Goal: Information Seeking & Learning: Learn about a topic

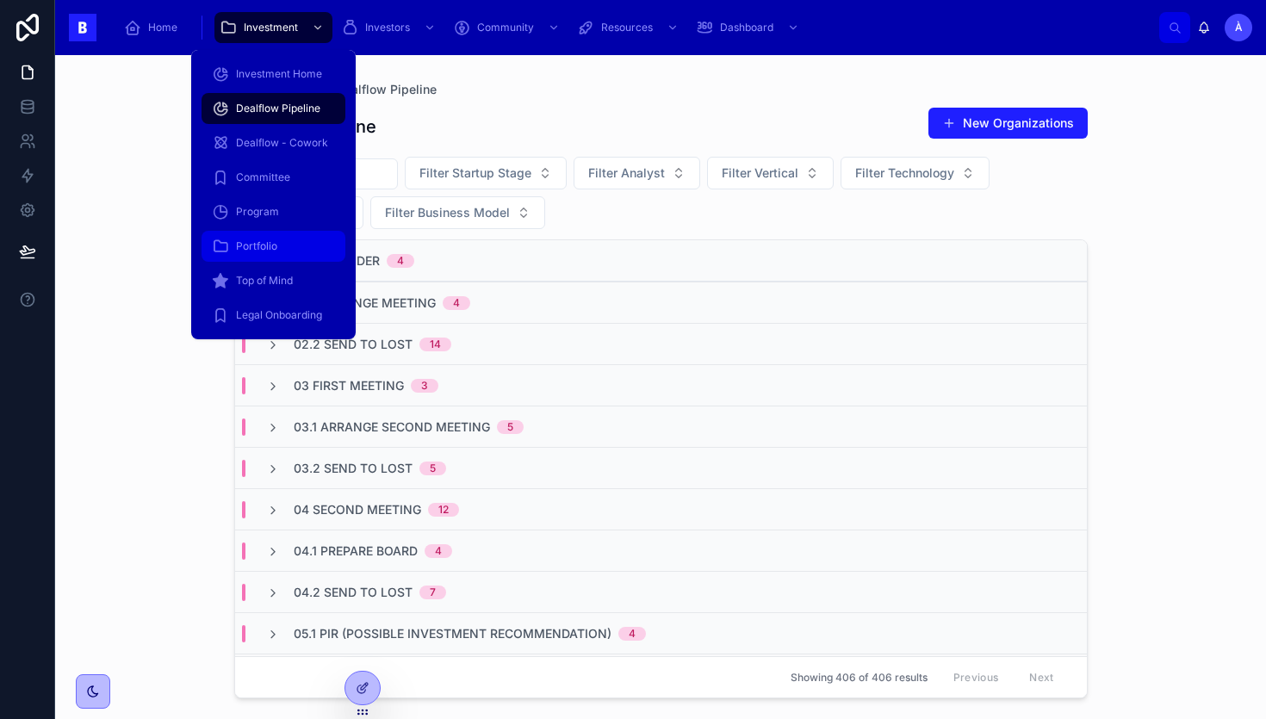
click at [289, 242] on div "Portfolio" at bounding box center [273, 247] width 123 height 28
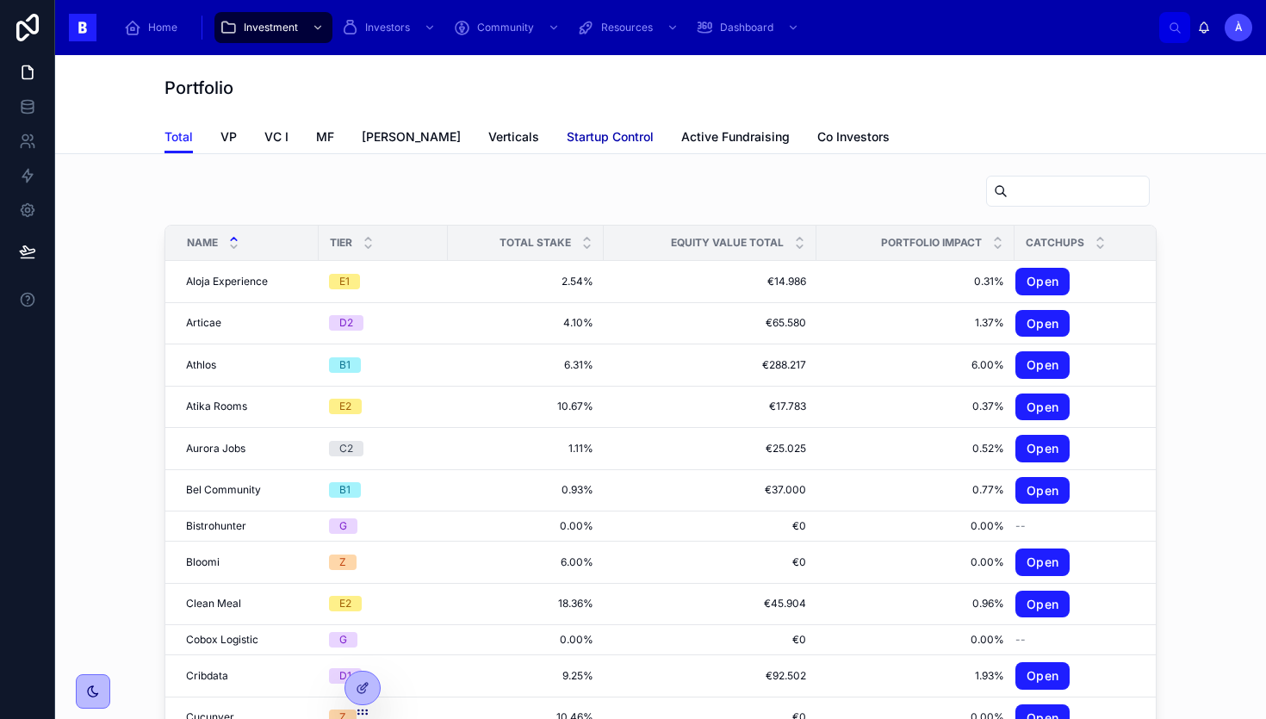
click at [567, 140] on span "Startup Control" at bounding box center [610, 136] width 87 height 17
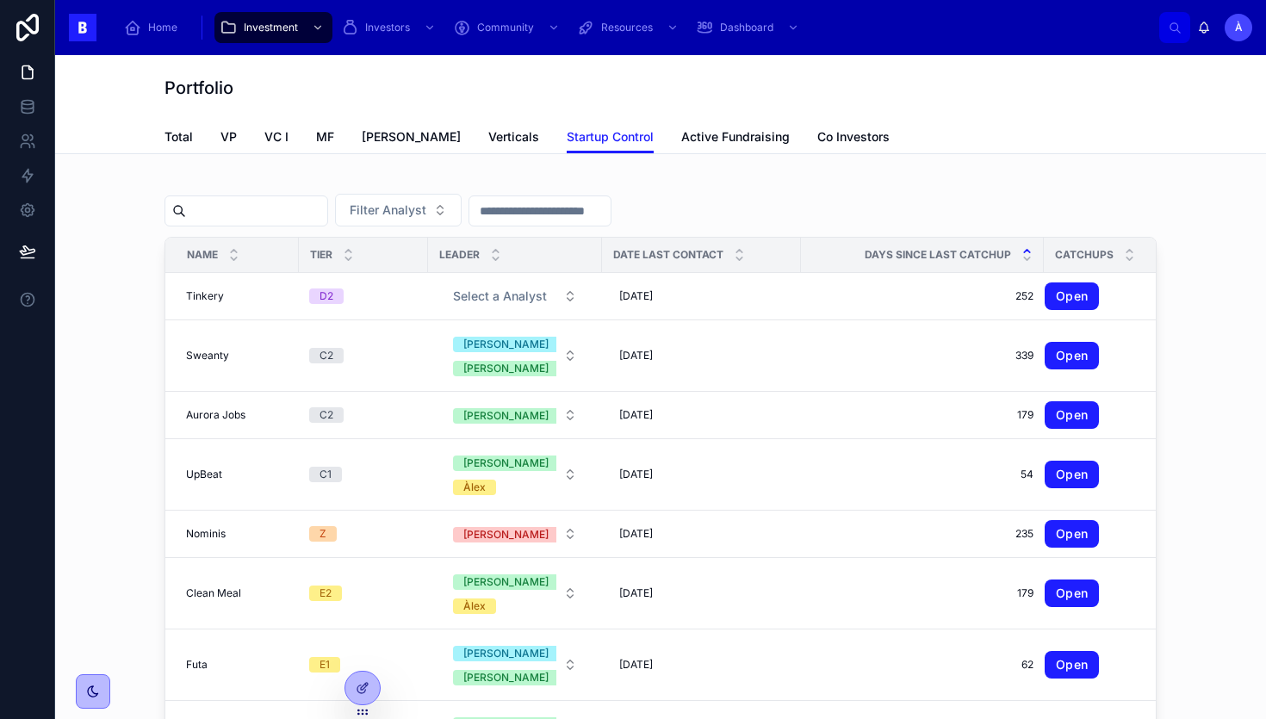
click at [1022, 252] on icon at bounding box center [1027, 250] width 11 height 11
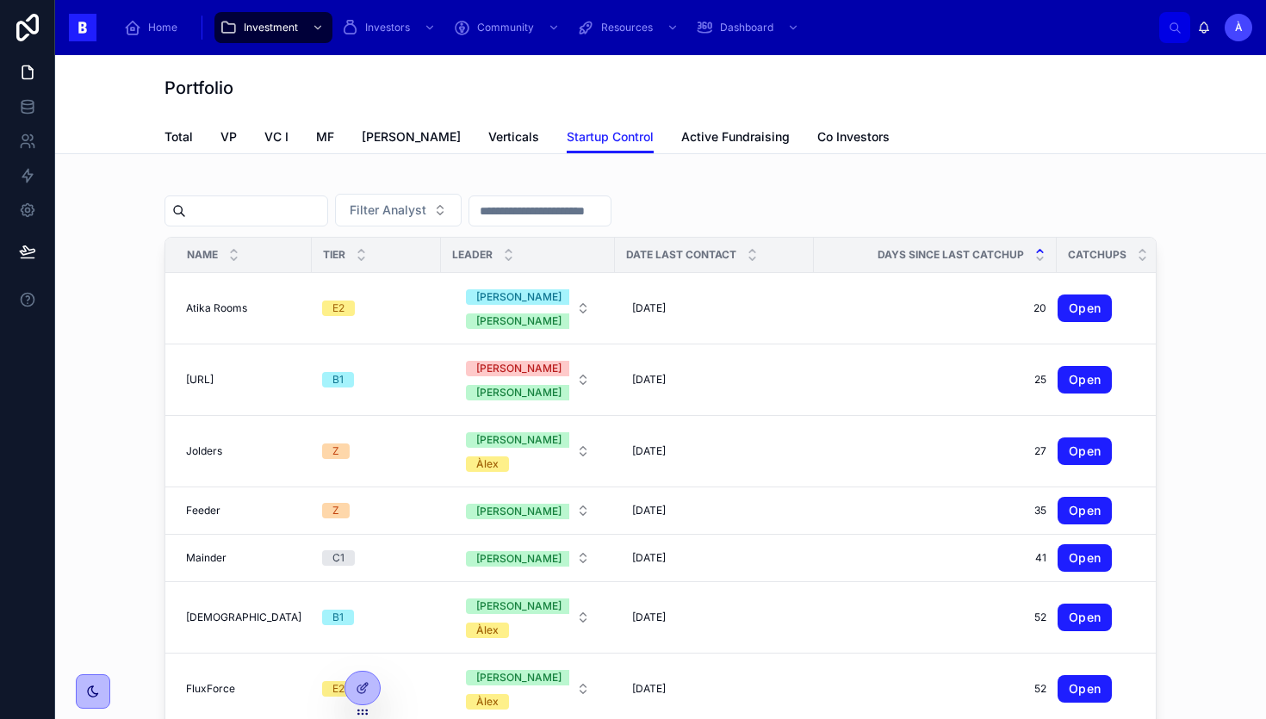
click at [1034, 249] on icon at bounding box center [1039, 250] width 11 height 11
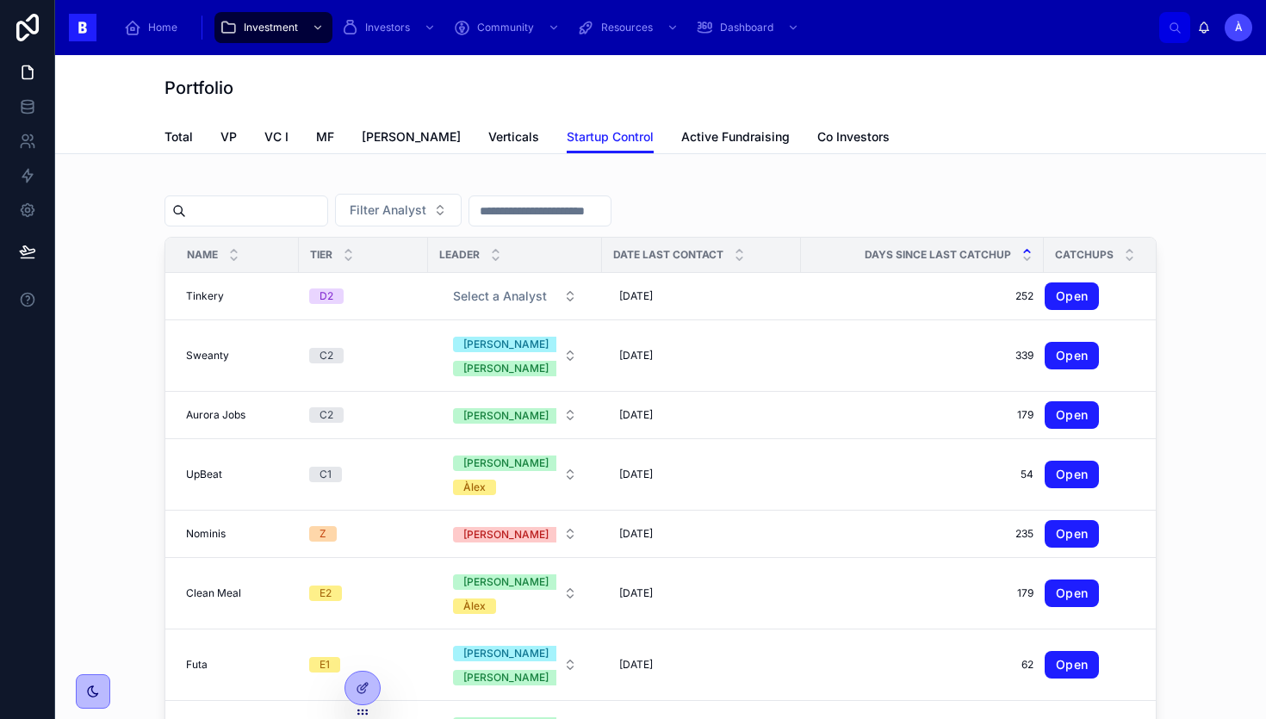
click at [1022, 251] on icon at bounding box center [1027, 250] width 11 height 11
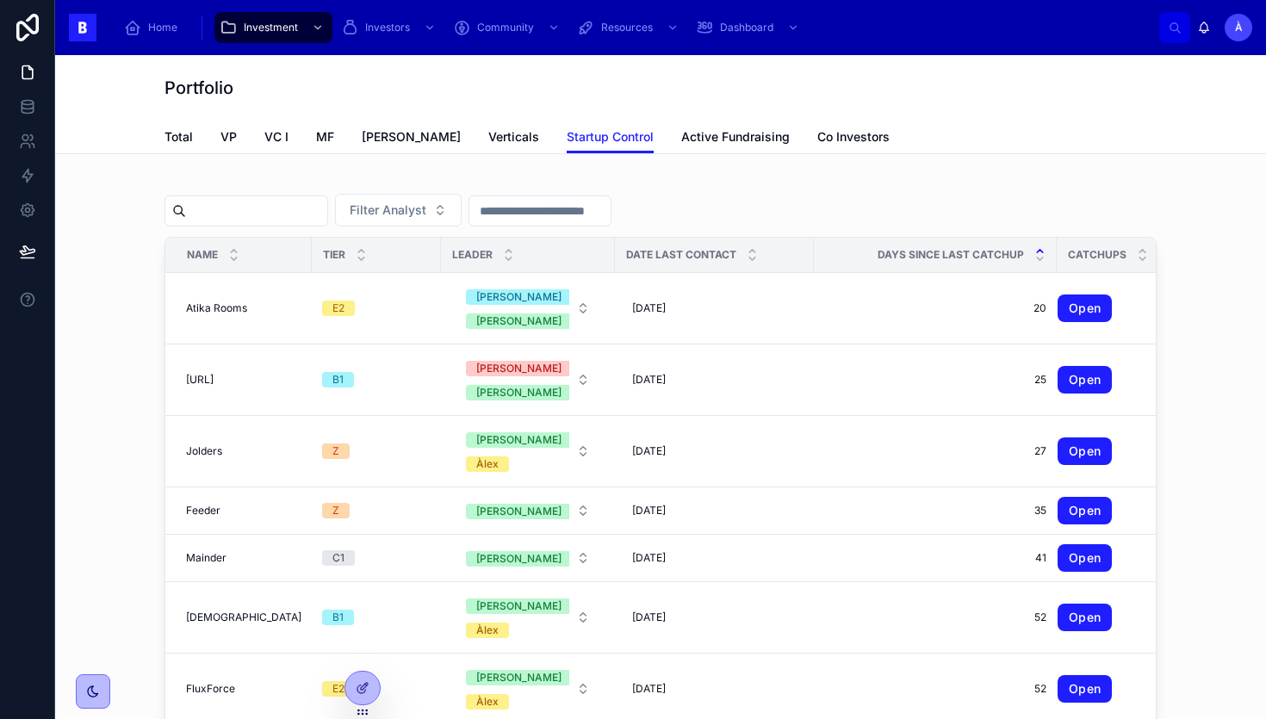
click at [1034, 252] on icon at bounding box center [1039, 250] width 11 height 11
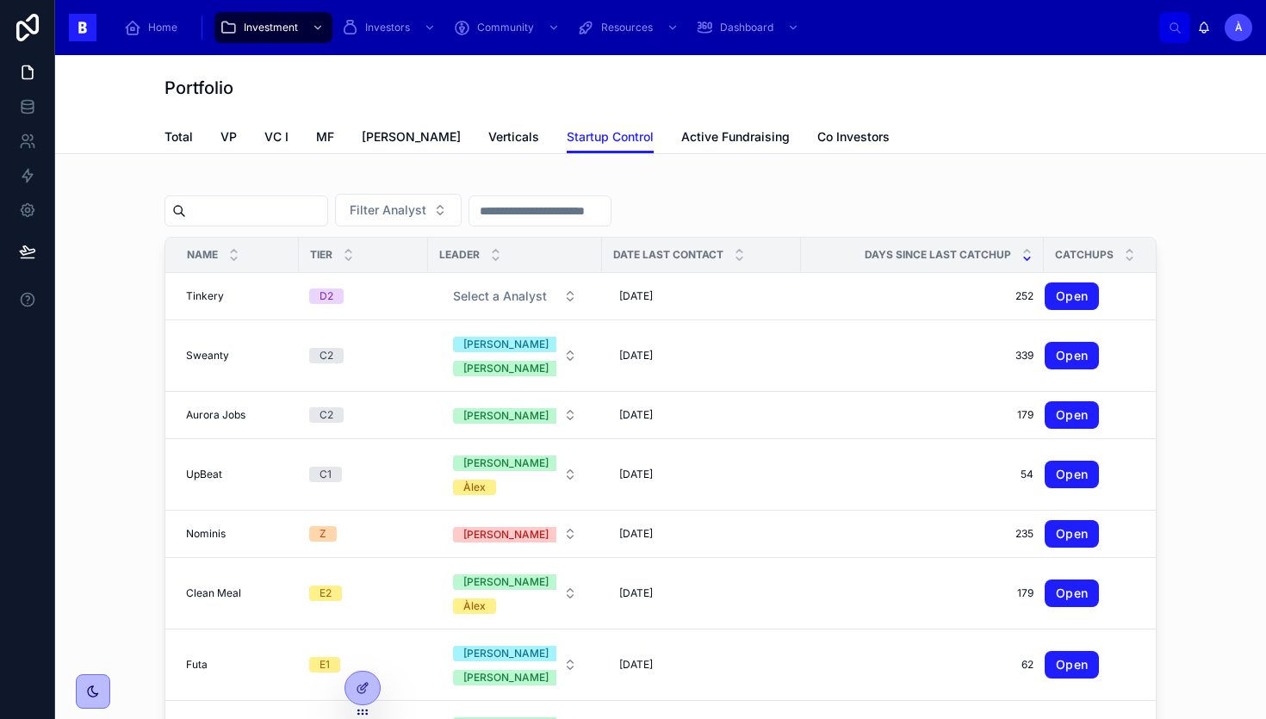
click at [1024, 259] on icon at bounding box center [1027, 259] width 6 height 3
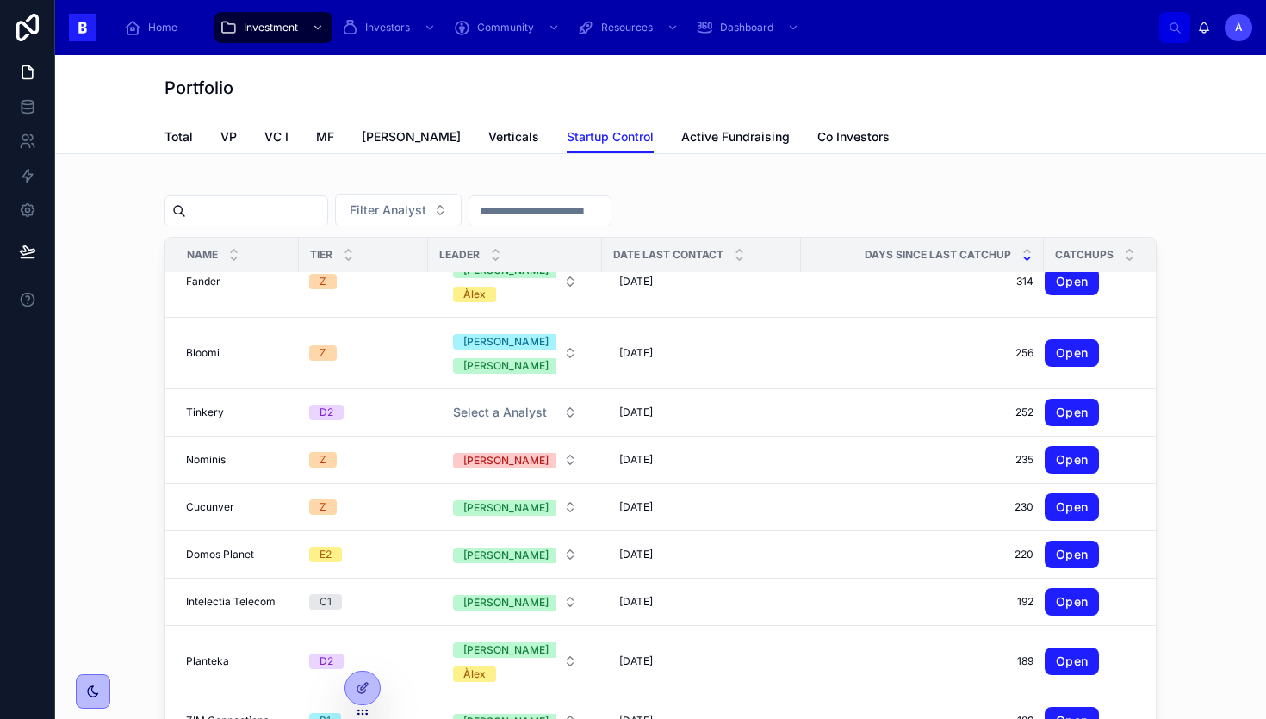
scroll to position [481, 0]
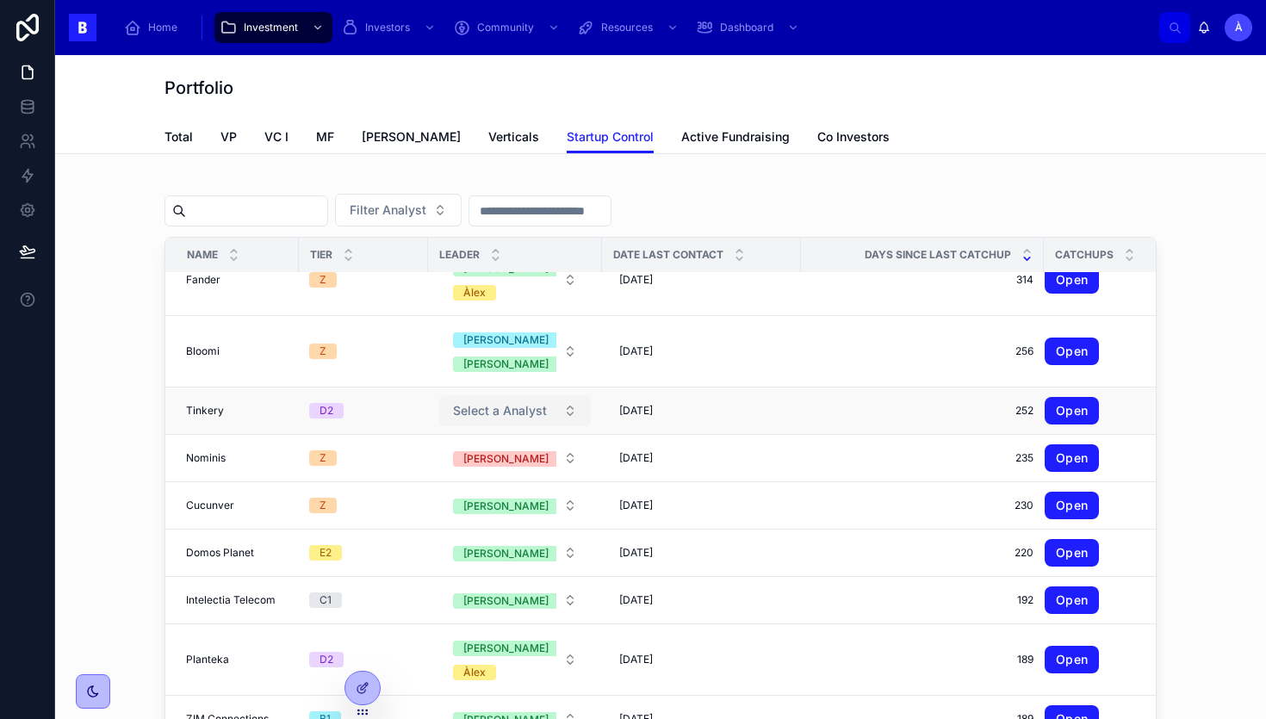
click at [500, 413] on span "Select a Analyst" at bounding box center [500, 410] width 94 height 17
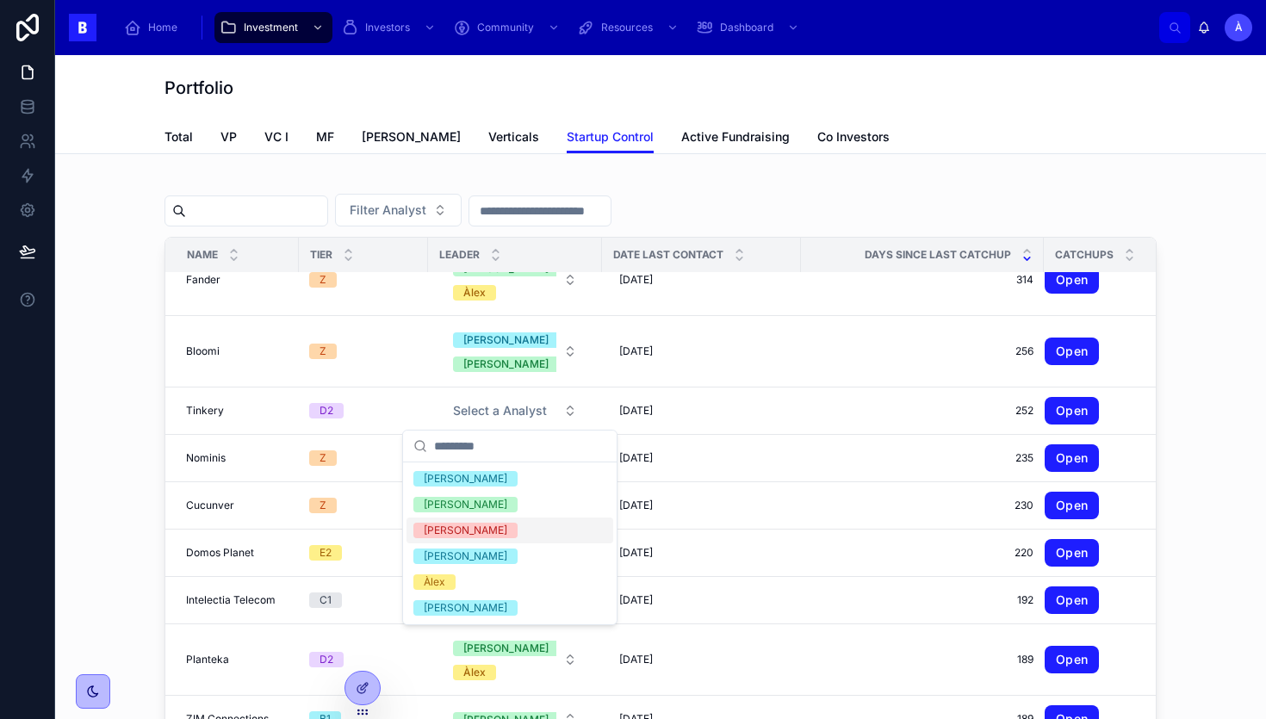
click at [453, 531] on span "[PERSON_NAME]" at bounding box center [465, 531] width 104 height 16
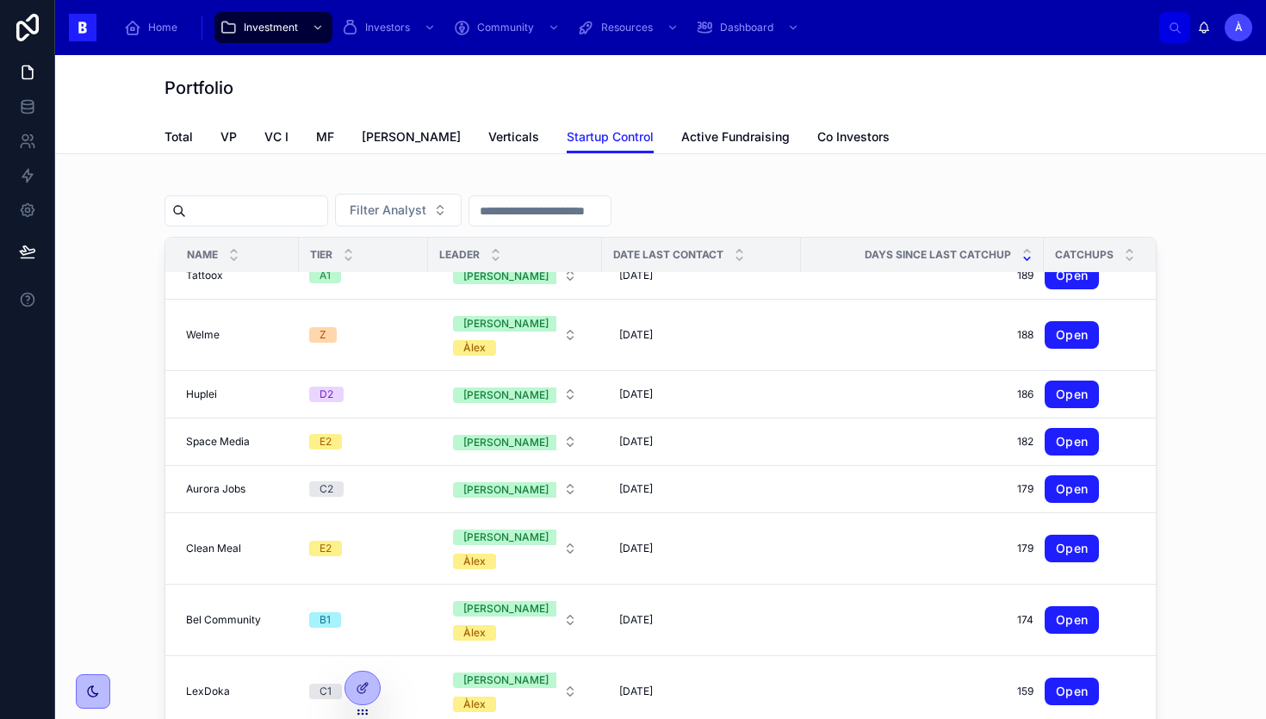
scroll to position [0, 0]
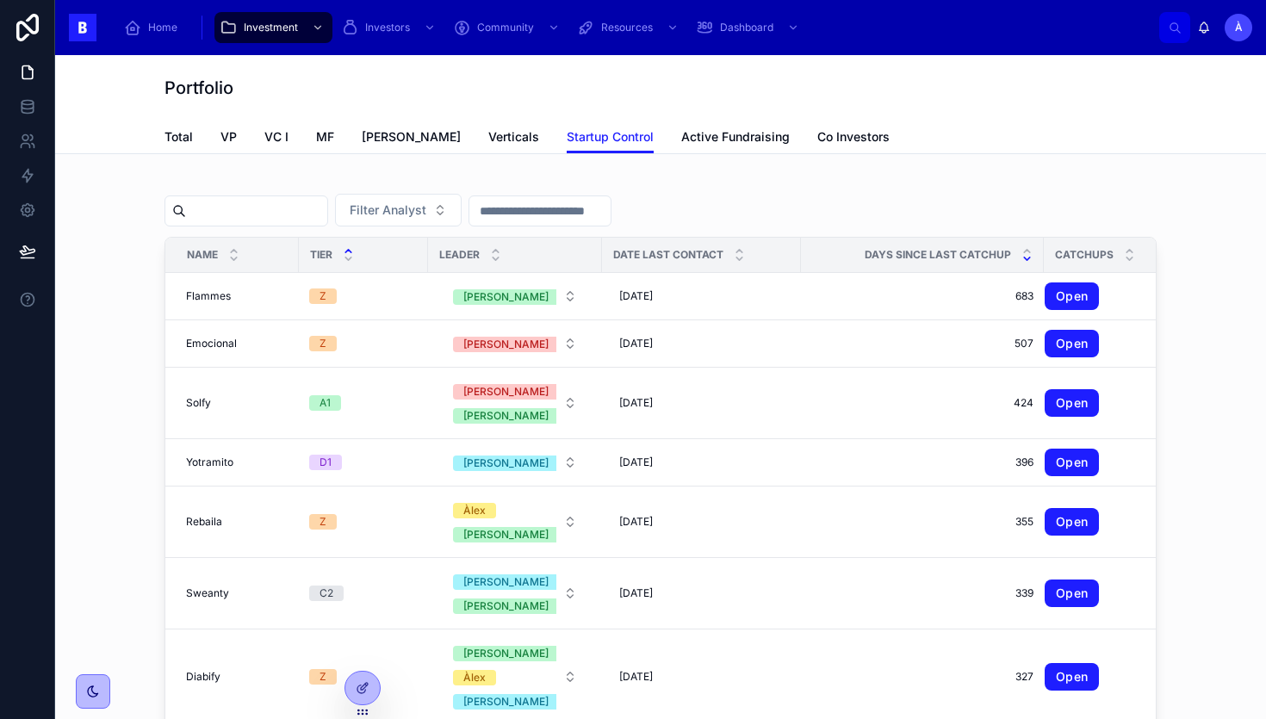
click at [347, 250] on icon at bounding box center [348, 251] width 6 height 3
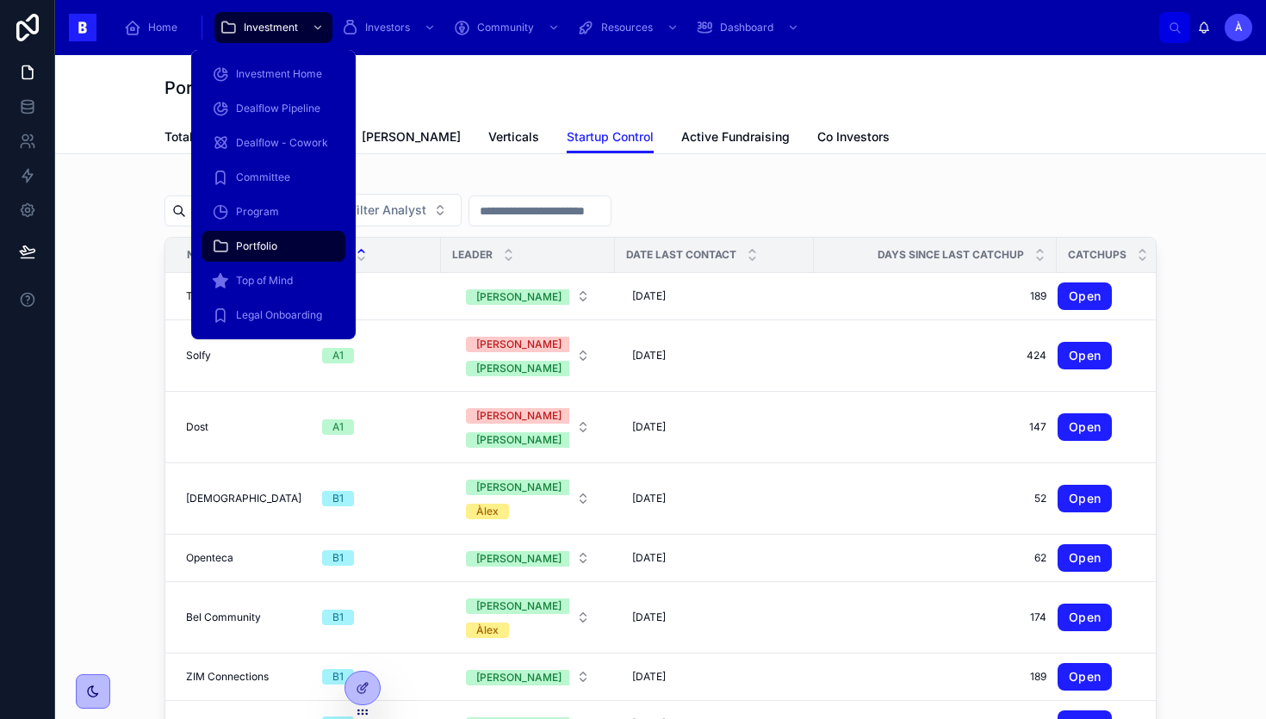
click at [266, 246] on span "Portfolio" at bounding box center [256, 246] width 41 height 14
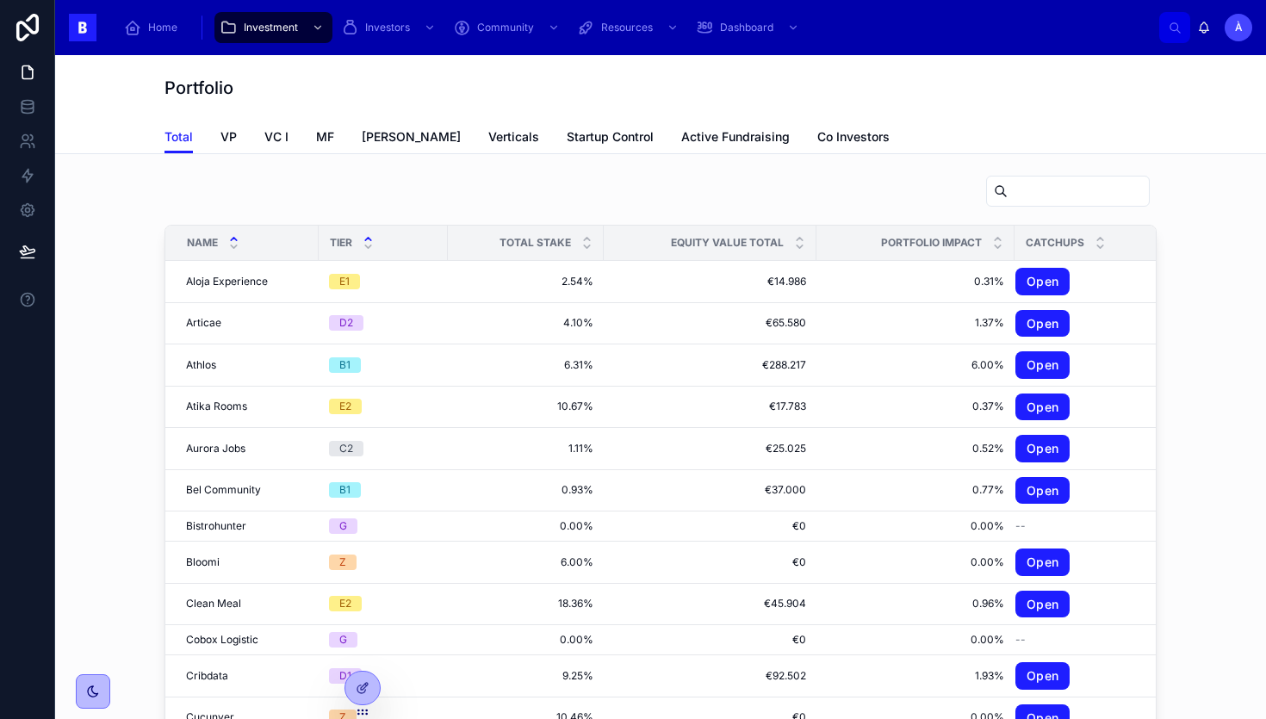
click at [370, 237] on icon at bounding box center [368, 238] width 11 height 11
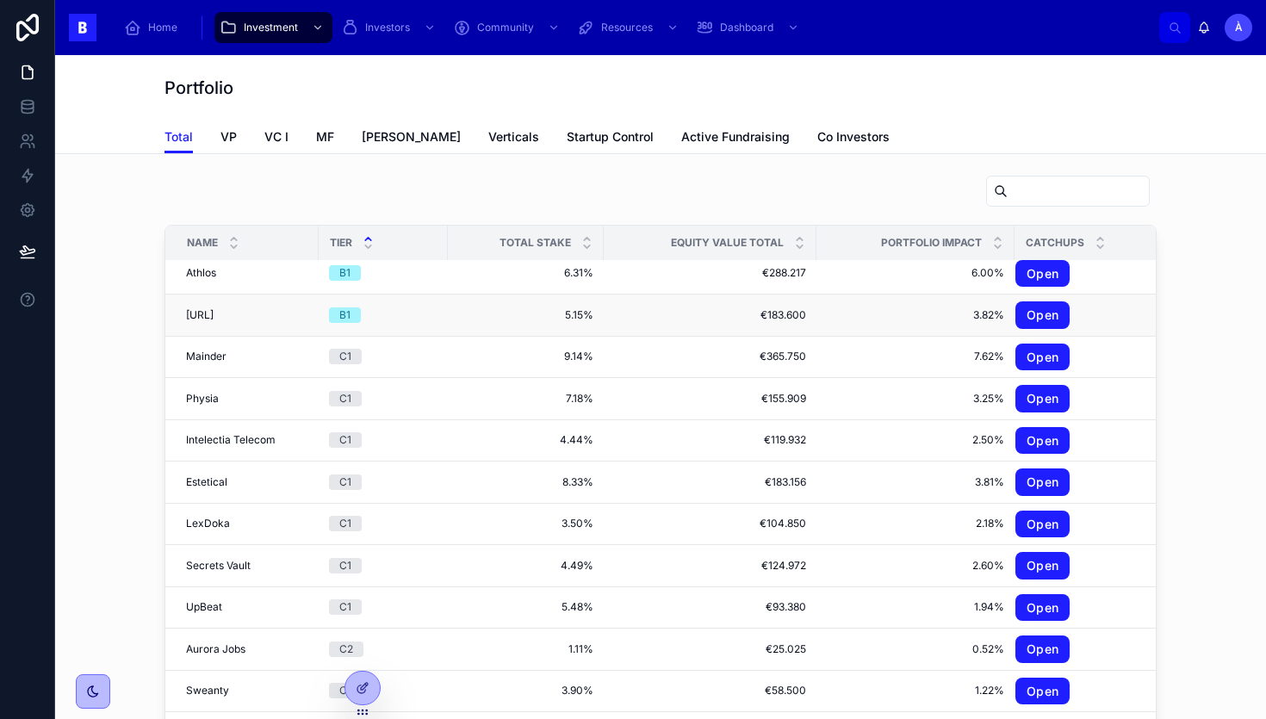
scroll to position [280, 0]
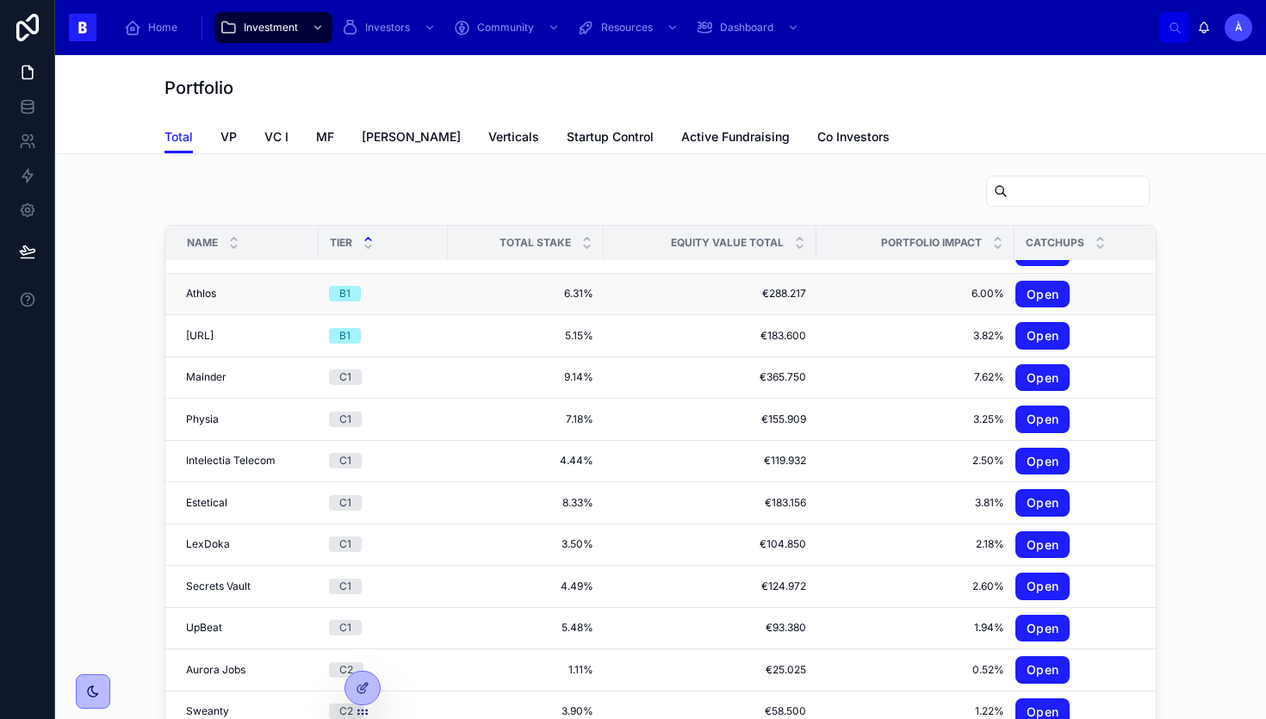
click at [200, 295] on span "Athlos" at bounding box center [201, 294] width 30 height 14
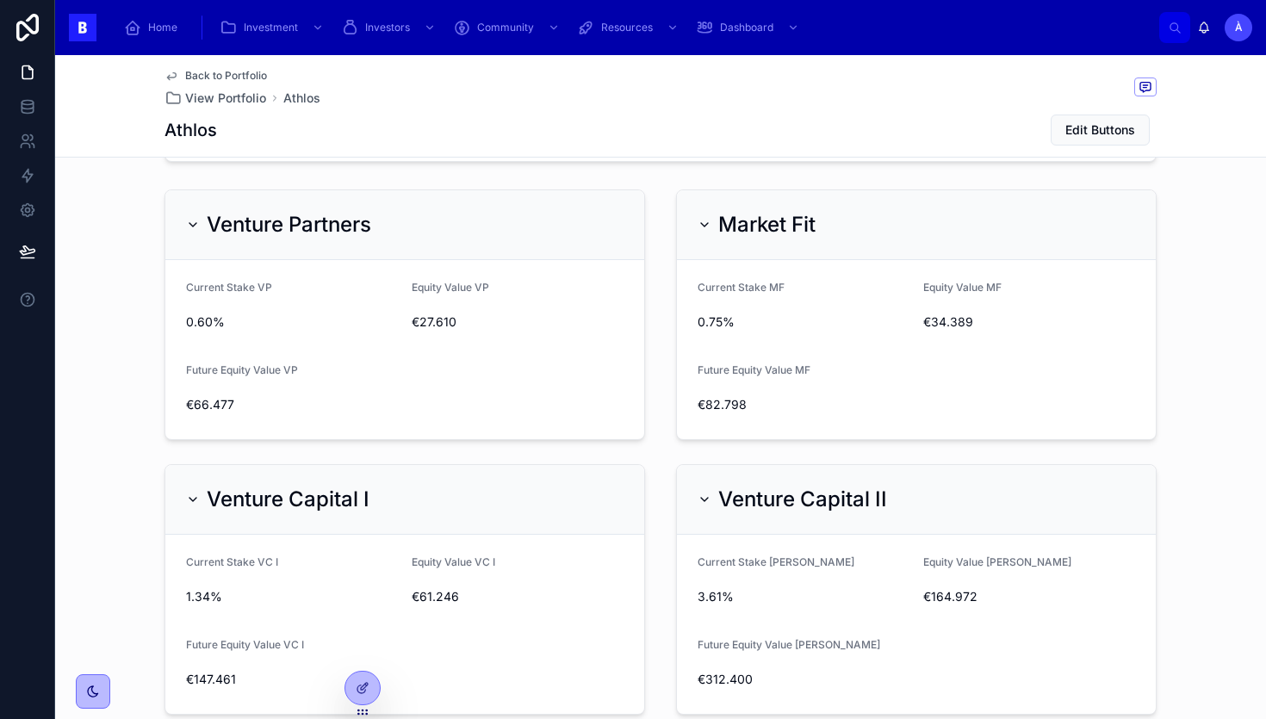
scroll to position [830, 0]
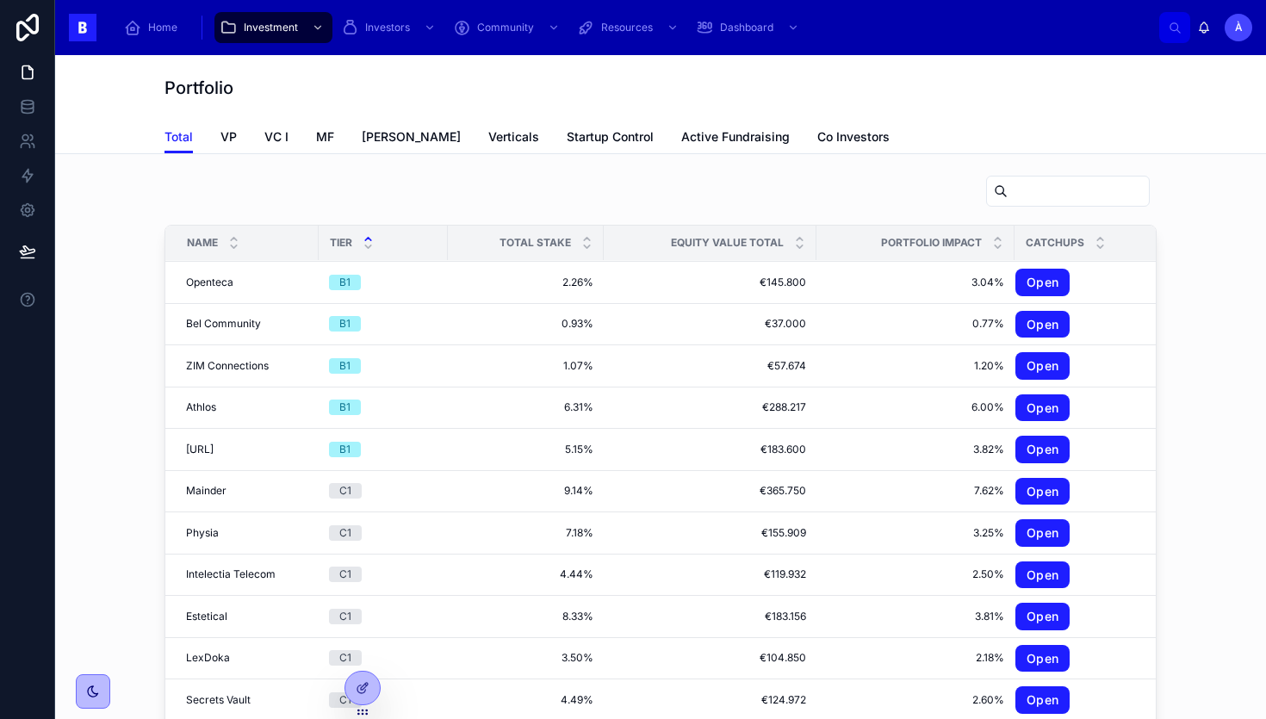
scroll to position [165, 0]
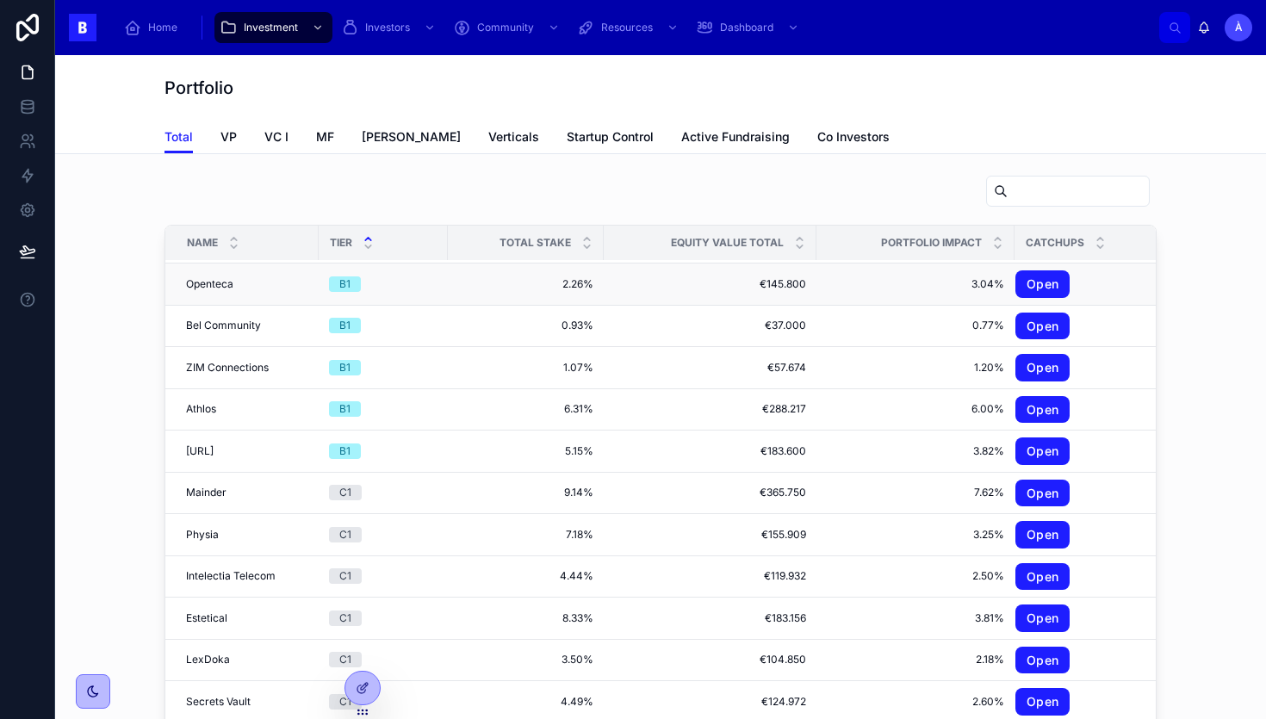
click at [261, 289] on div "Openteca Openteca" at bounding box center [247, 284] width 122 height 14
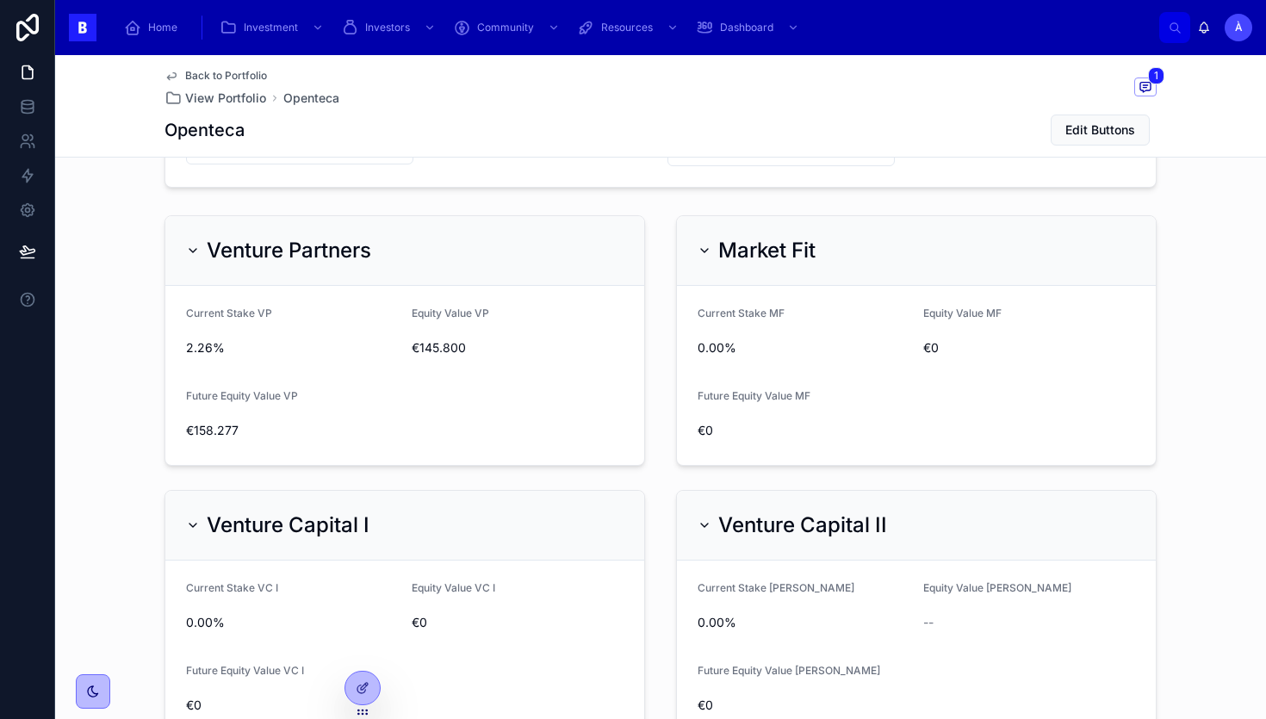
scroll to position [766, 0]
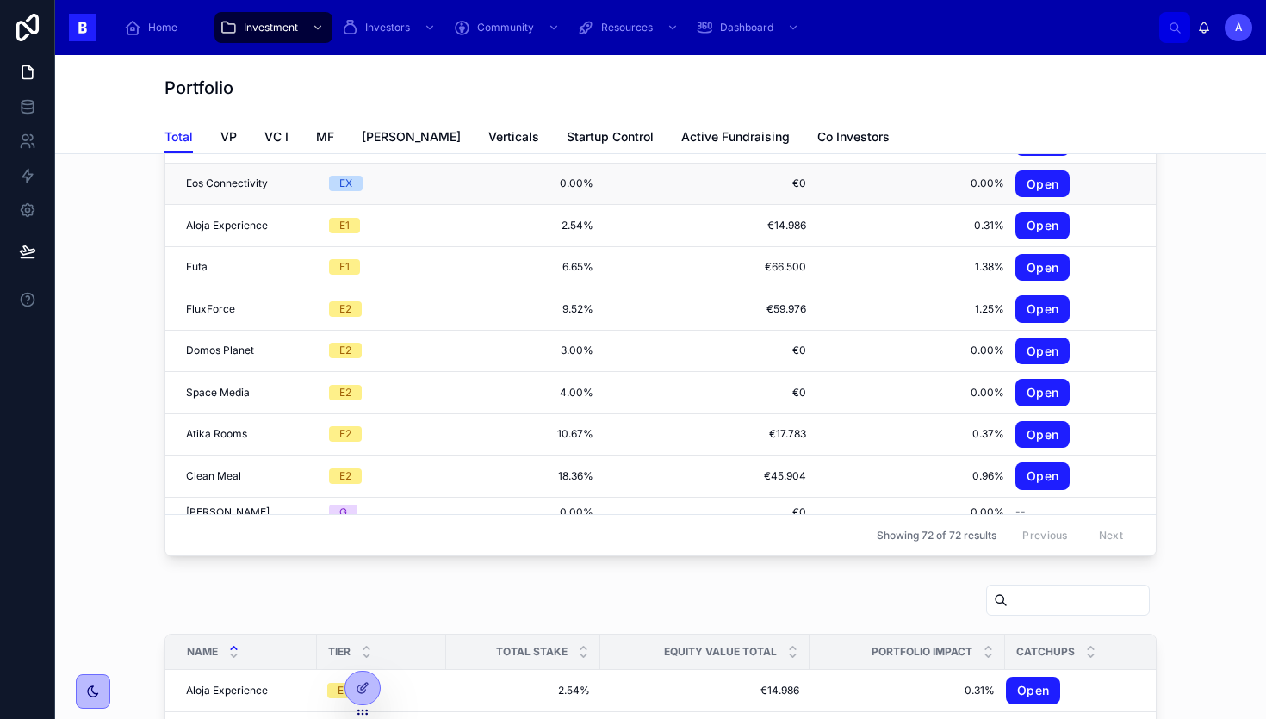
click at [233, 184] on span "Eos Connectivity" at bounding box center [227, 184] width 82 height 14
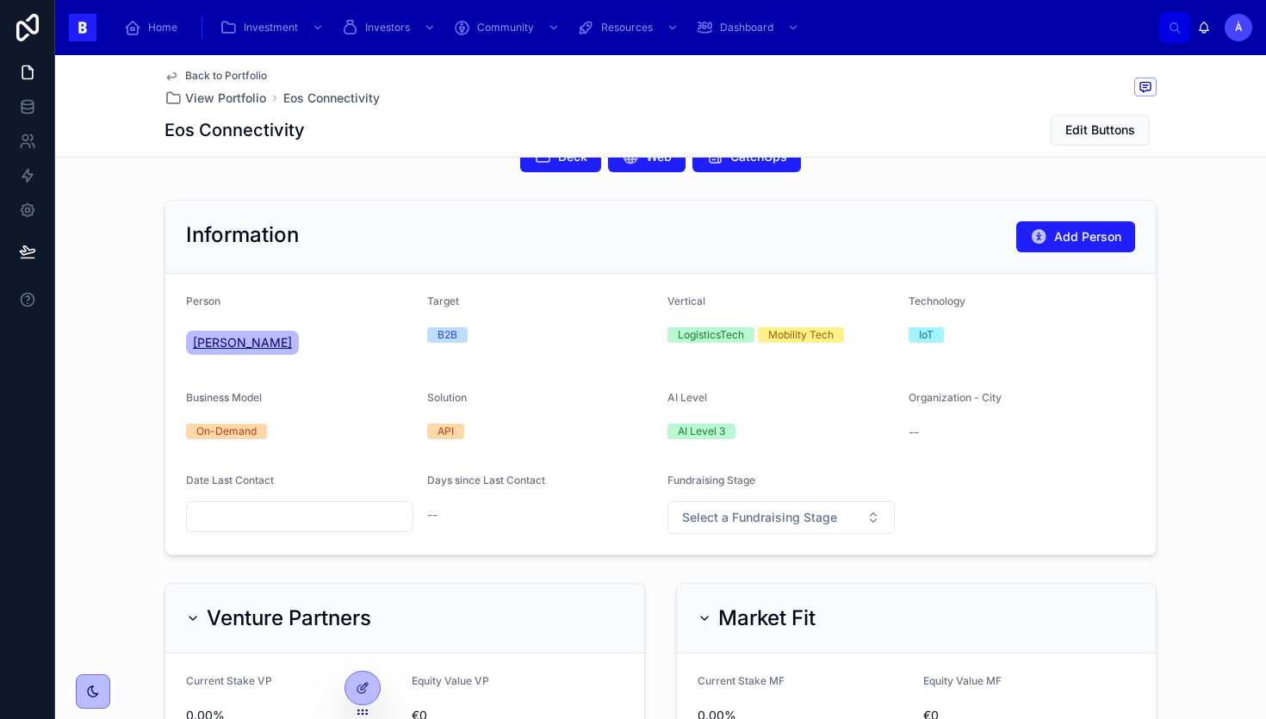
click at [269, 335] on span "[PERSON_NAME]" at bounding box center [242, 342] width 99 height 17
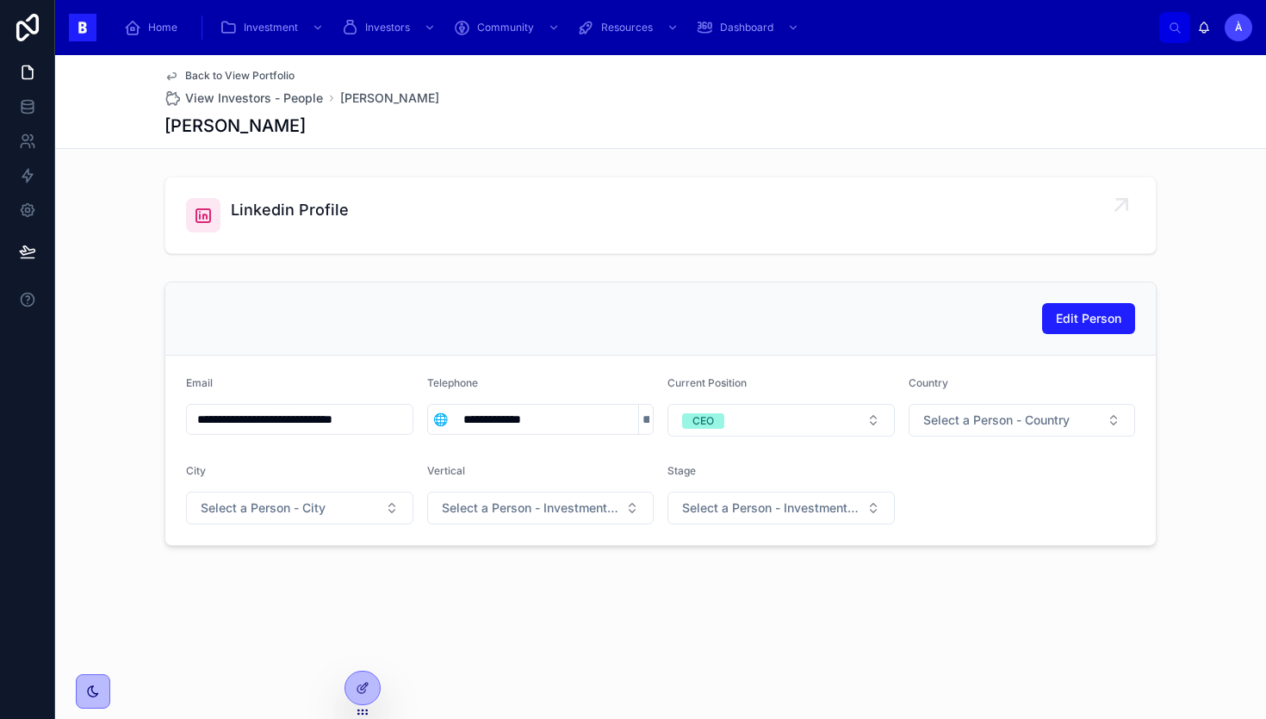
click at [209, 224] on icon at bounding box center [203, 215] width 21 height 21
click at [212, 198] on div at bounding box center [203, 215] width 34 height 34
click at [274, 214] on span "Linkedin Profile" at bounding box center [290, 210] width 118 height 24
click at [196, 214] on icon at bounding box center [203, 215] width 21 height 21
click at [222, 223] on div "Linkedin Profile" at bounding box center [660, 215] width 949 height 34
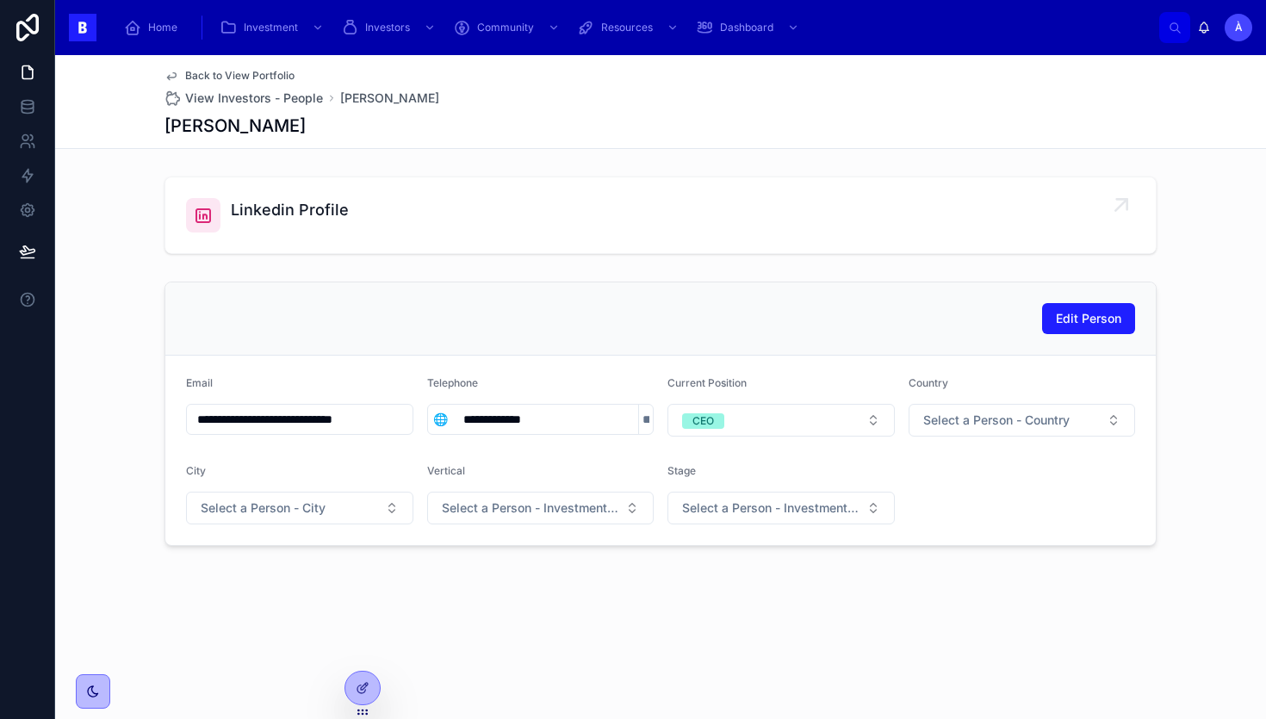
click at [220, 223] on div "Linkedin Profile" at bounding box center [660, 215] width 949 height 34
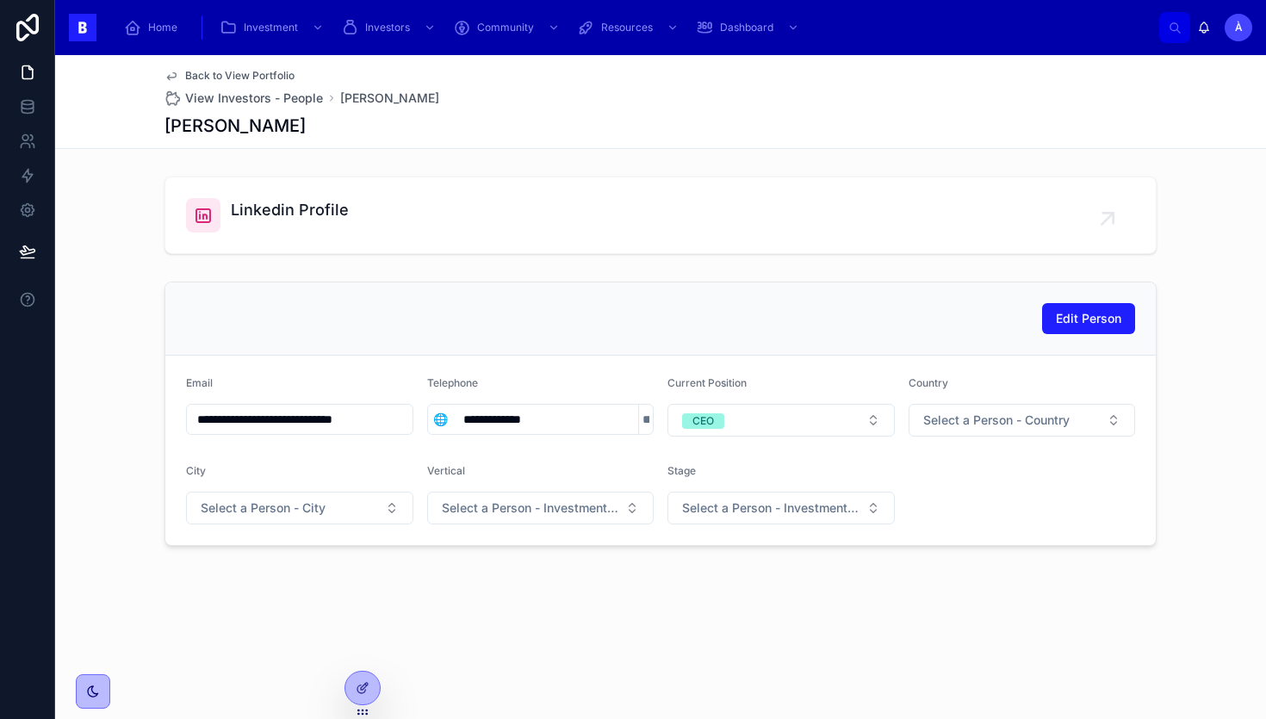
click at [255, 128] on h1 "[PERSON_NAME]" at bounding box center [235, 126] width 141 height 24
copy h1 "[PERSON_NAME]"
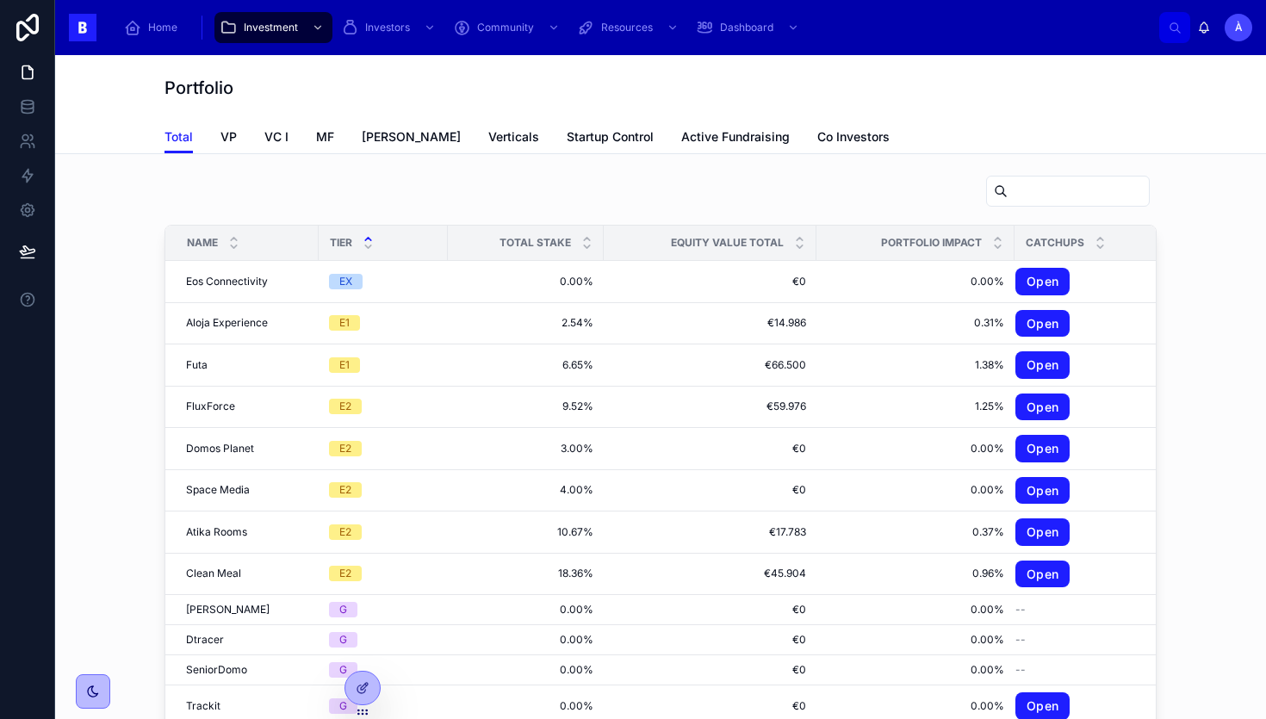
scroll to position [1123, 0]
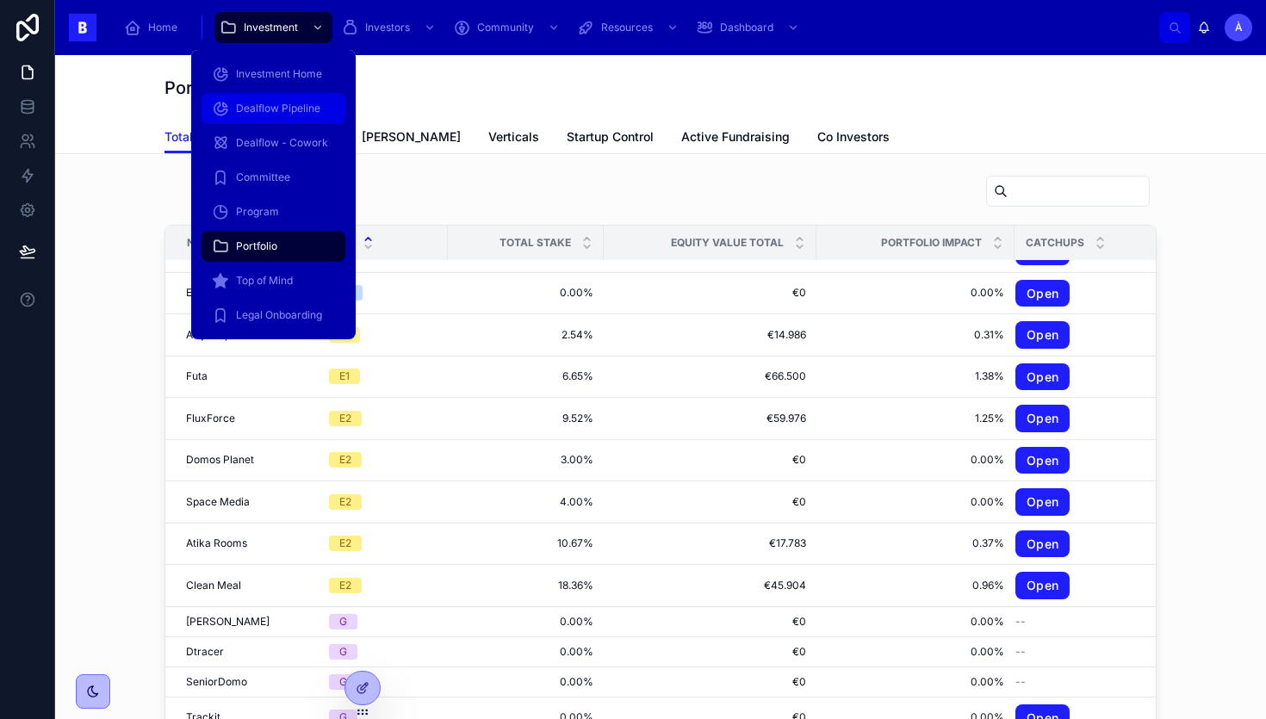
click at [259, 98] on div "Dealflow Pipeline" at bounding box center [273, 109] width 123 height 28
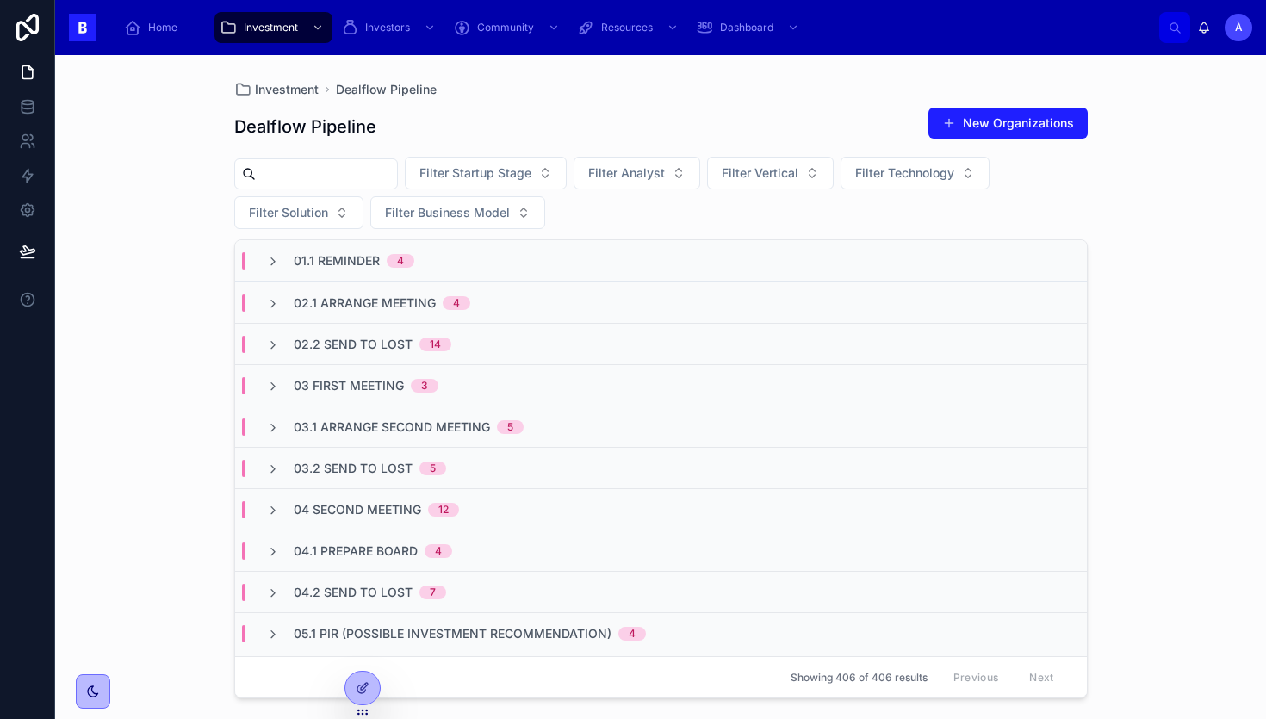
click at [338, 176] on input "text" at bounding box center [326, 174] width 141 height 24
type input "****"
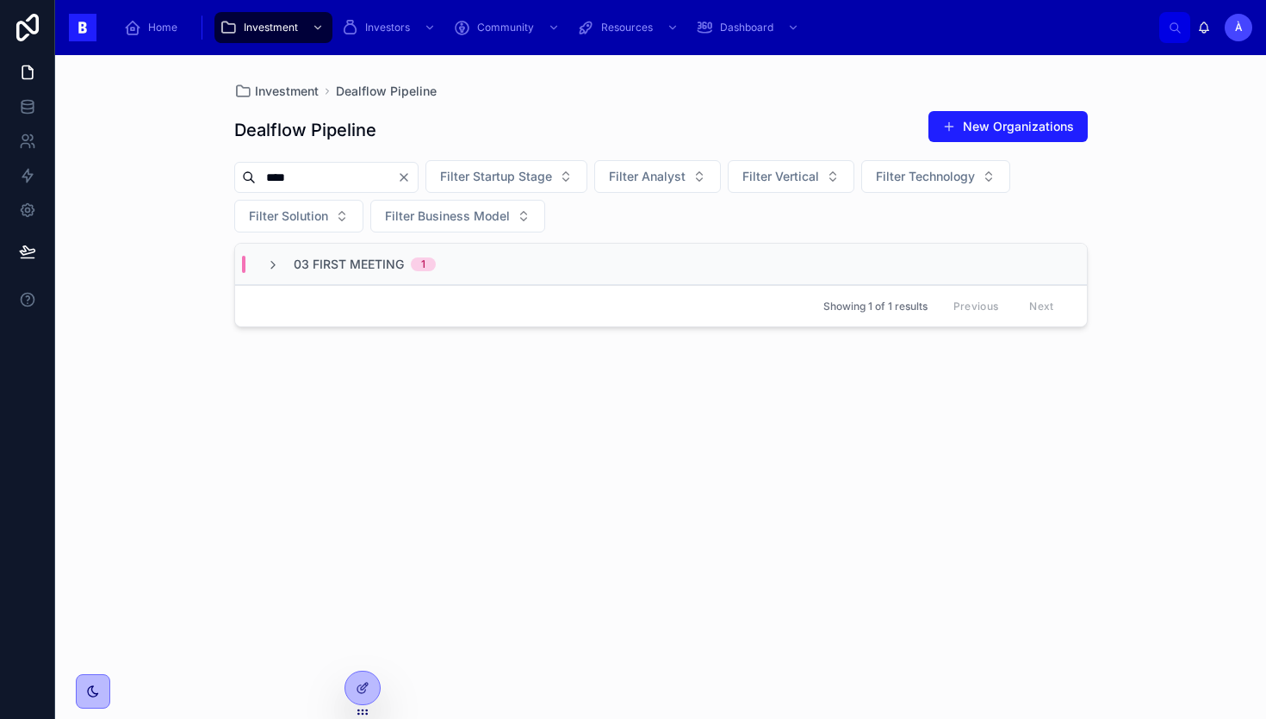
click at [446, 266] on div "03 First Meeting 1" at bounding box center [350, 264] width 211 height 17
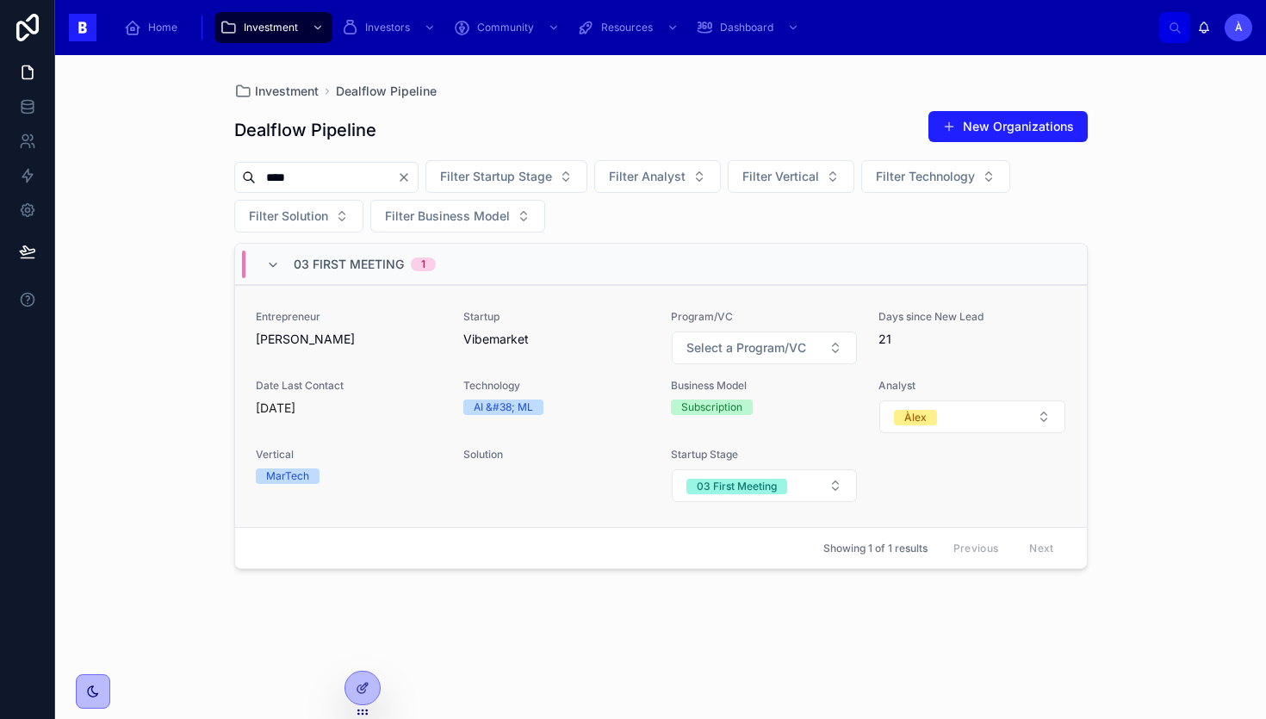
click at [376, 345] on span "[PERSON_NAME]" at bounding box center [349, 339] width 187 height 17
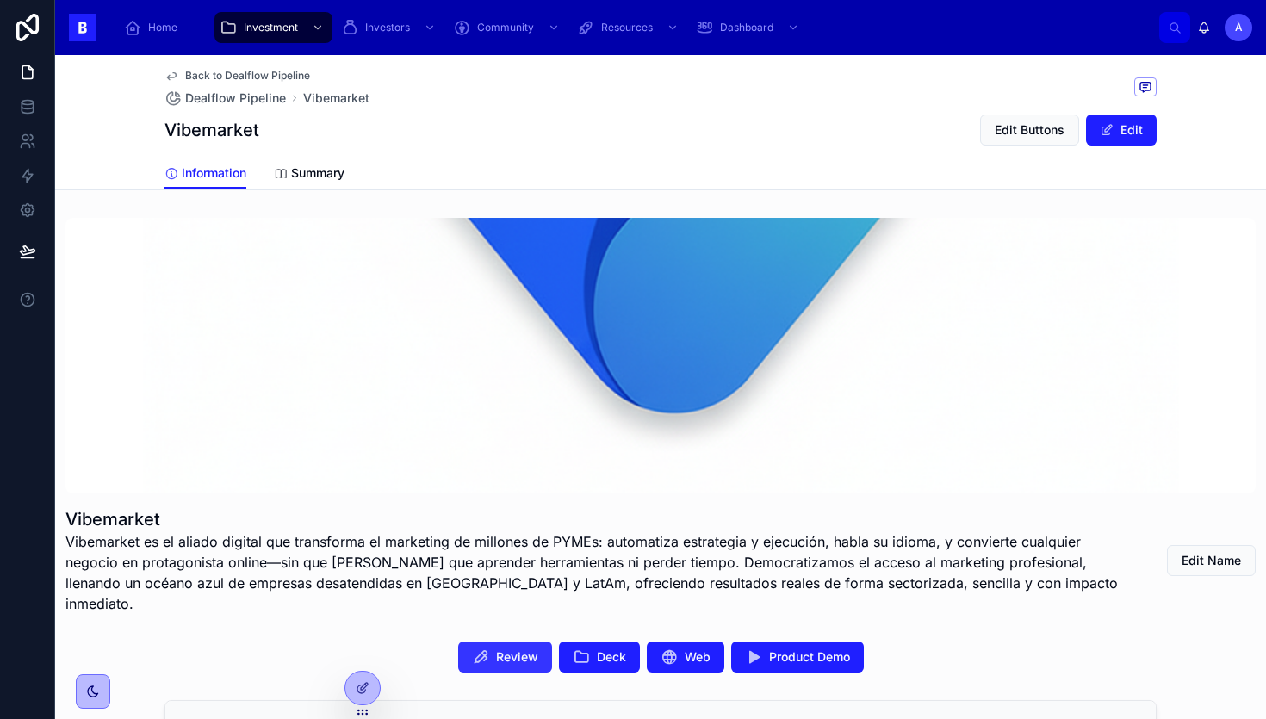
click at [513, 649] on span "Review" at bounding box center [517, 657] width 42 height 17
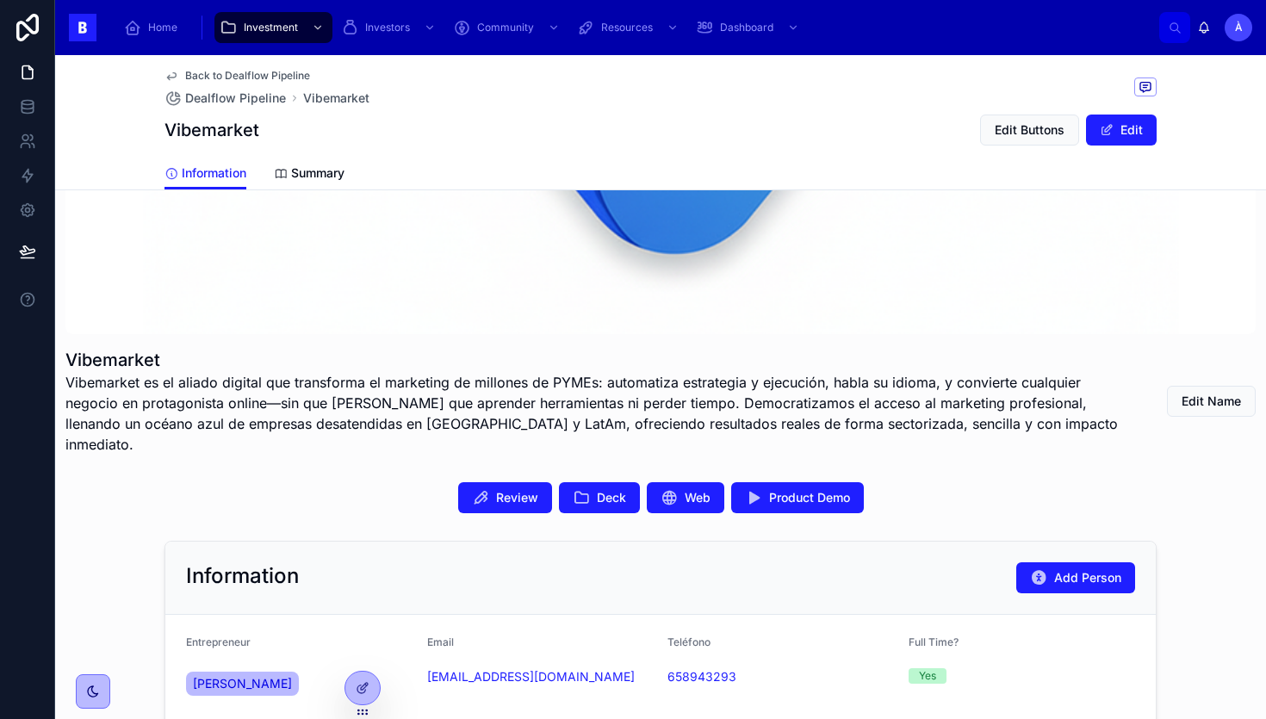
scroll to position [170, 0]
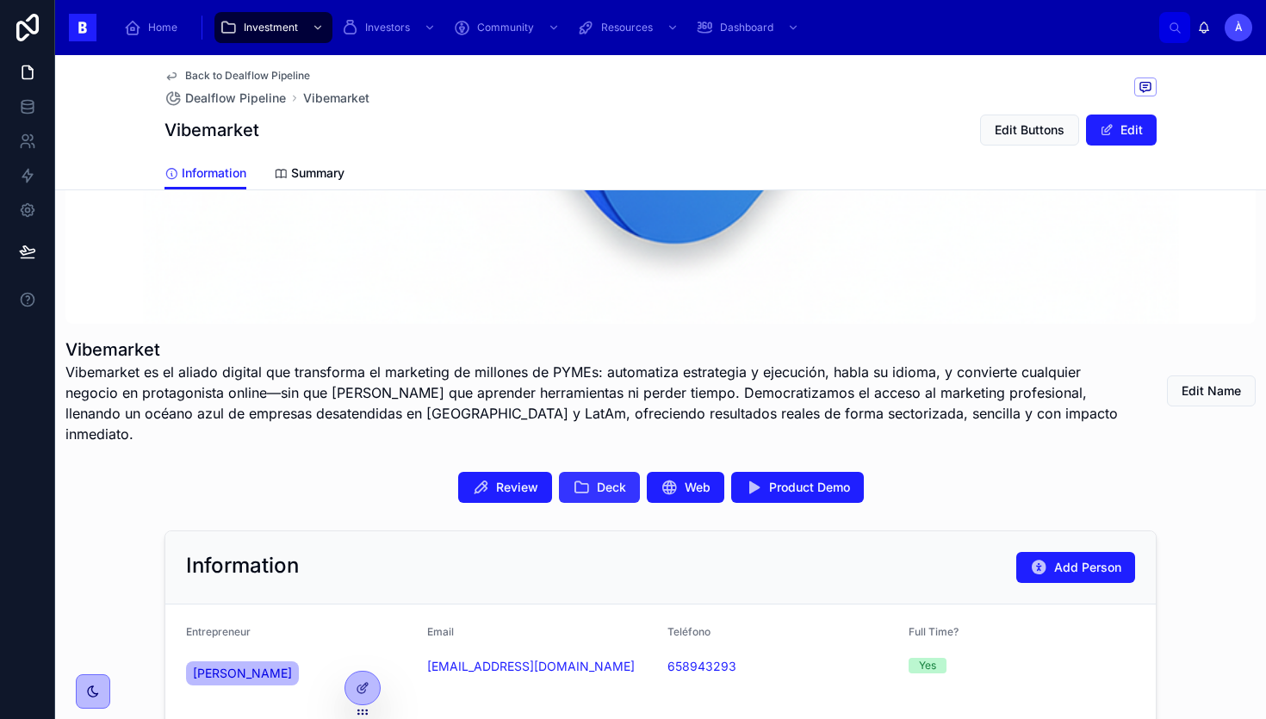
click at [589, 472] on button "Deck" at bounding box center [599, 487] width 81 height 31
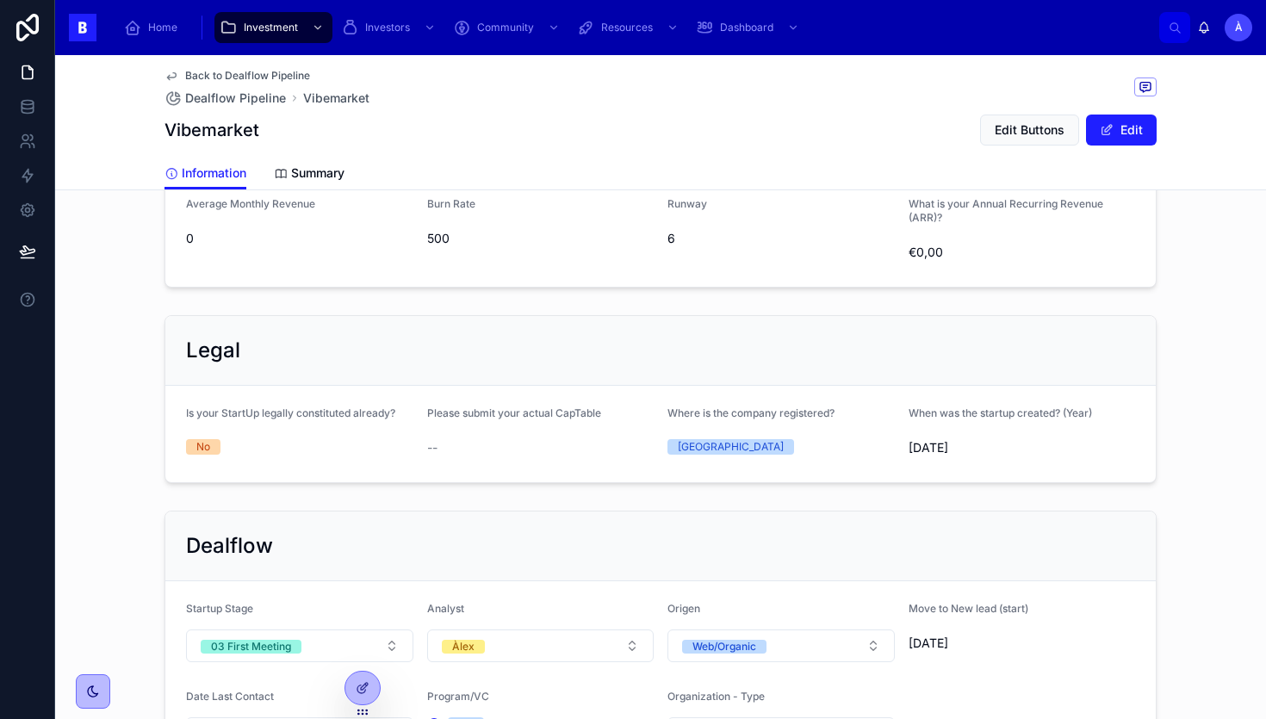
scroll to position [987, 0]
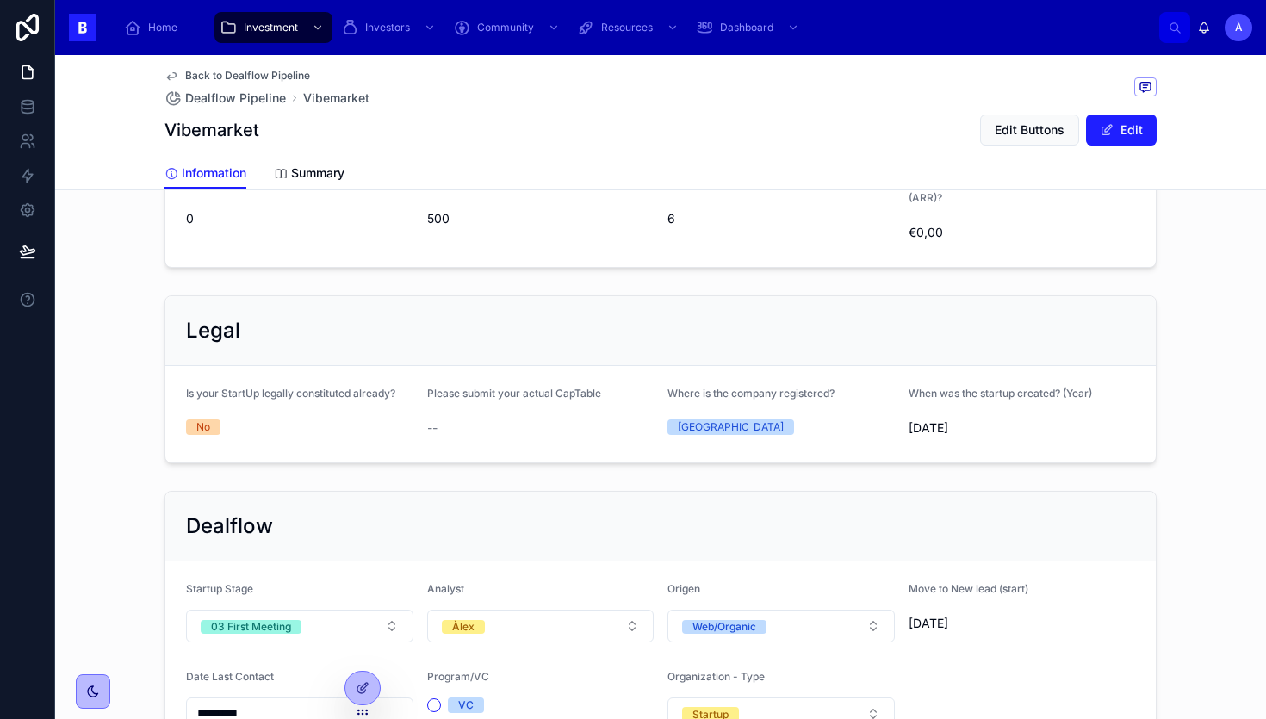
click at [595, 289] on div "Legal Is your StartUp legally constituted already? No Please submit your actual…" at bounding box center [660, 380] width 1013 height 182
click at [487, 320] on div "Legal" at bounding box center [660, 331] width 949 height 28
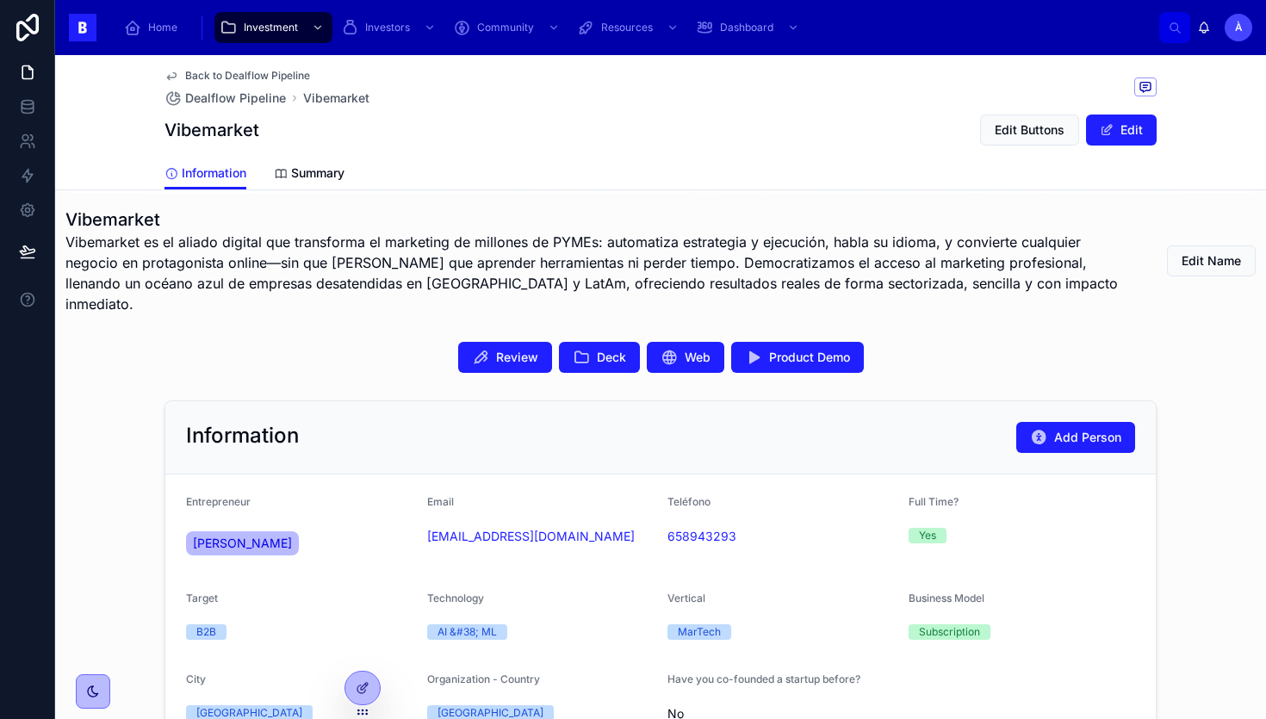
scroll to position [296, 0]
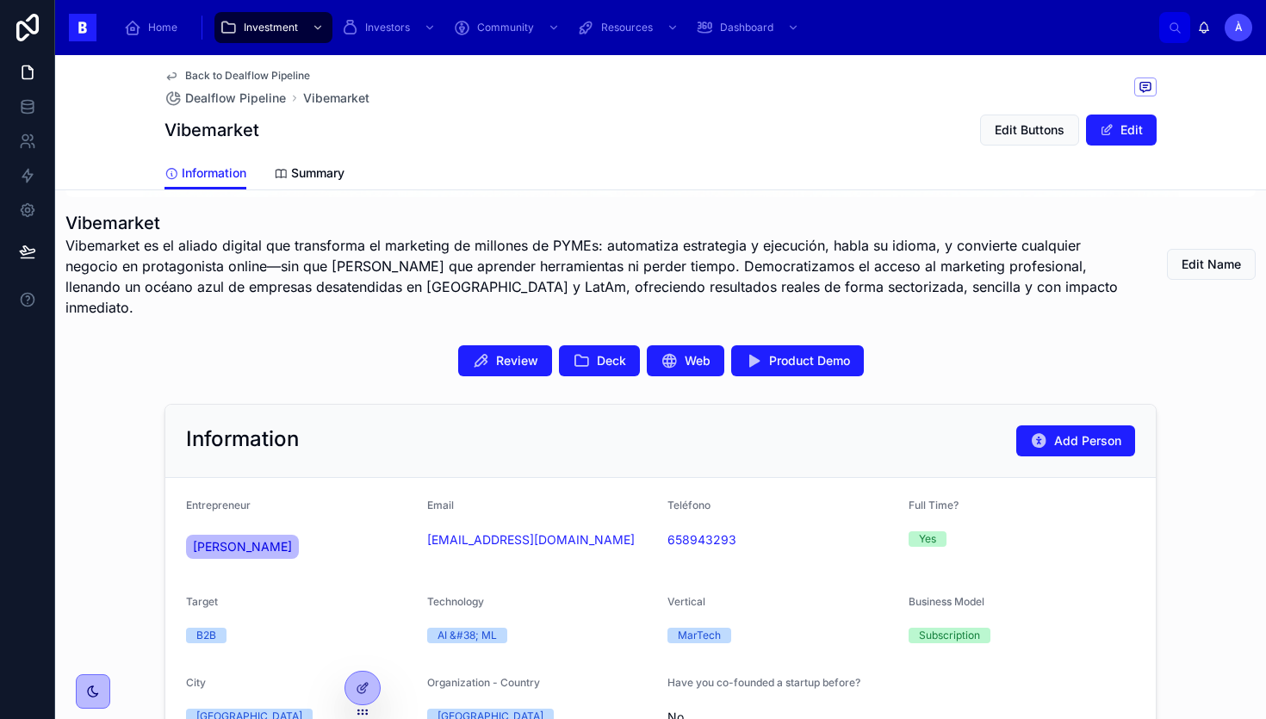
click at [407, 348] on div "Review Deck Web Product Demo" at bounding box center [661, 360] width 992 height 31
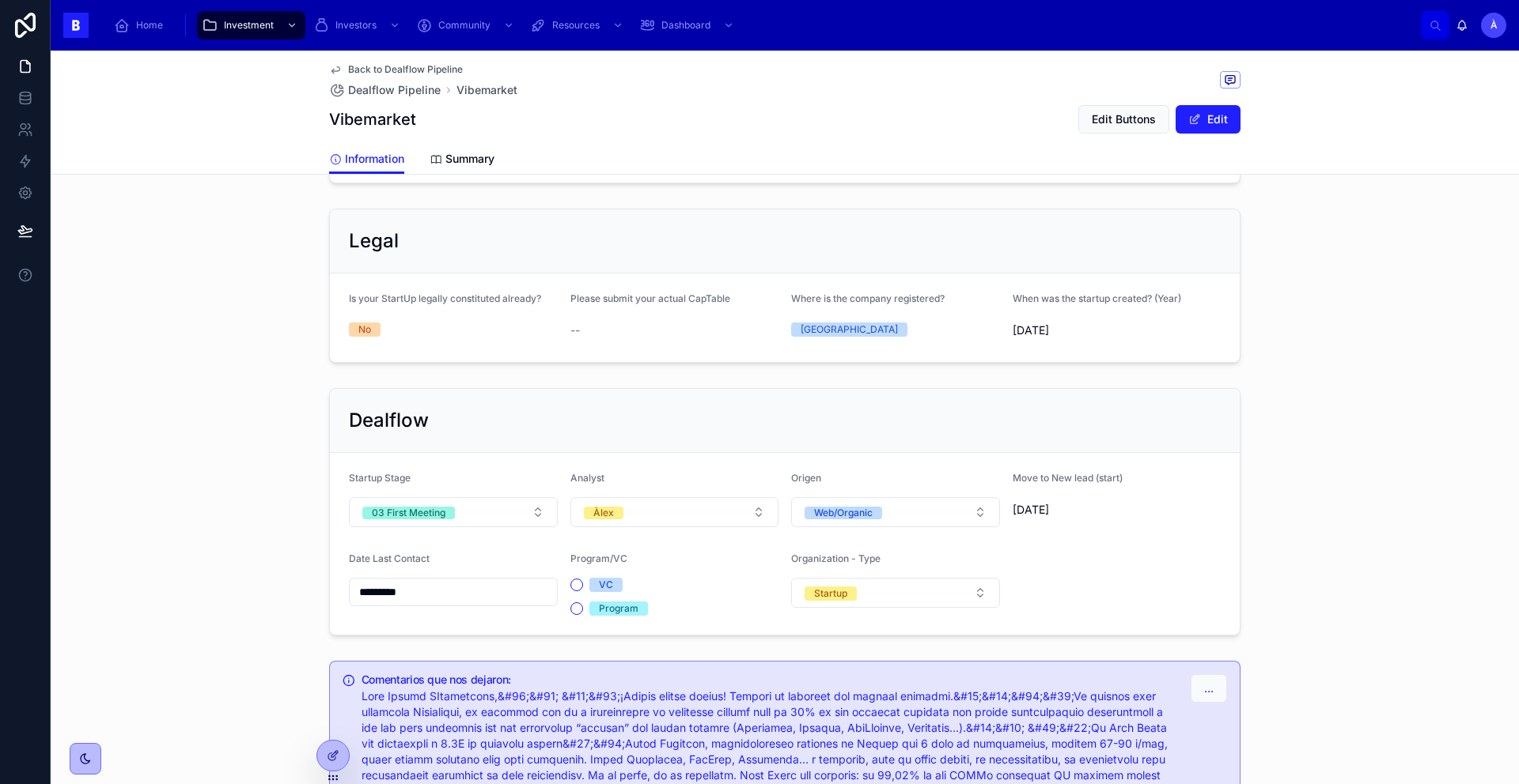
scroll to position [928, 0]
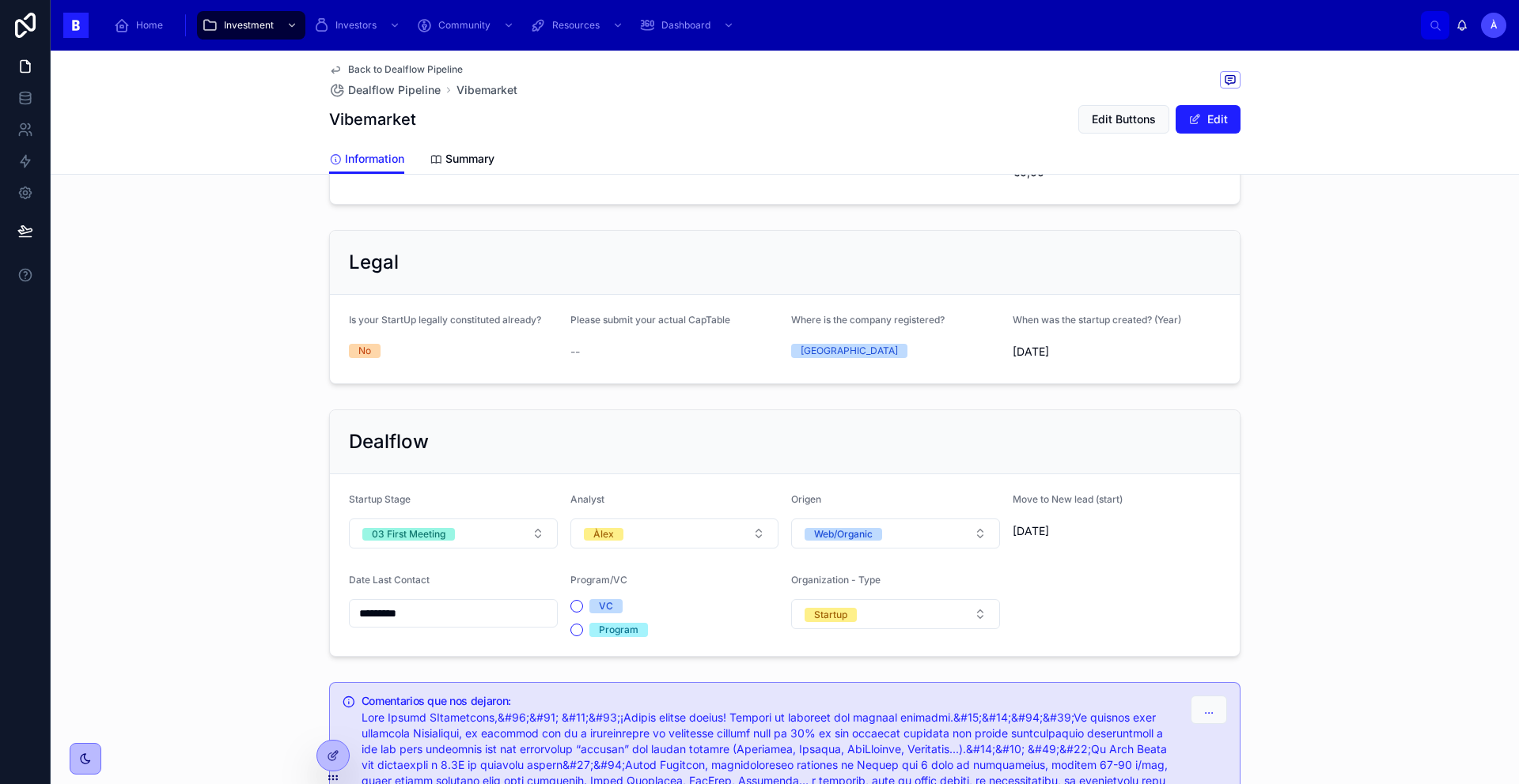
click at [443, 551] on form "Startup Stage 03 First Meeting Analyst Àlex Origen Web/Organic Move to New lead…" at bounding box center [784, 566] width 910 height 182
click at [459, 539] on button "03 First Meeting" at bounding box center [453, 533] width 208 height 30
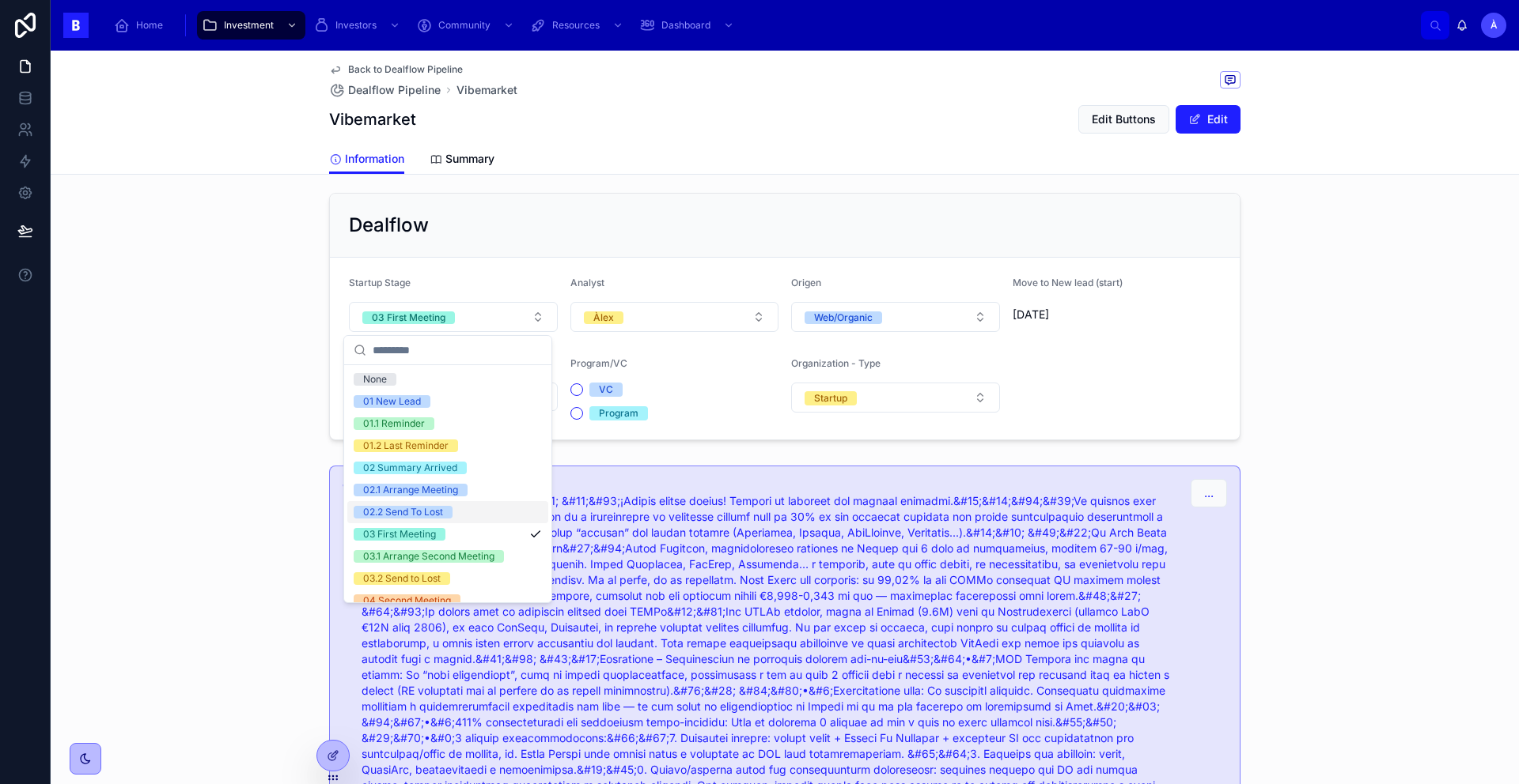
scroll to position [514, 0]
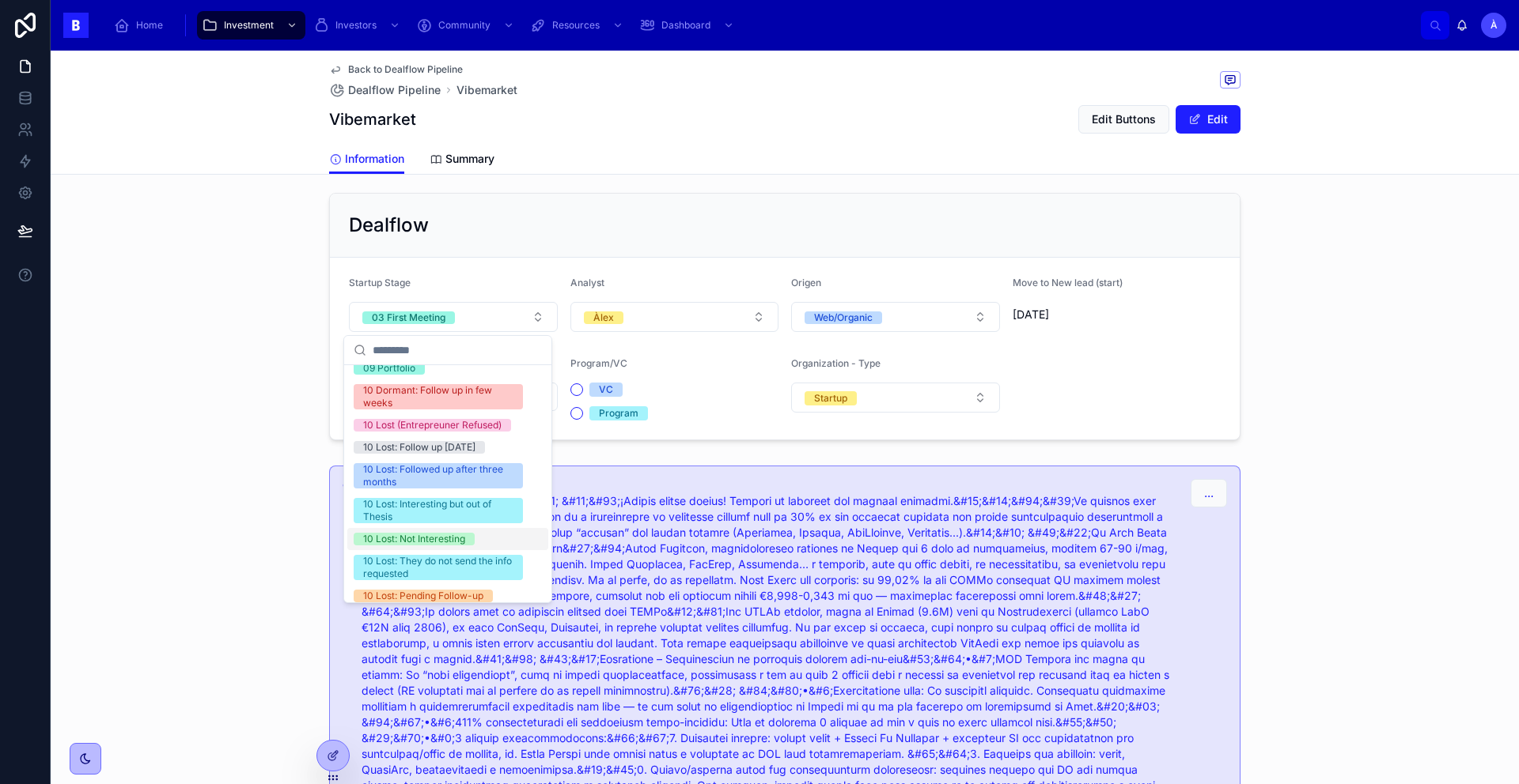
click at [408, 545] on div "10 Lost: Not Interesting" at bounding box center [413, 540] width 102 height 13
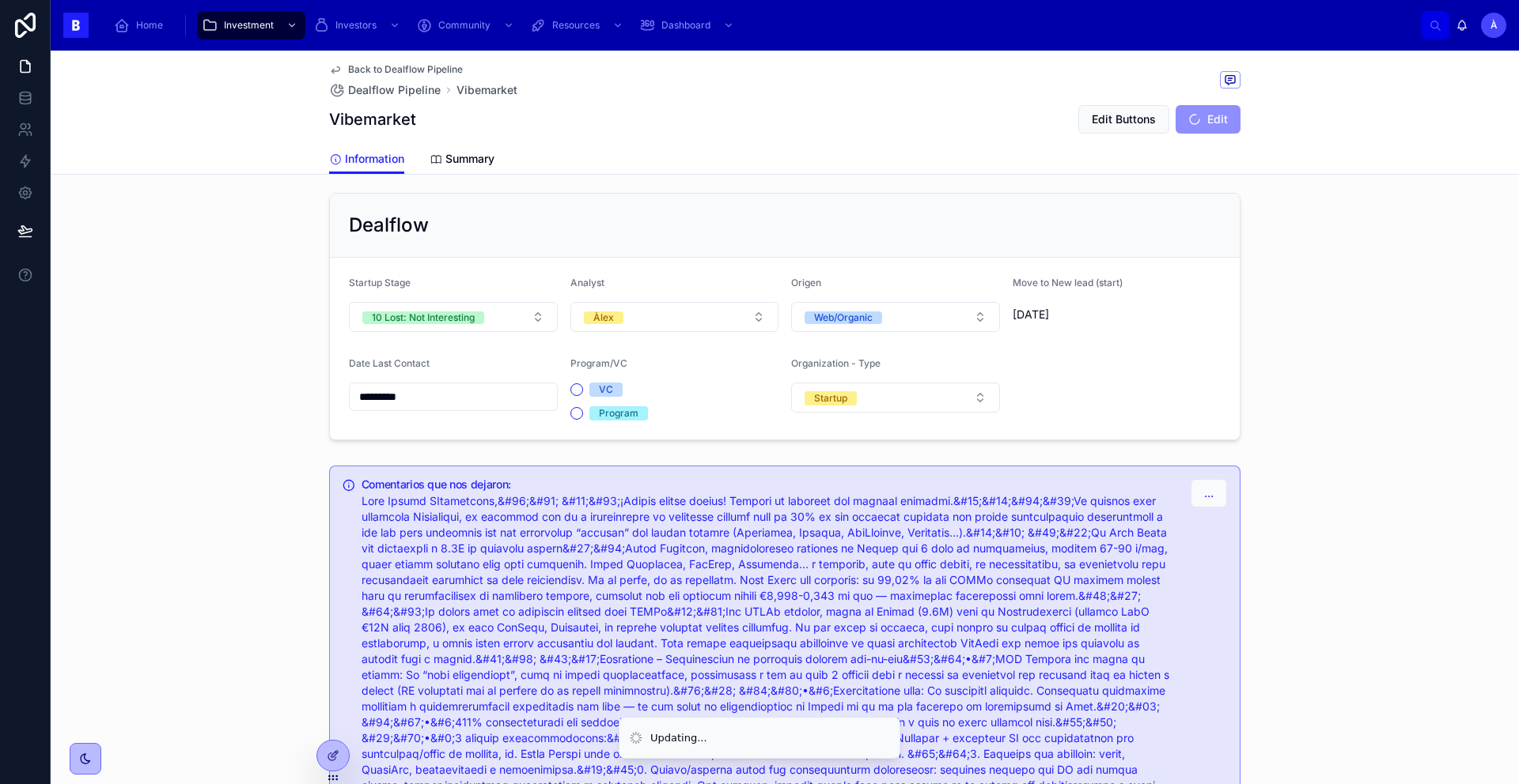
click at [453, 397] on input "*********" at bounding box center [454, 397] width 208 height 22
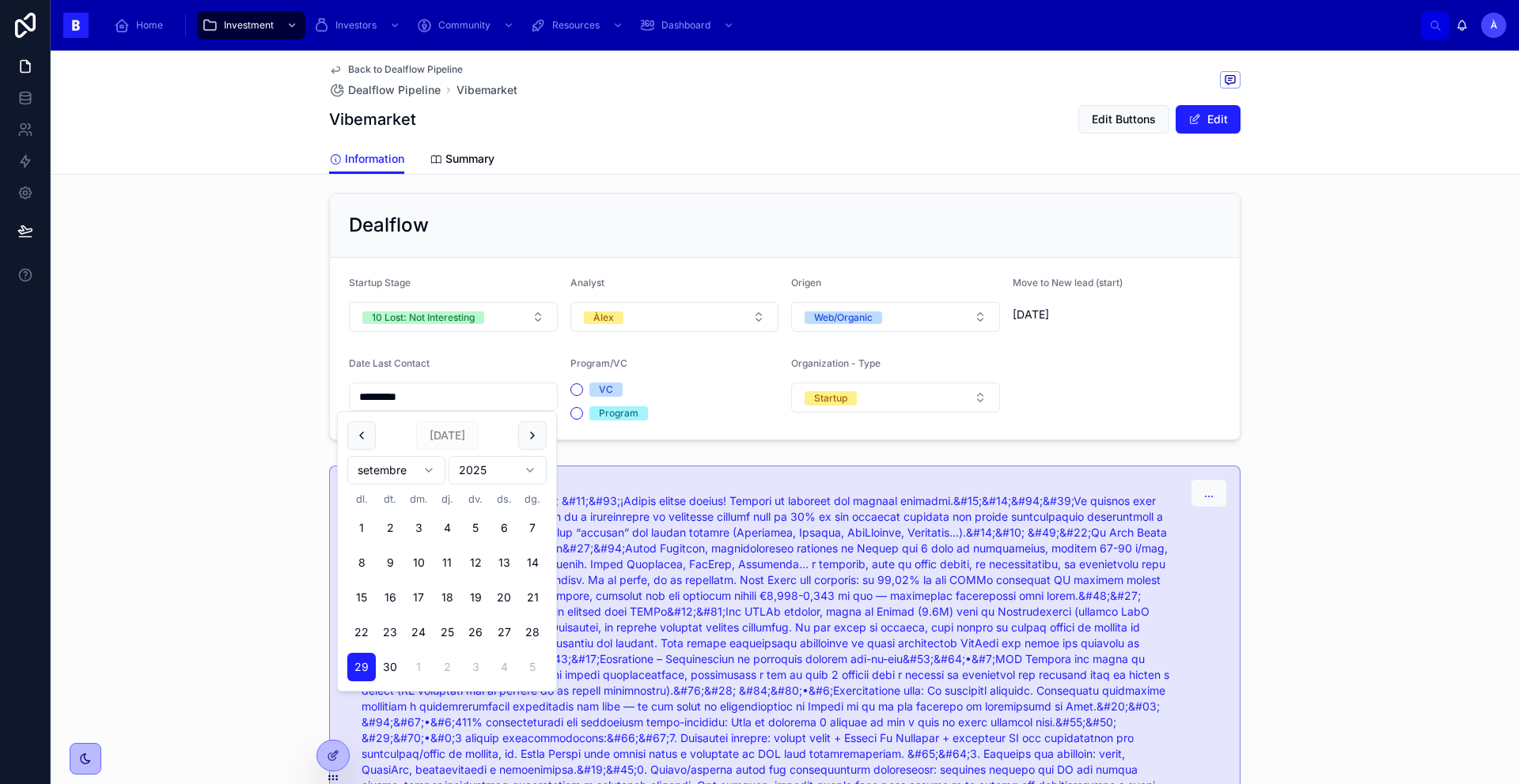
click at [435, 422] on span "[DATE]" at bounding box center [447, 435] width 62 height 28
click at [243, 388] on div "Dealflow Startup Stage 10 Lost: Not Interesting Analyst Àlex Origen Web/Organic…" at bounding box center [784, 316] width 1468 height 260
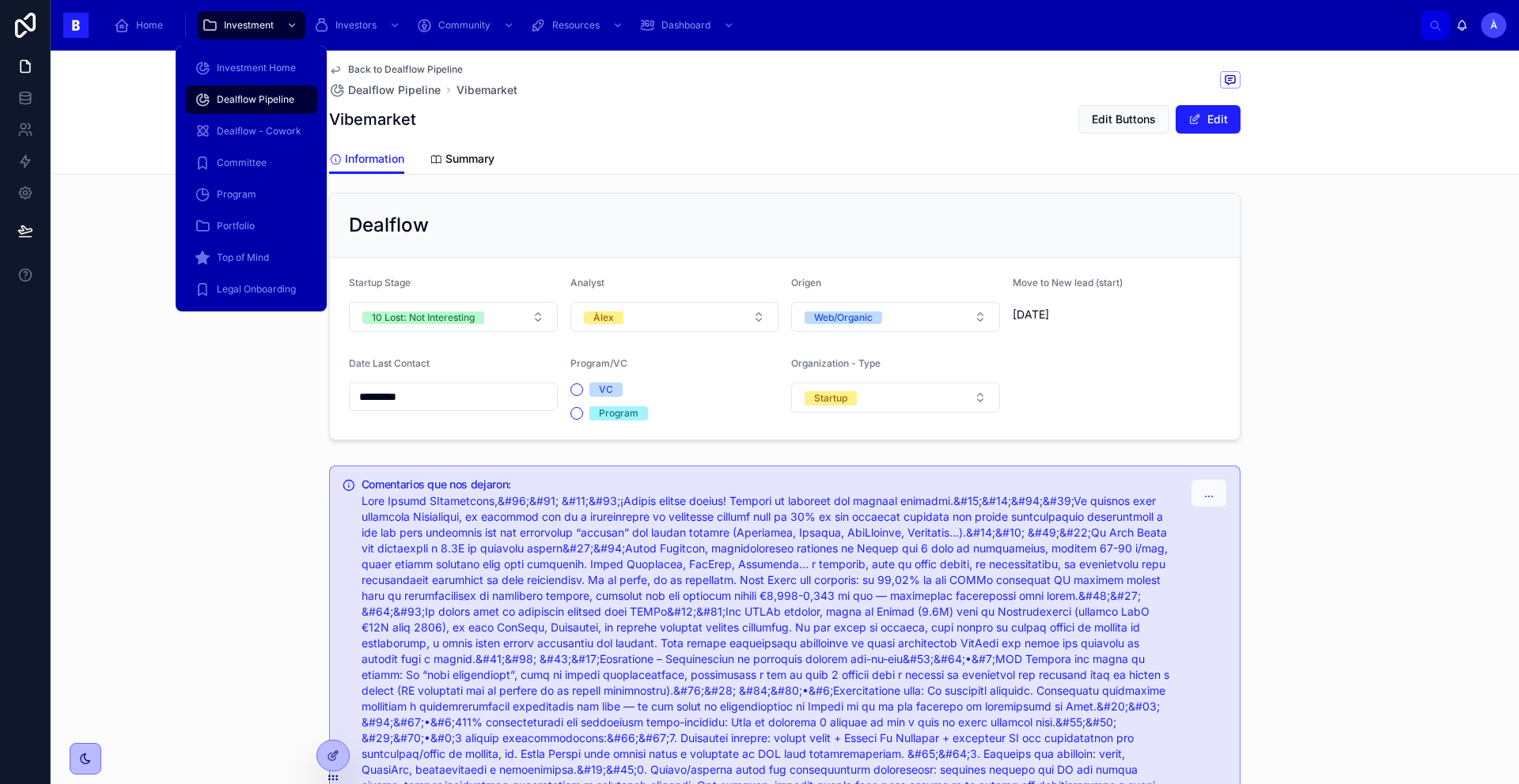
click at [247, 94] on span "Dealflow Pipeline" at bounding box center [255, 100] width 77 height 13
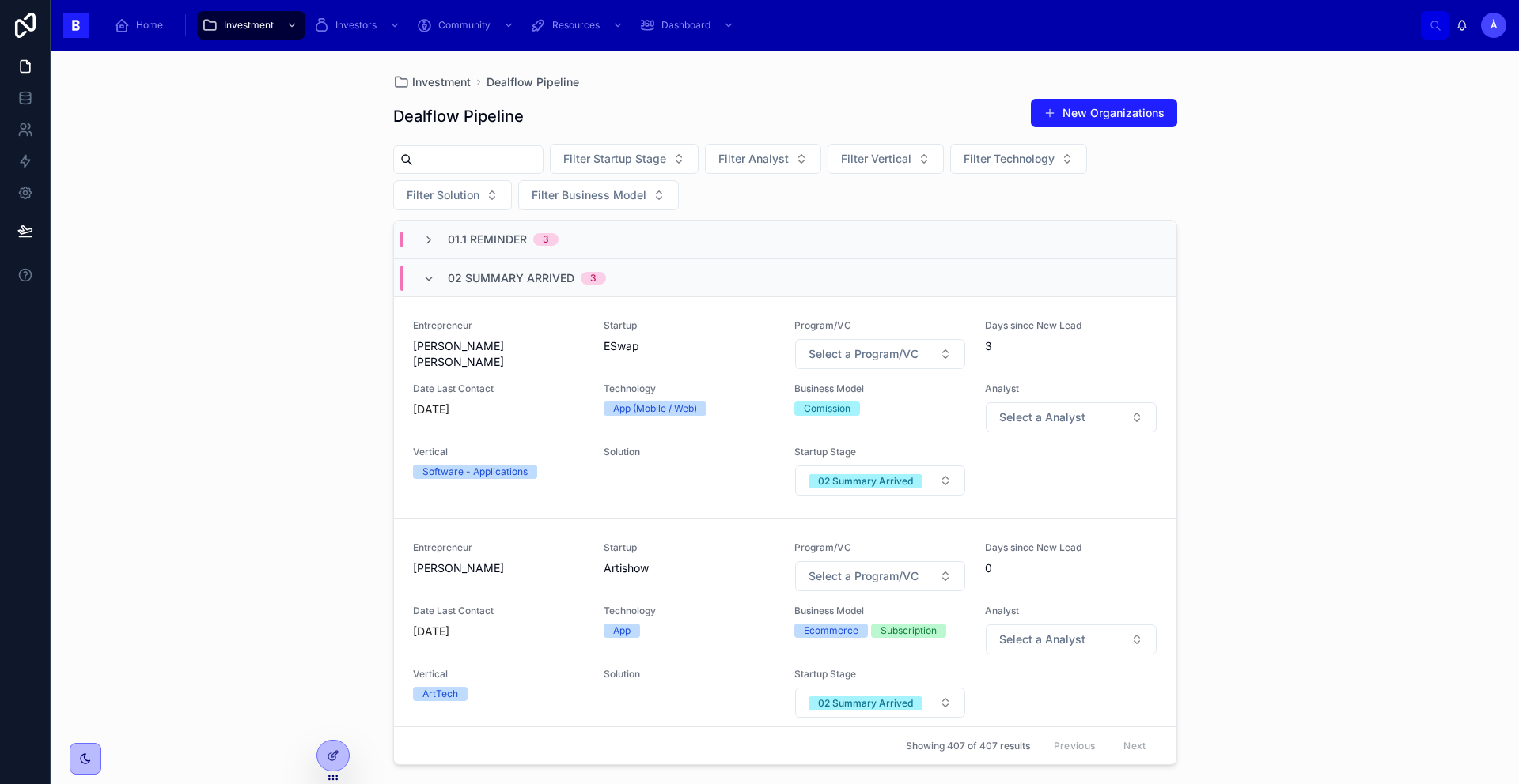
click at [488, 277] on span "02 Summary Arrived" at bounding box center [512, 278] width 127 height 16
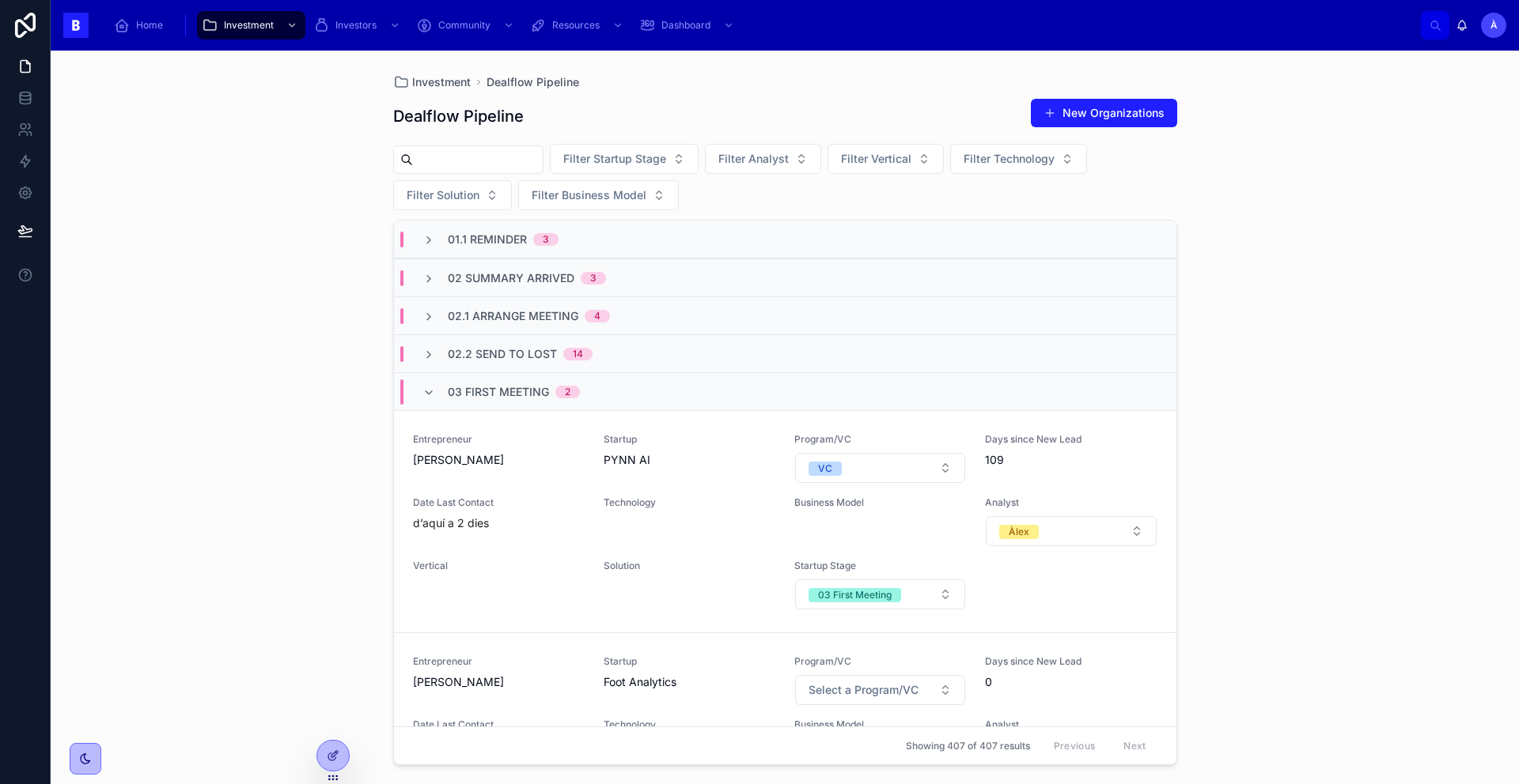
click at [522, 392] on span "03 First Meeting" at bounding box center [499, 392] width 101 height 16
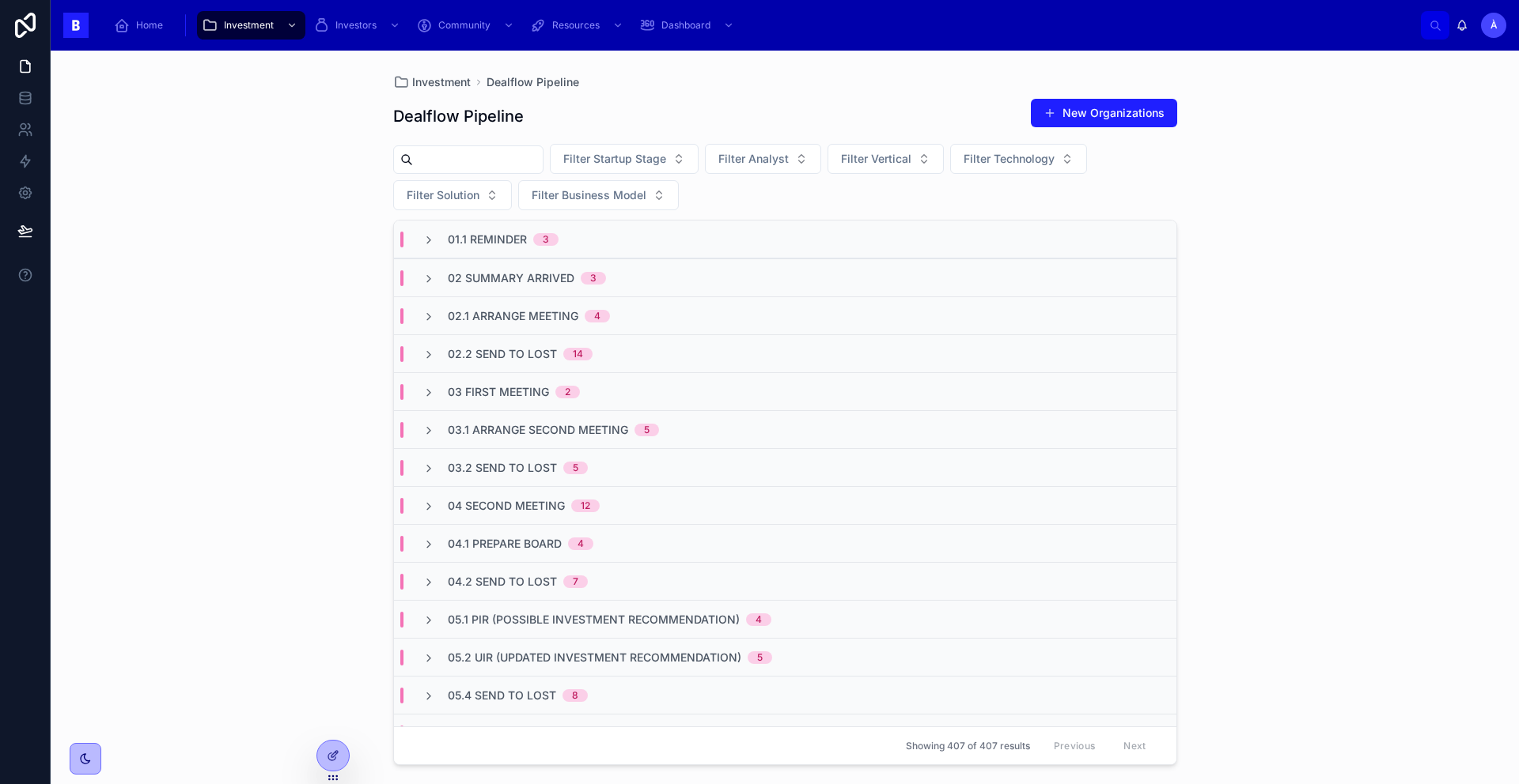
click at [516, 350] on span "02.2 Send To Lost" at bounding box center [502, 353] width 109 height 16
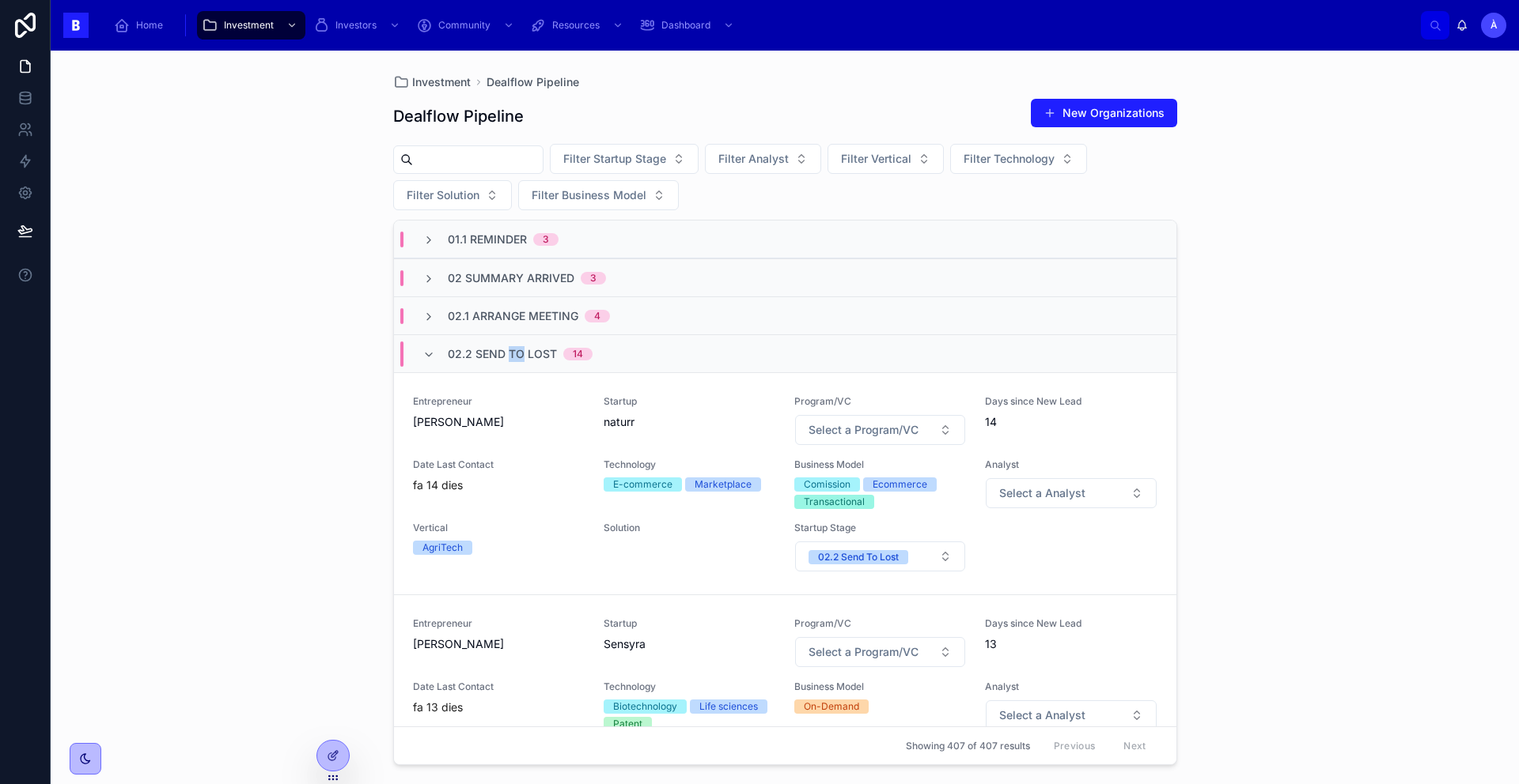
click at [516, 350] on span "02.2 Send To Lost" at bounding box center [502, 353] width 109 height 16
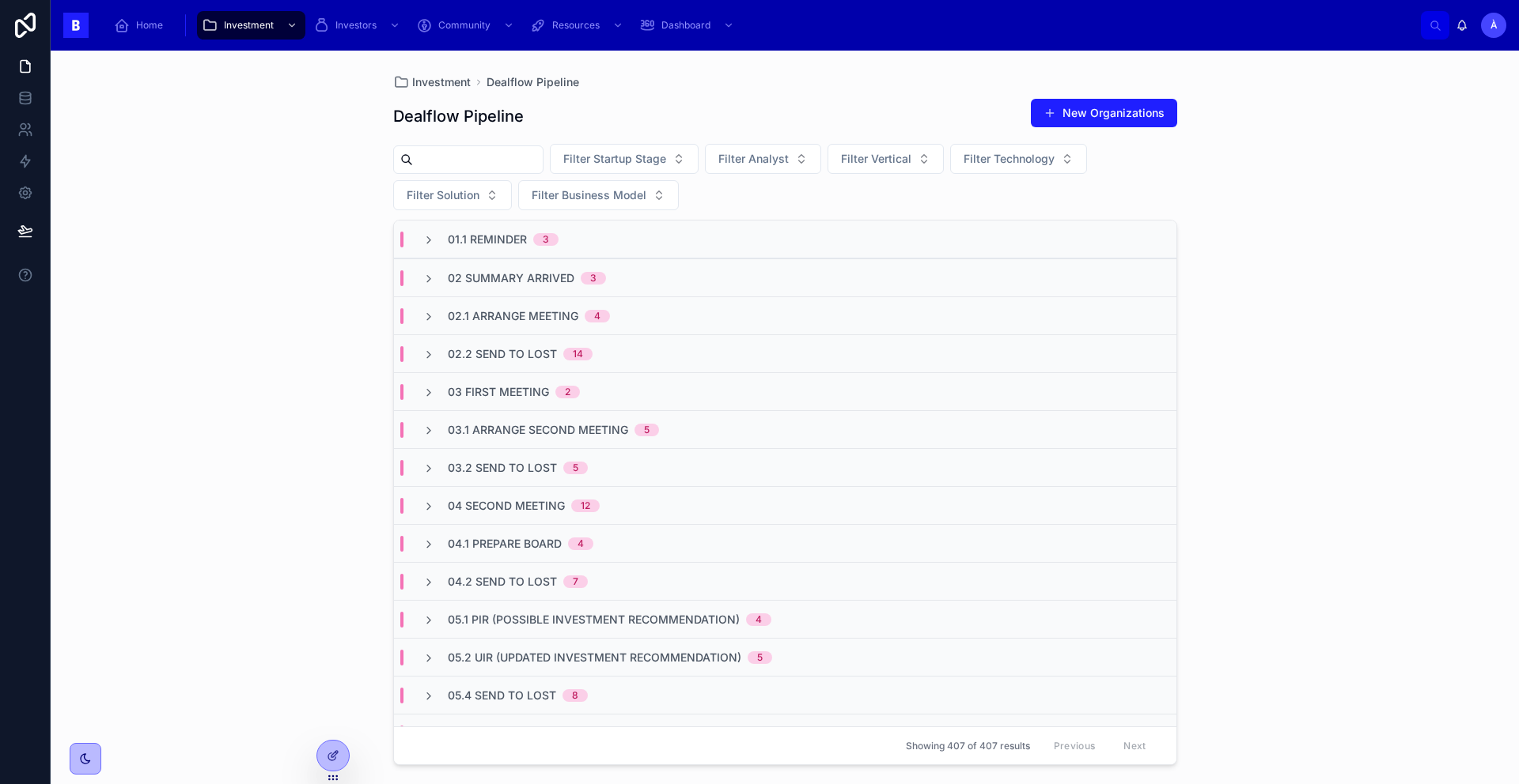
click at [486, 247] on div "01.1 Reminder 3" at bounding box center [785, 239] width 782 height 38
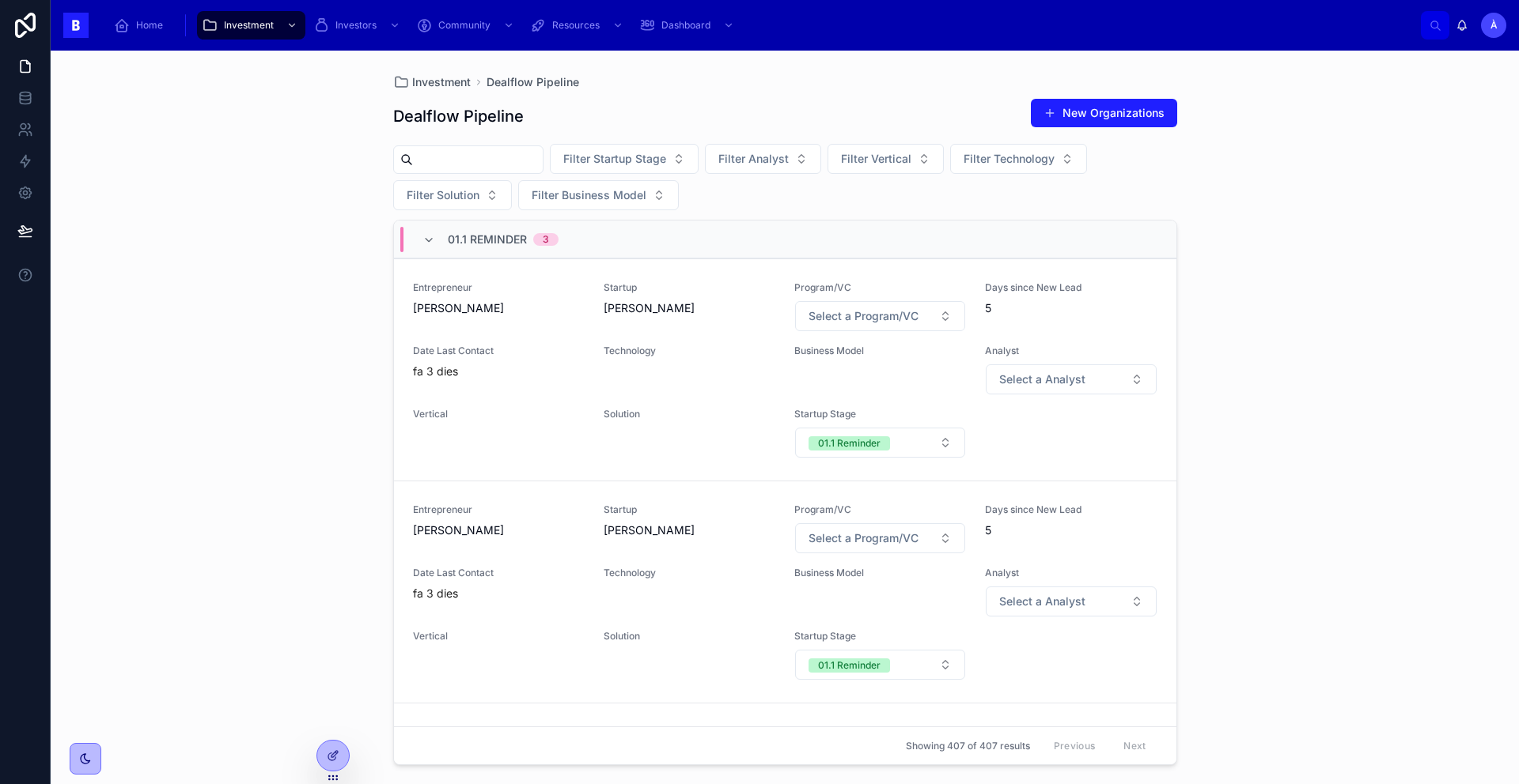
click at [486, 245] on span "01.1 Reminder" at bounding box center [488, 239] width 79 height 16
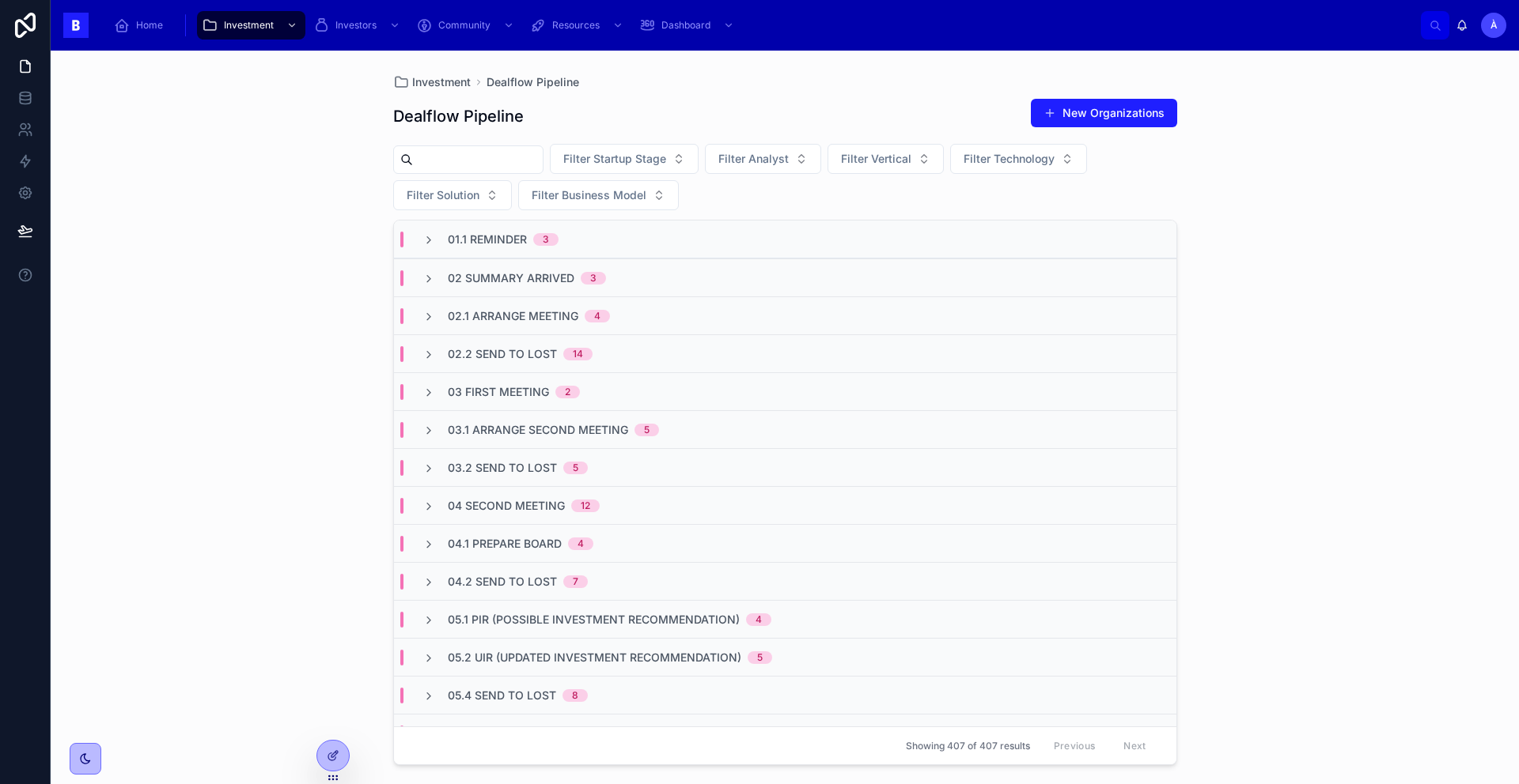
click at [458, 160] on input "text" at bounding box center [478, 160] width 129 height 22
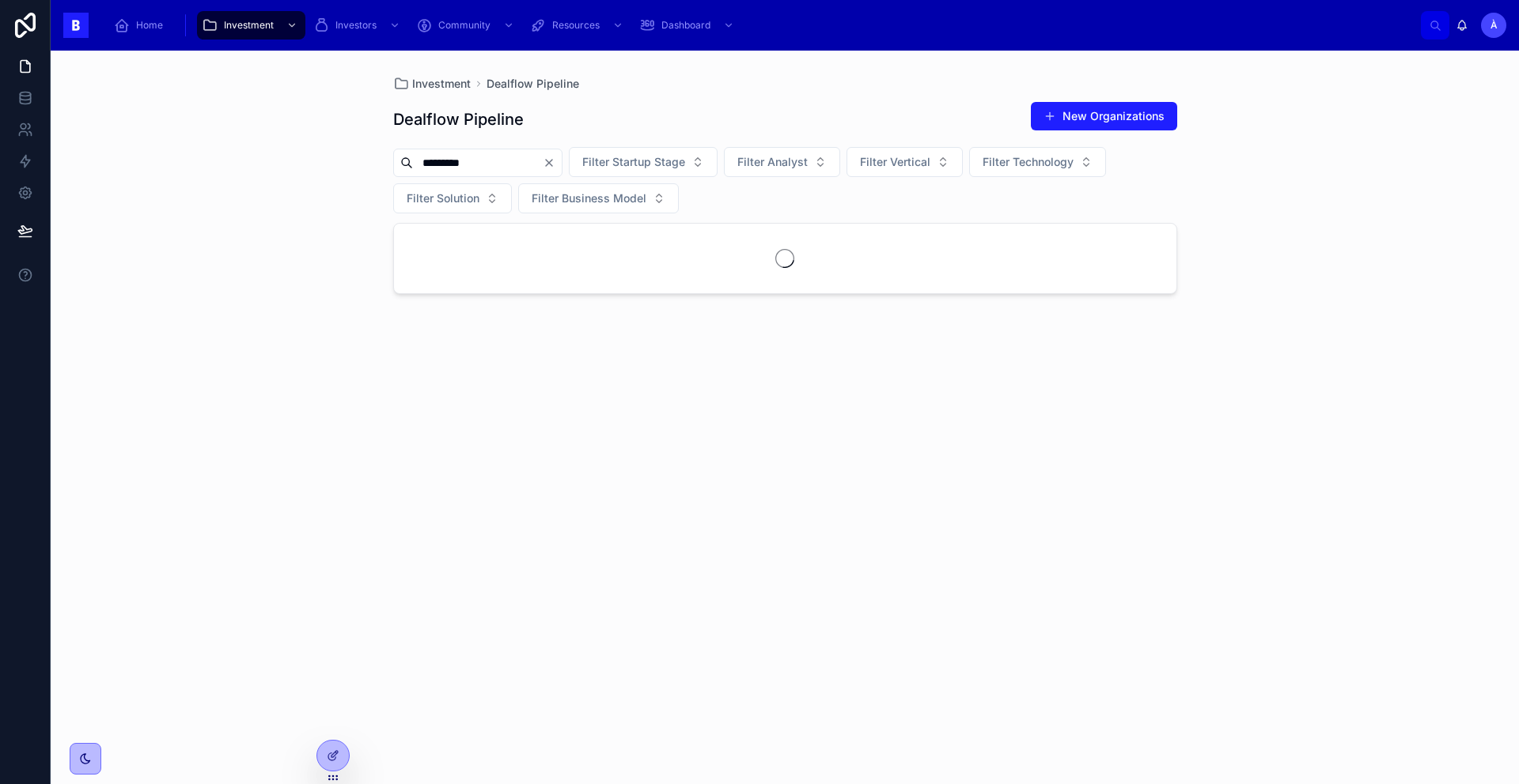
type input "*********"
click at [517, 260] on div "05.1 PIR (Possible Investment Recommendation) 1" at bounding box center [785, 242] width 782 height 38
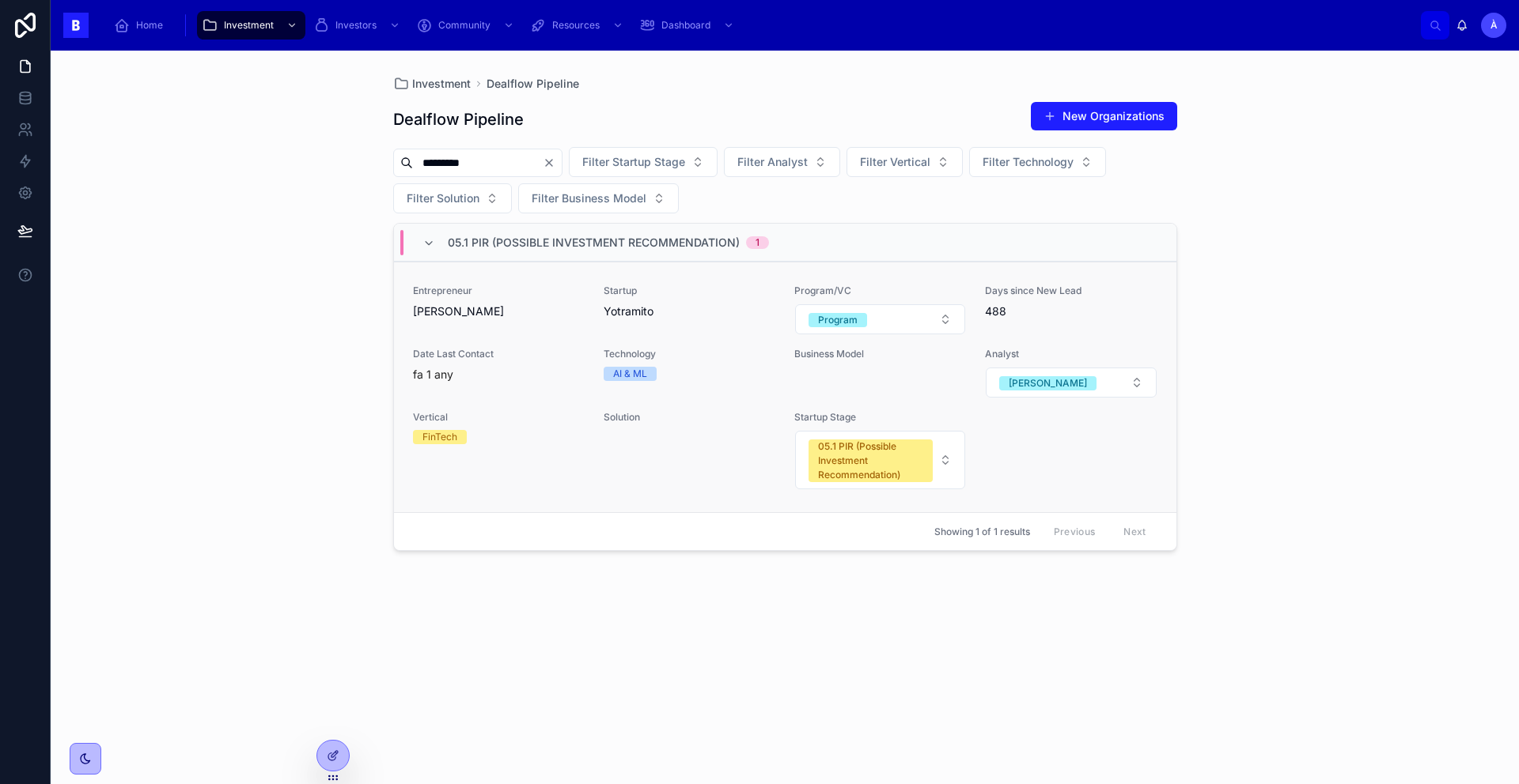
click at [522, 308] on span "[PERSON_NAME]" at bounding box center [499, 311] width 172 height 16
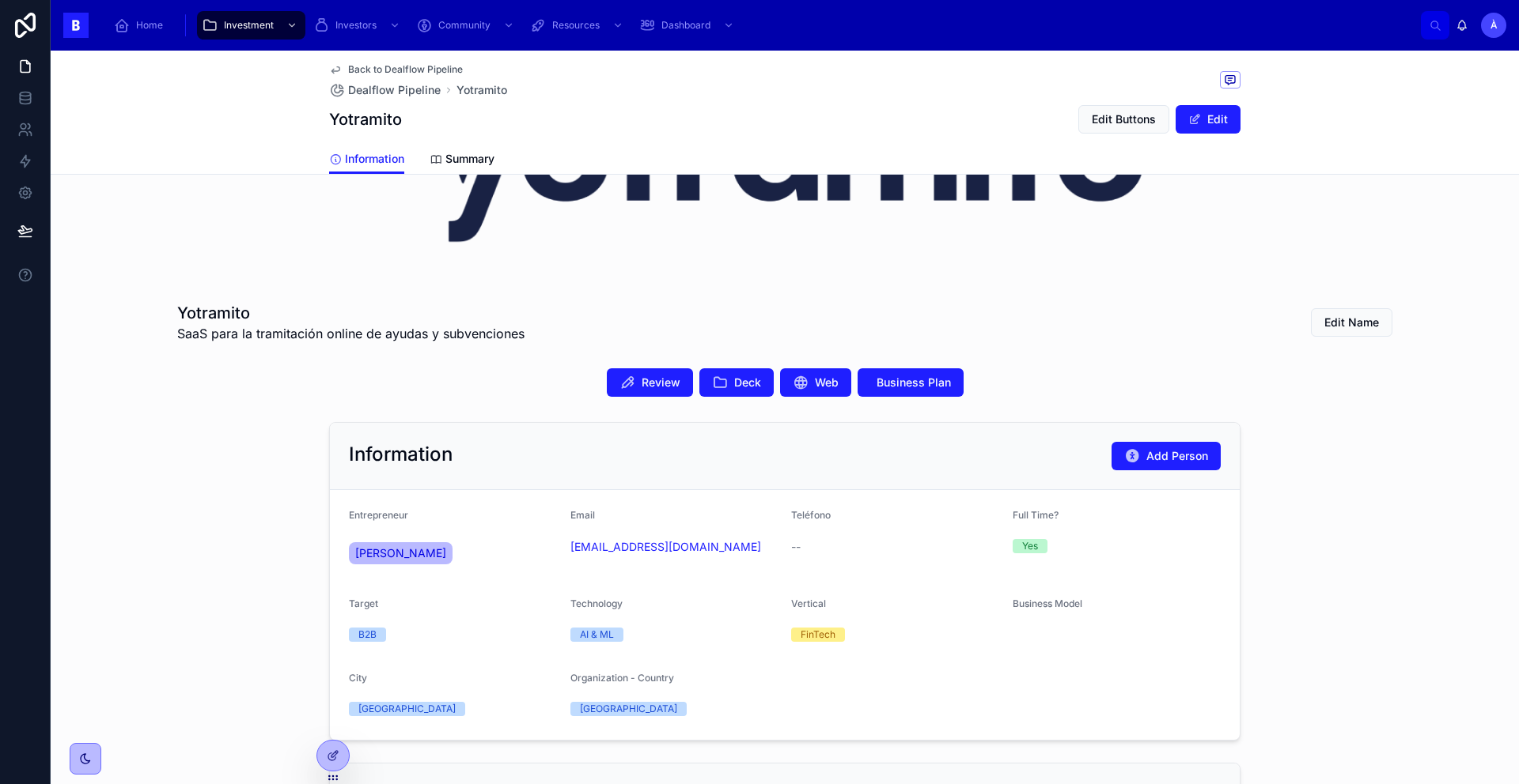
scroll to position [191, 0]
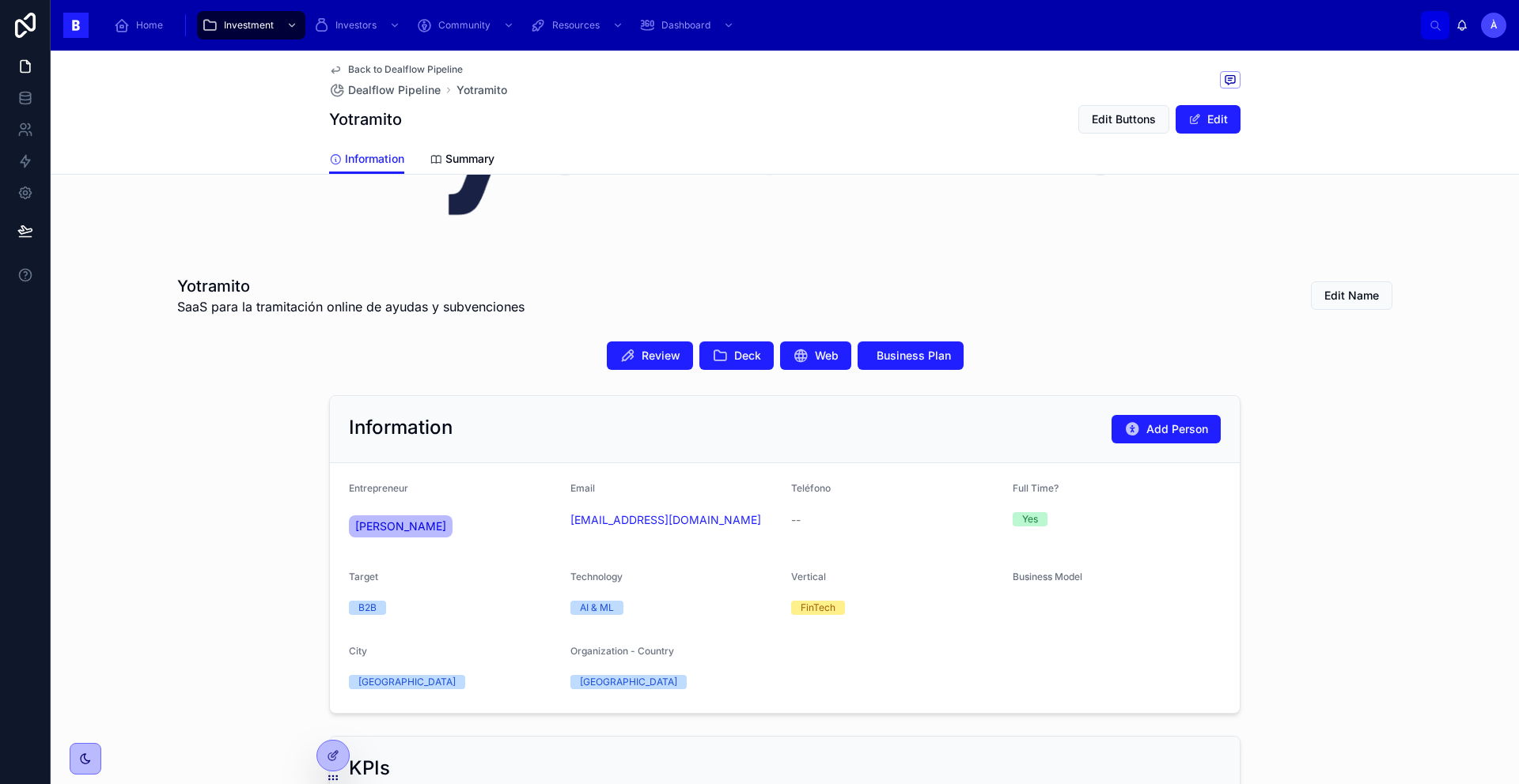
click at [371, 306] on span "SaaS para la tramitación online de ayudas y subvenciones" at bounding box center [351, 307] width 347 height 19
click at [722, 342] on div "Review Deck Web Business Plan" at bounding box center [784, 355] width 1468 height 41
click at [724, 343] on button "Deck" at bounding box center [736, 355] width 74 height 28
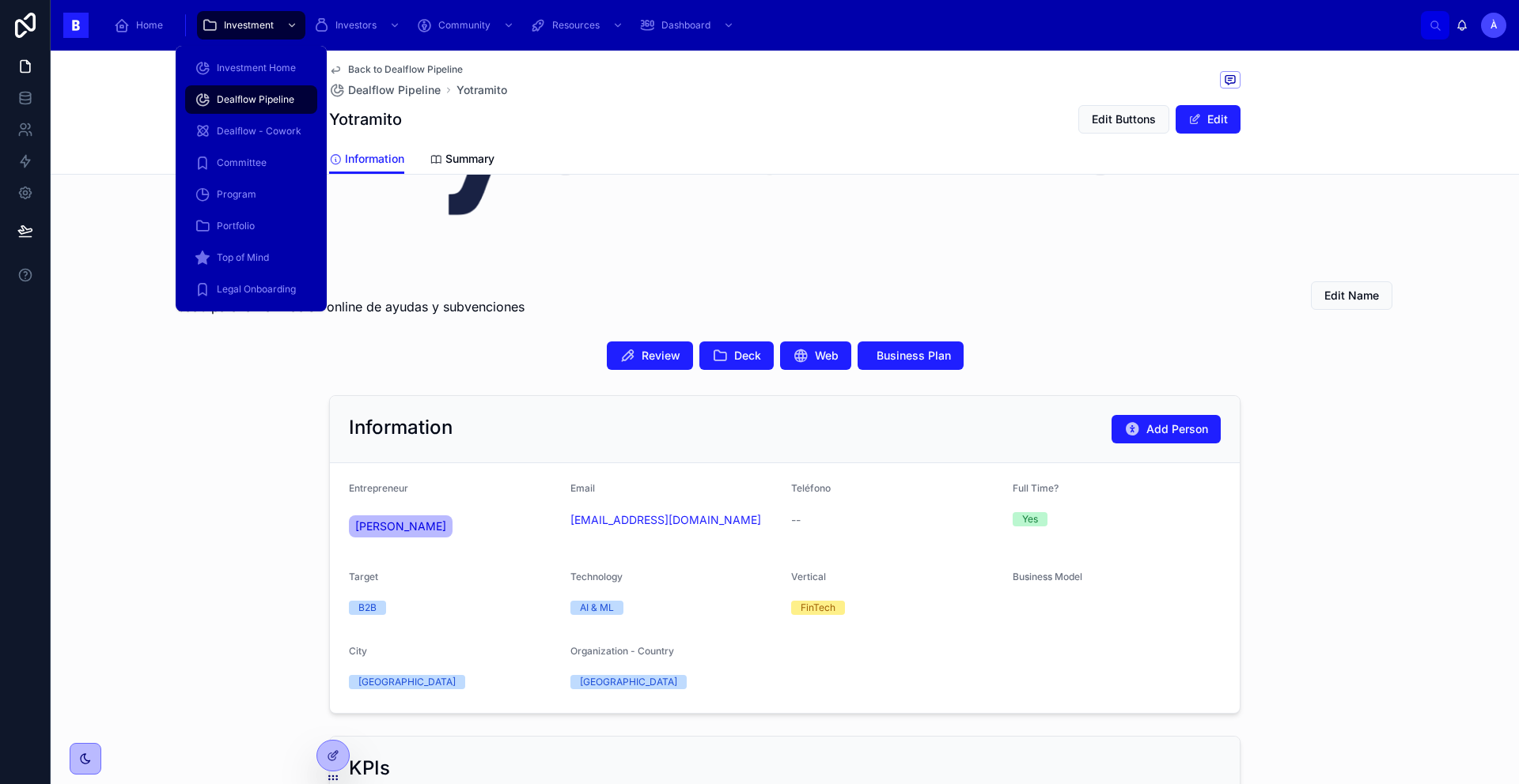
click at [245, 94] on span "Dealflow Pipeline" at bounding box center [255, 100] width 77 height 13
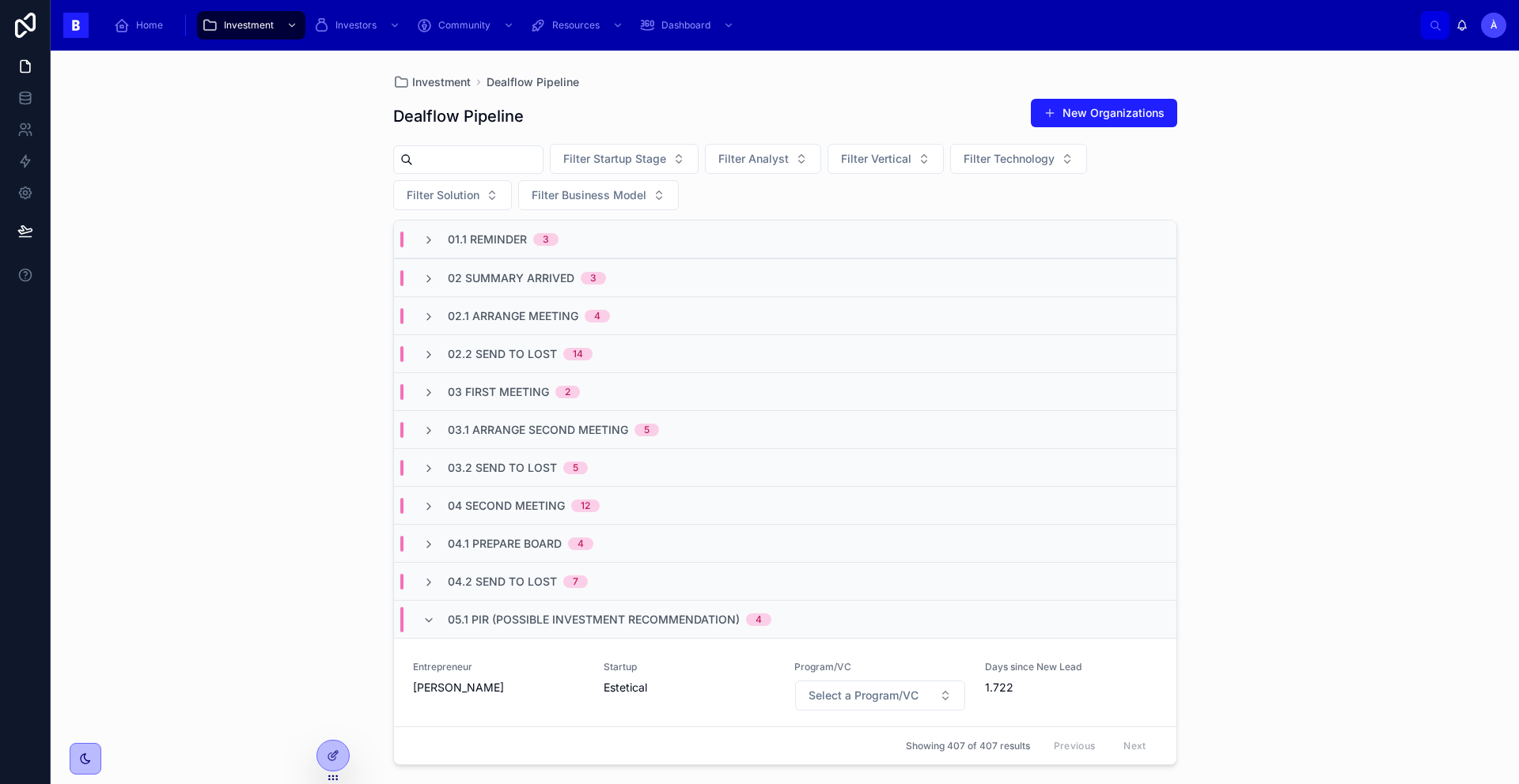
click at [498, 151] on input "text" at bounding box center [478, 160] width 129 height 22
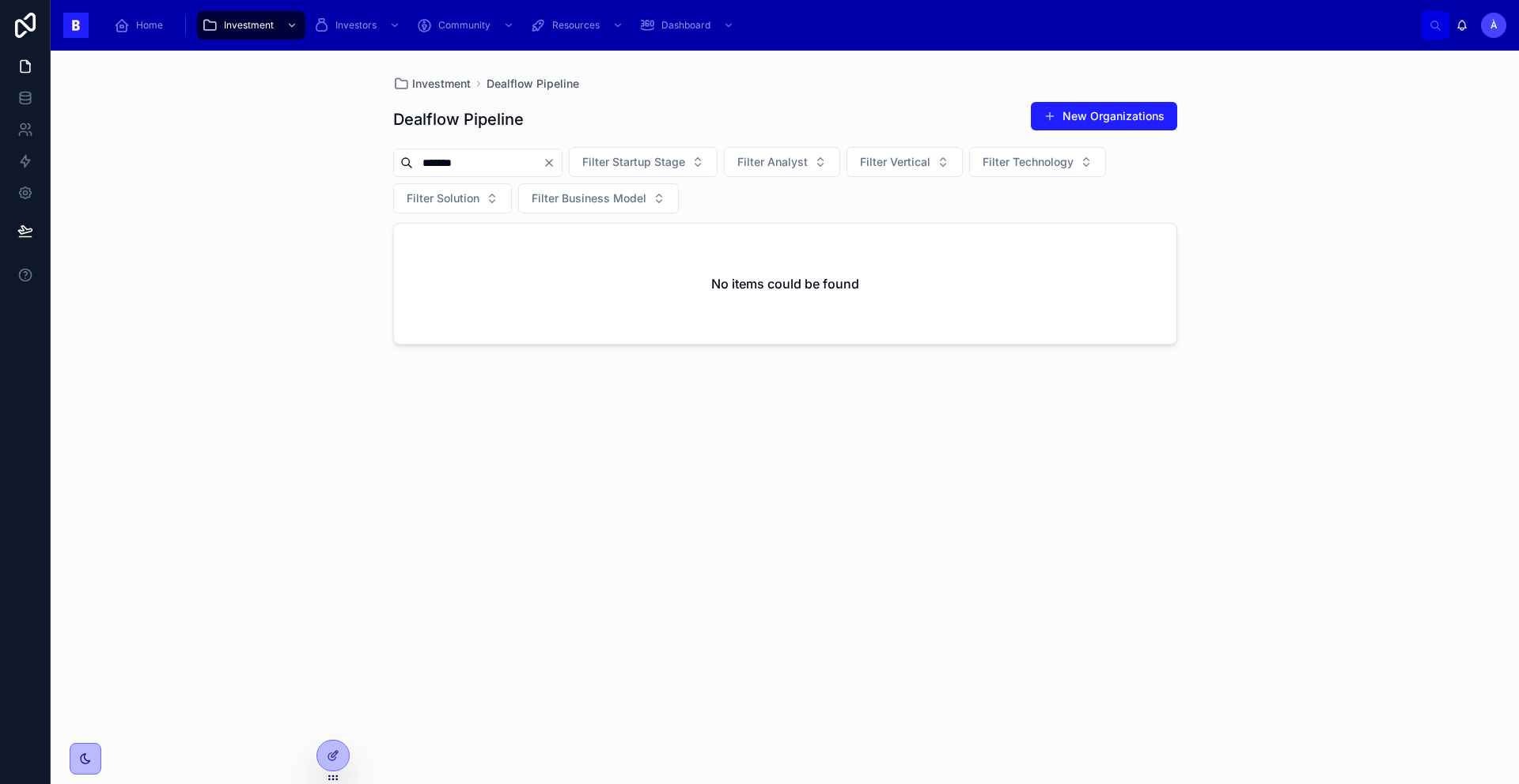
type input "*******"
click at [635, 264] on div "Showing 1 of 1 results Previous Next" at bounding box center [785, 280] width 782 height 38
click at [505, 252] on div "09 Portfolio 1" at bounding box center [785, 242] width 782 height 38
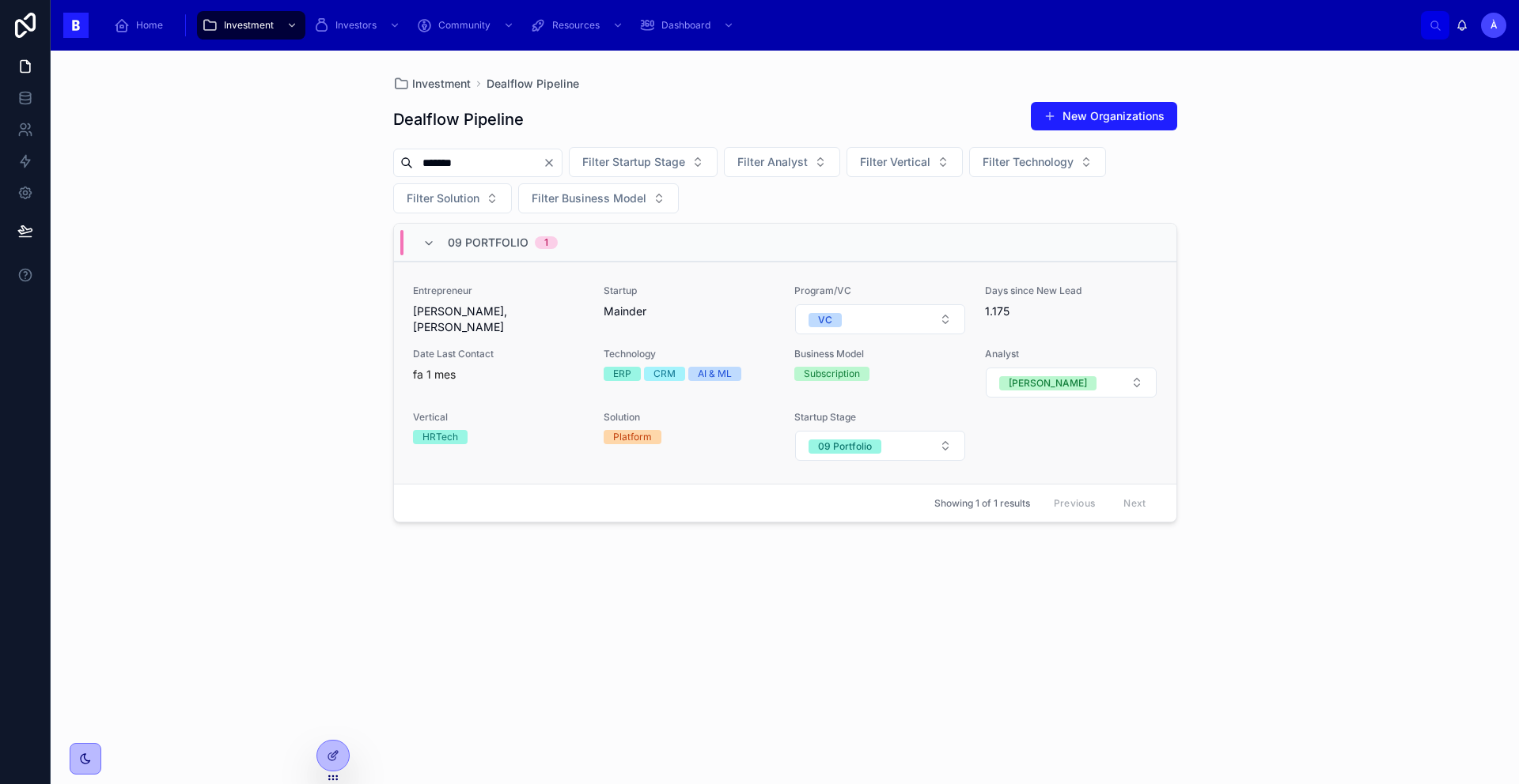
click at [581, 368] on div "fa 1 mes" at bounding box center [499, 375] width 172 height 16
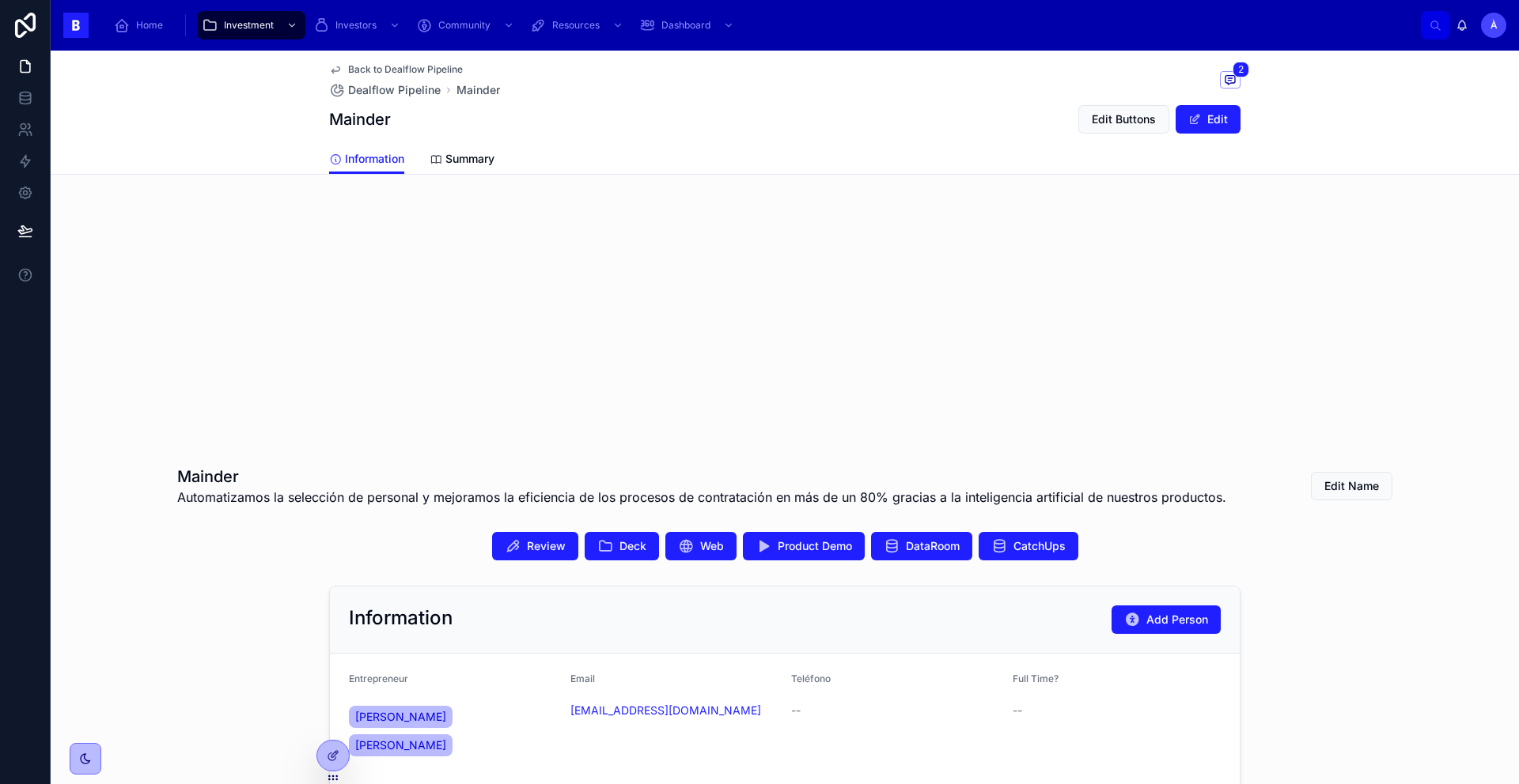
scroll to position [292, 0]
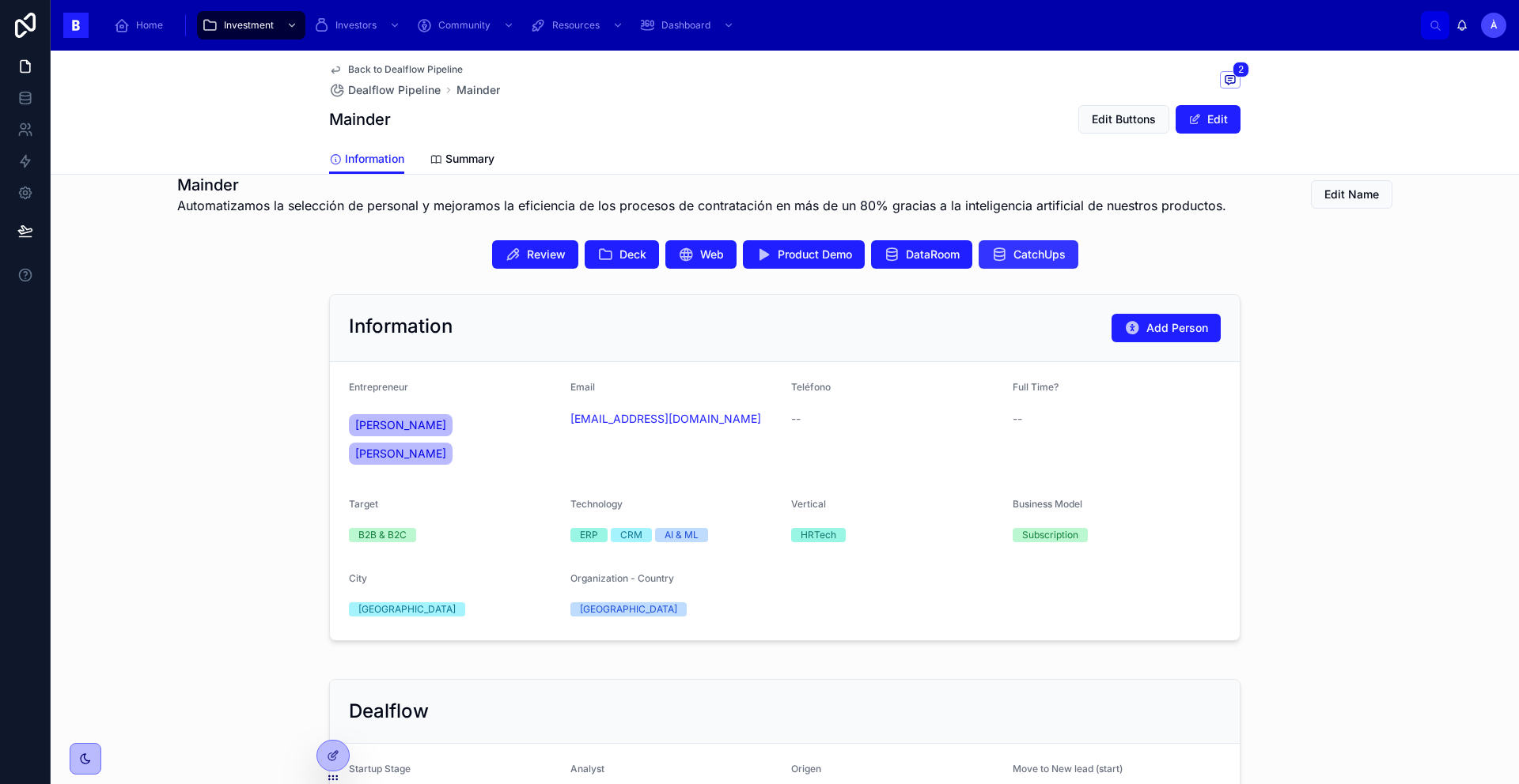
click at [1018, 263] on button "CatchUps" at bounding box center [1028, 254] width 100 height 28
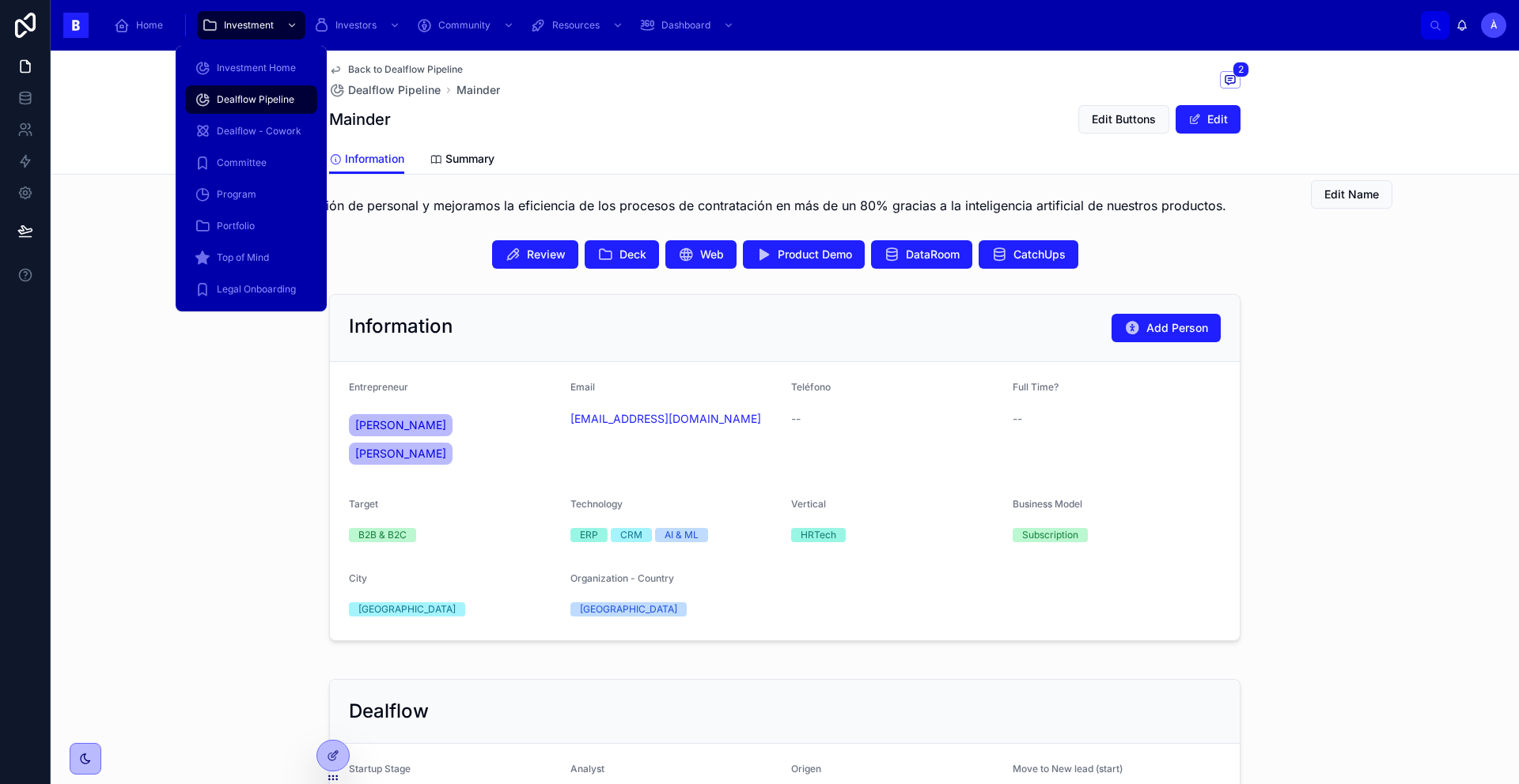
click at [254, 107] on div "Dealflow Pipeline" at bounding box center [251, 100] width 113 height 26
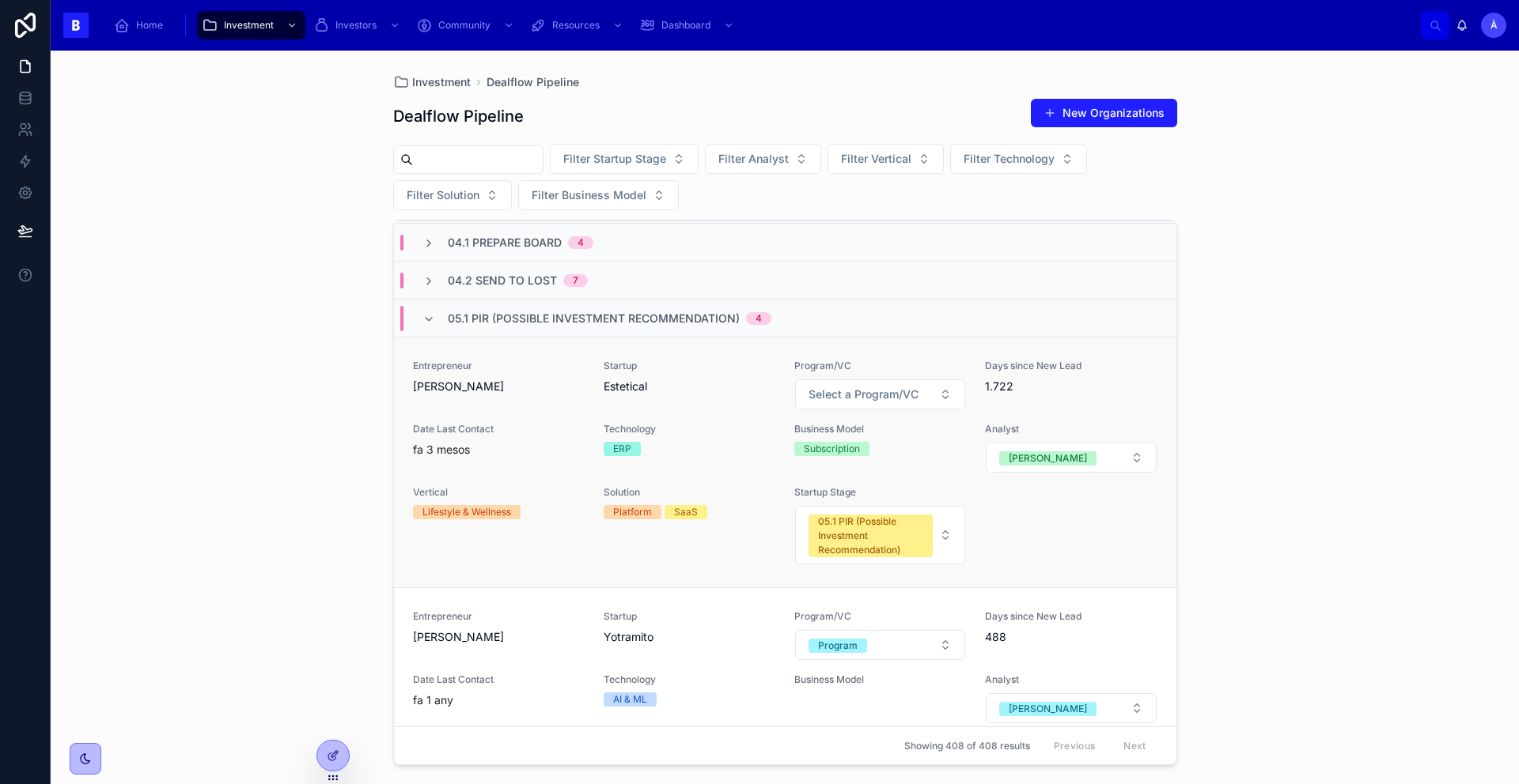
scroll to position [333, 0]
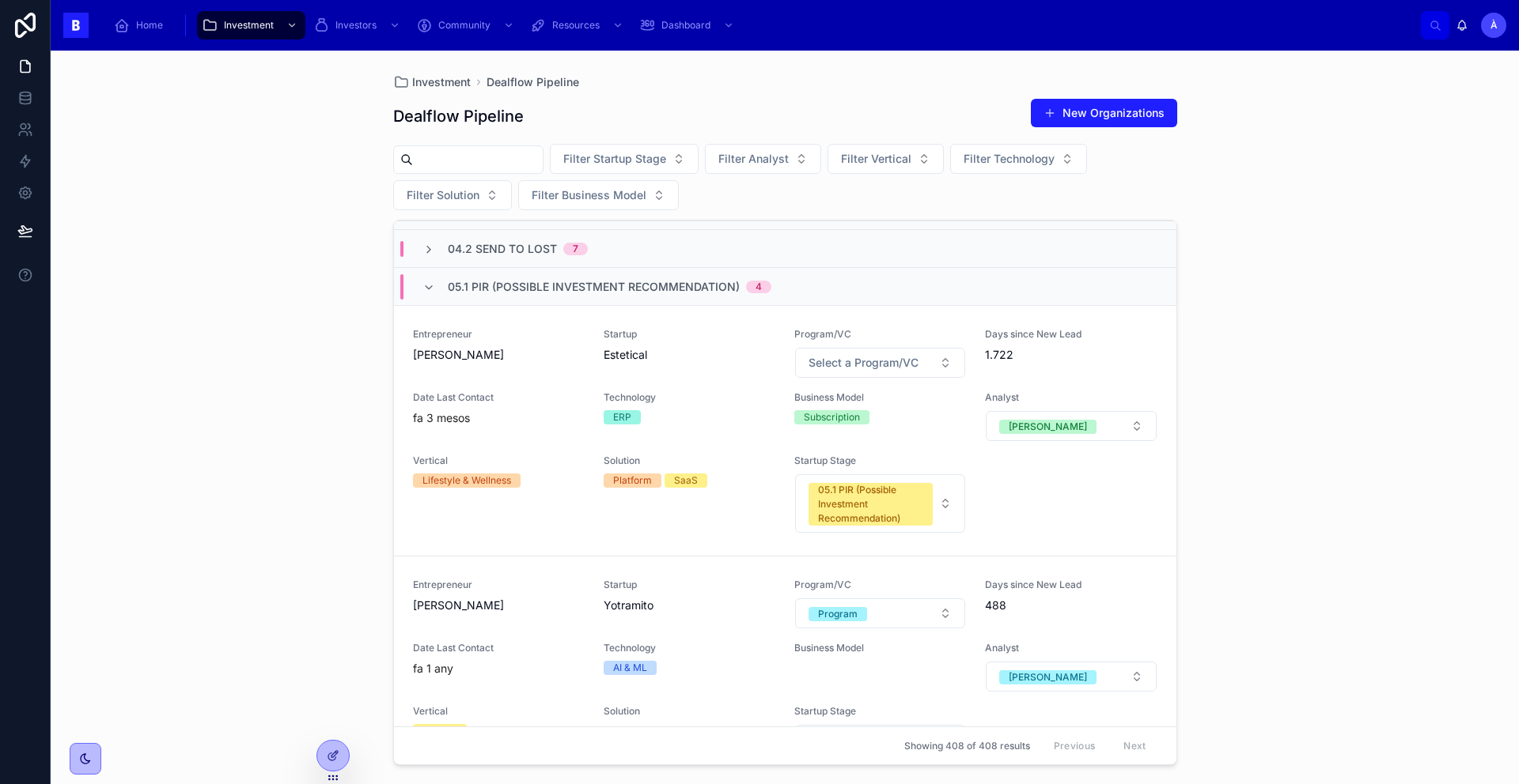
click at [431, 297] on div "05.1 PIR (Possible Investment Recommendation) 4" at bounding box center [597, 287] width 349 height 26
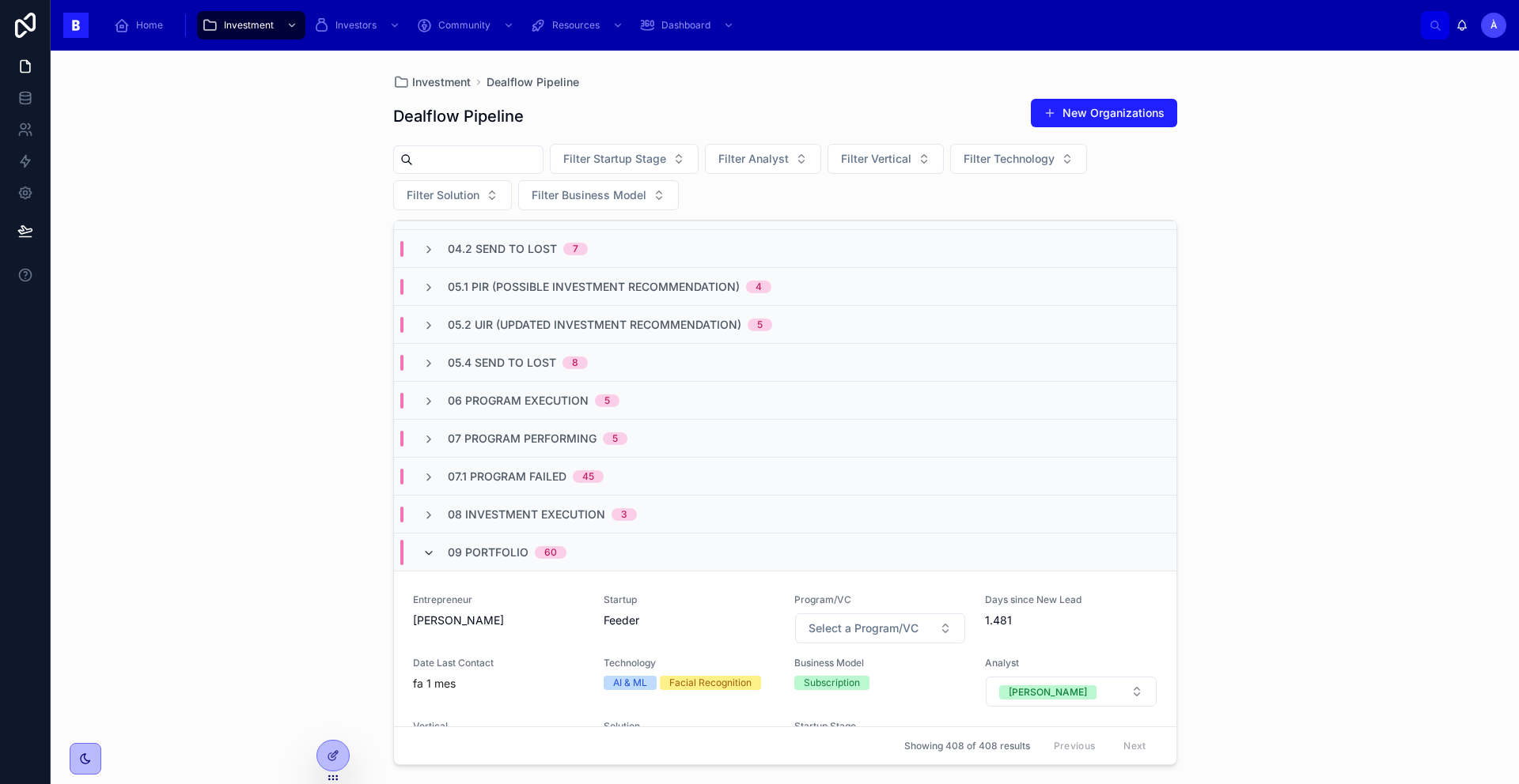
click at [432, 553] on icon at bounding box center [429, 554] width 13 height 13
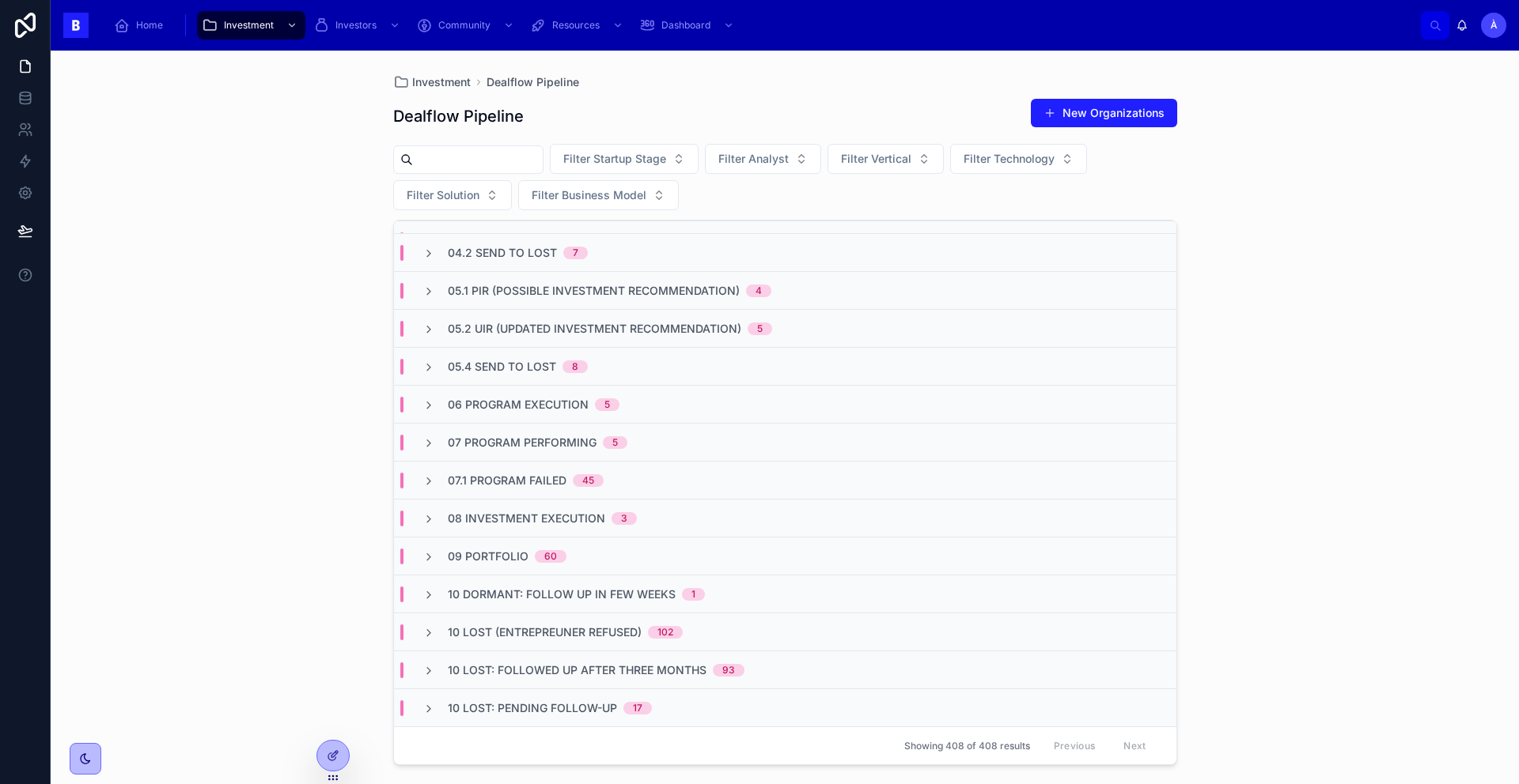
scroll to position [0, 0]
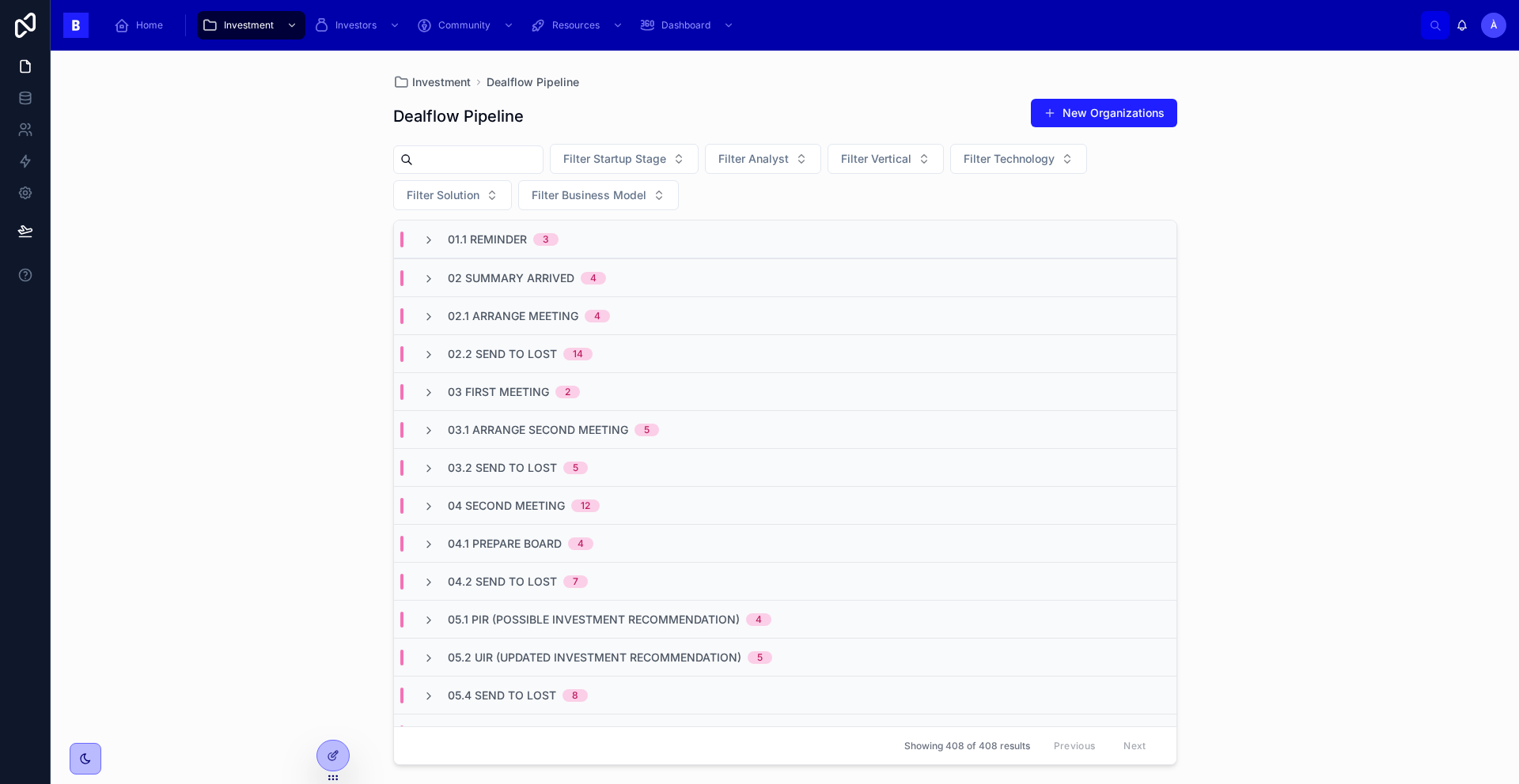
click at [164, 226] on div "Investment Dealflow Pipeline Dealflow Pipeline New Organizations Filter Startup…" at bounding box center [784, 417] width 1468 height 734
click at [297, 164] on div "Investment Dealflow Pipeline Dealflow Pipeline New Organizations Filter Startup…" at bounding box center [784, 417] width 1468 height 734
click at [244, 164] on div "Investment Dealflow Pipeline Dealflow Pipeline New Organizations Filter Startup…" at bounding box center [784, 417] width 1468 height 734
click at [242, 44] on div "Home Investment Investors Community Resources Dashboard À Àlex Vives Molins" at bounding box center [784, 25] width 1468 height 50
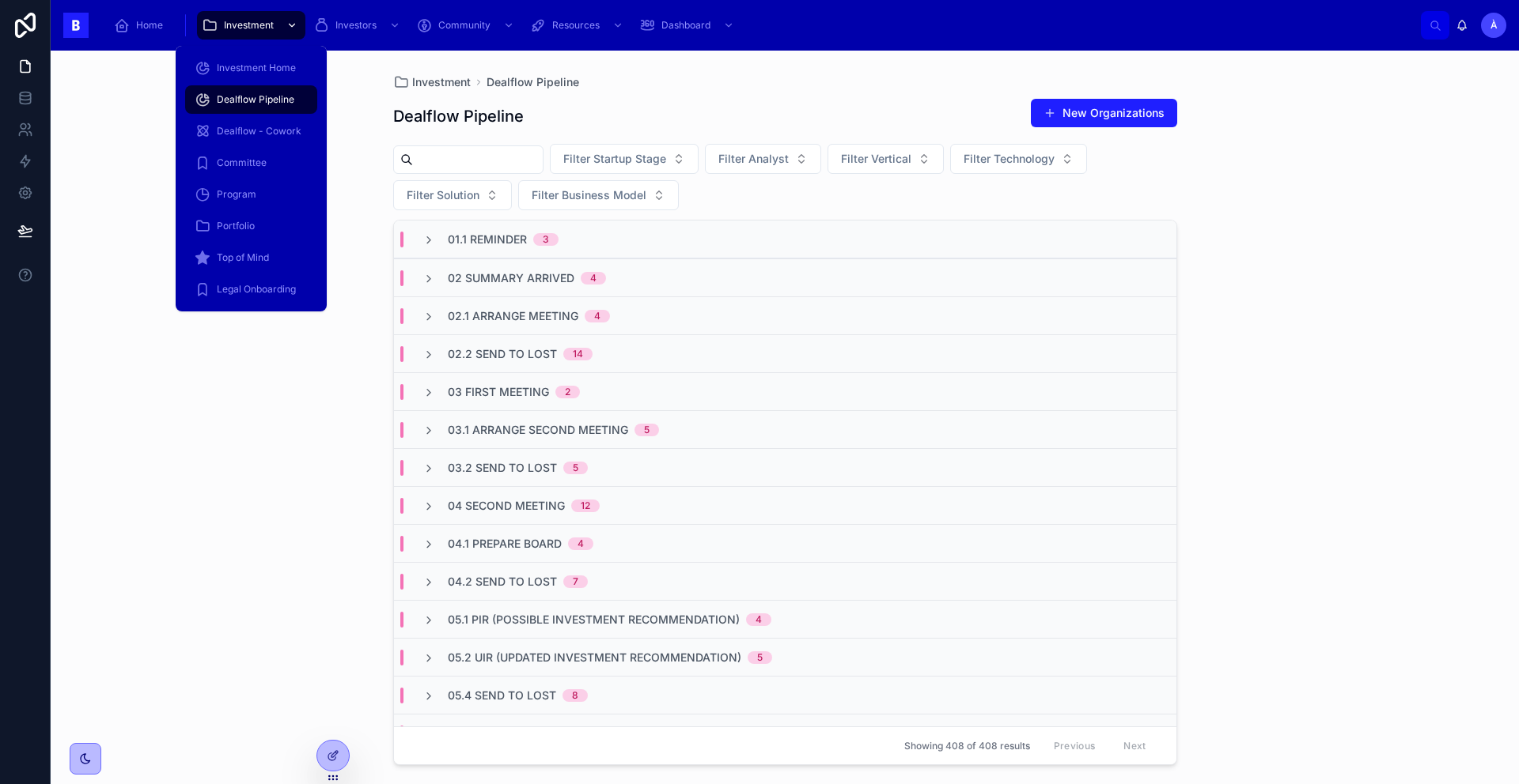
click at [244, 32] on div "Investment" at bounding box center [252, 26] width 99 height 26
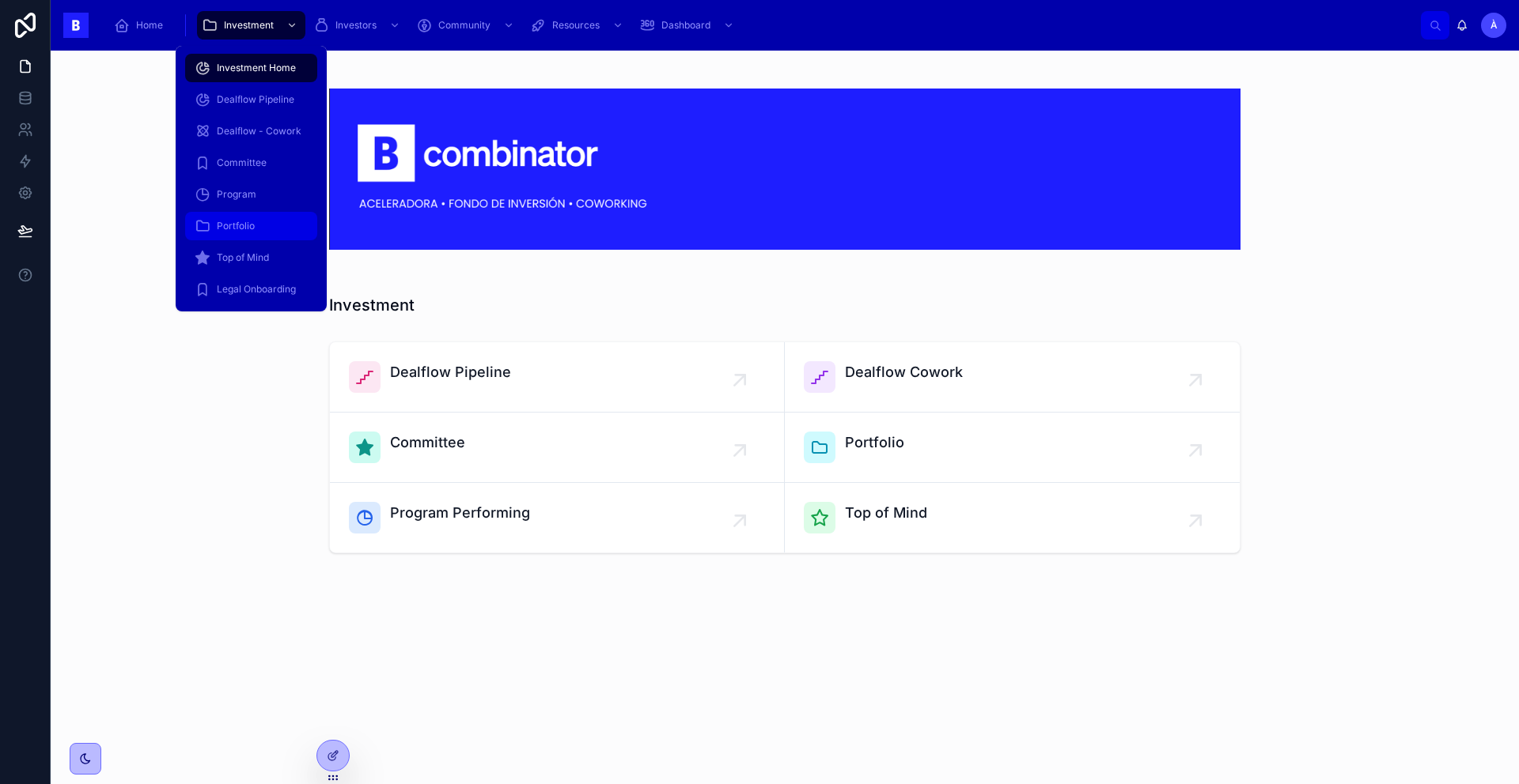
click at [241, 230] on span "Portfolio" at bounding box center [235, 226] width 38 height 13
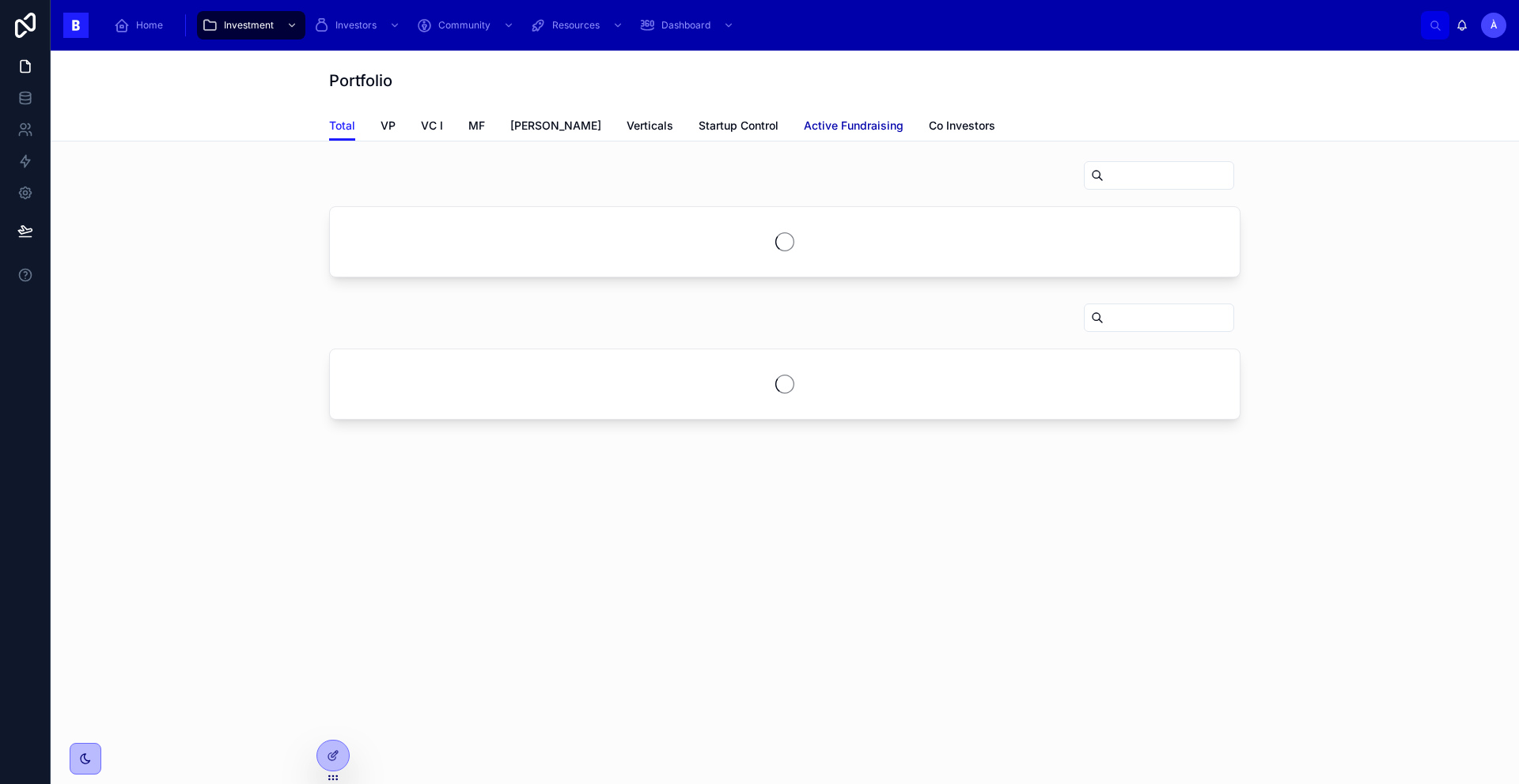
click at [804, 129] on span "Active Fundraising" at bounding box center [853, 125] width 100 height 16
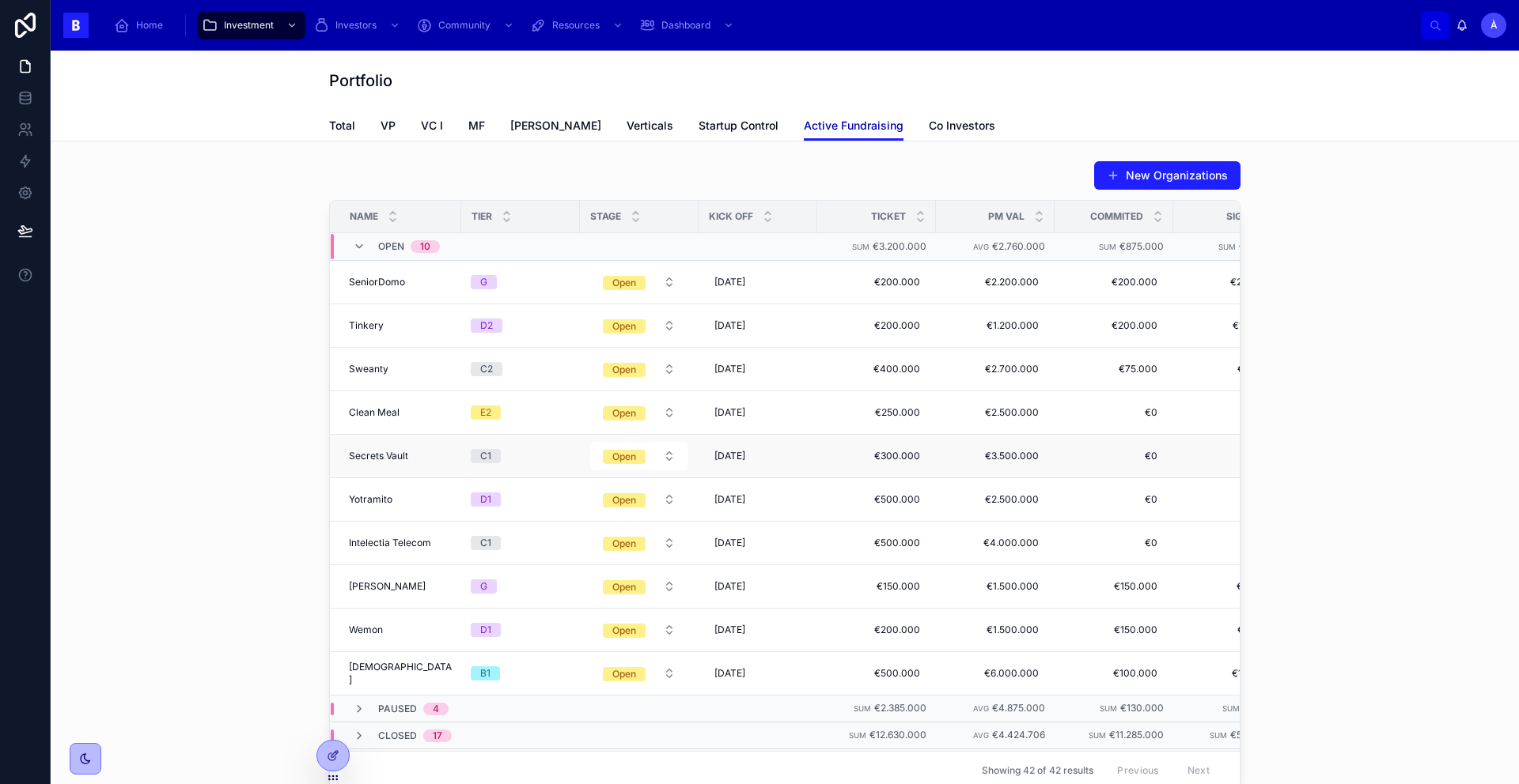
scroll to position [57, 0]
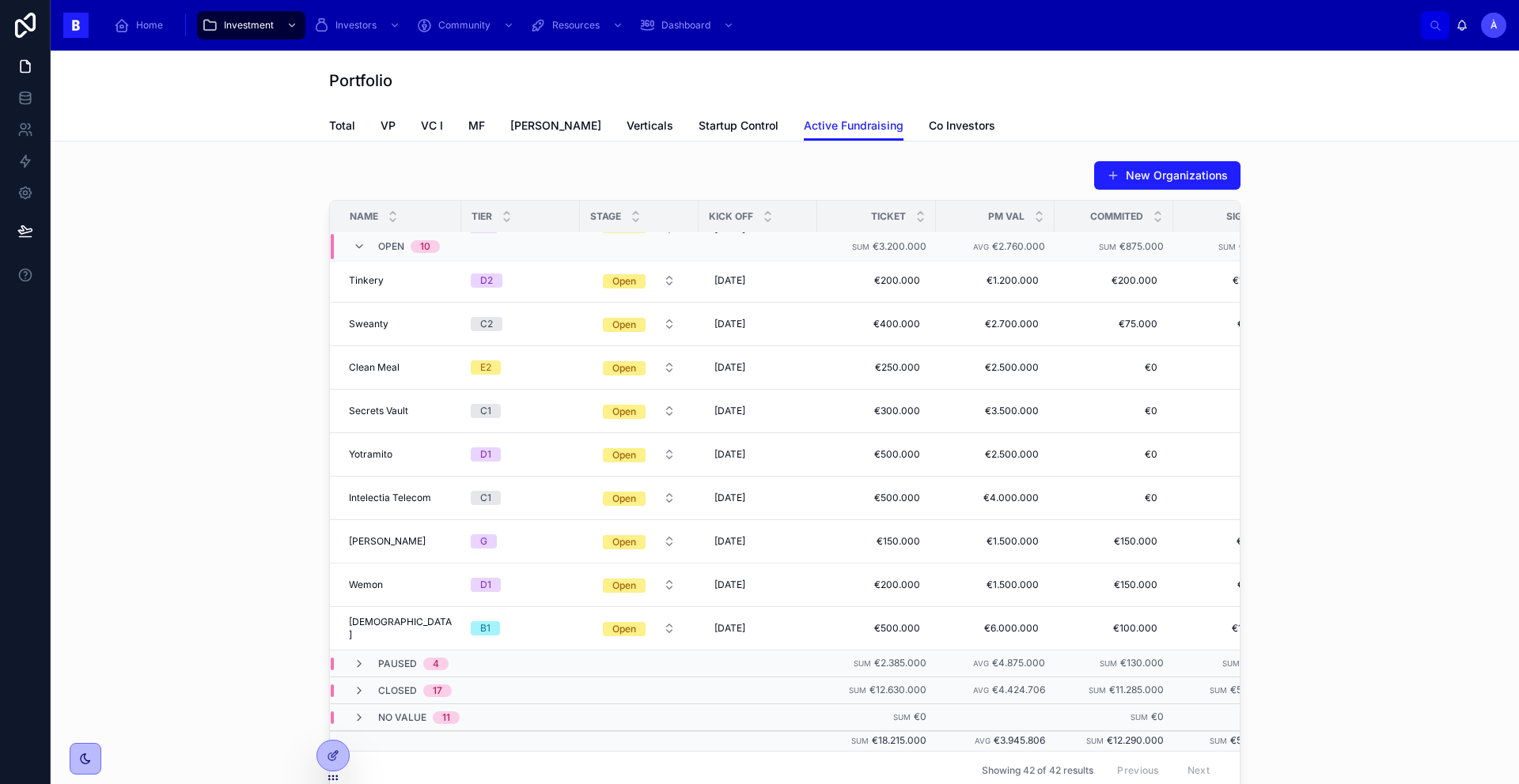
click at [400, 658] on span "Paused" at bounding box center [398, 665] width 39 height 13
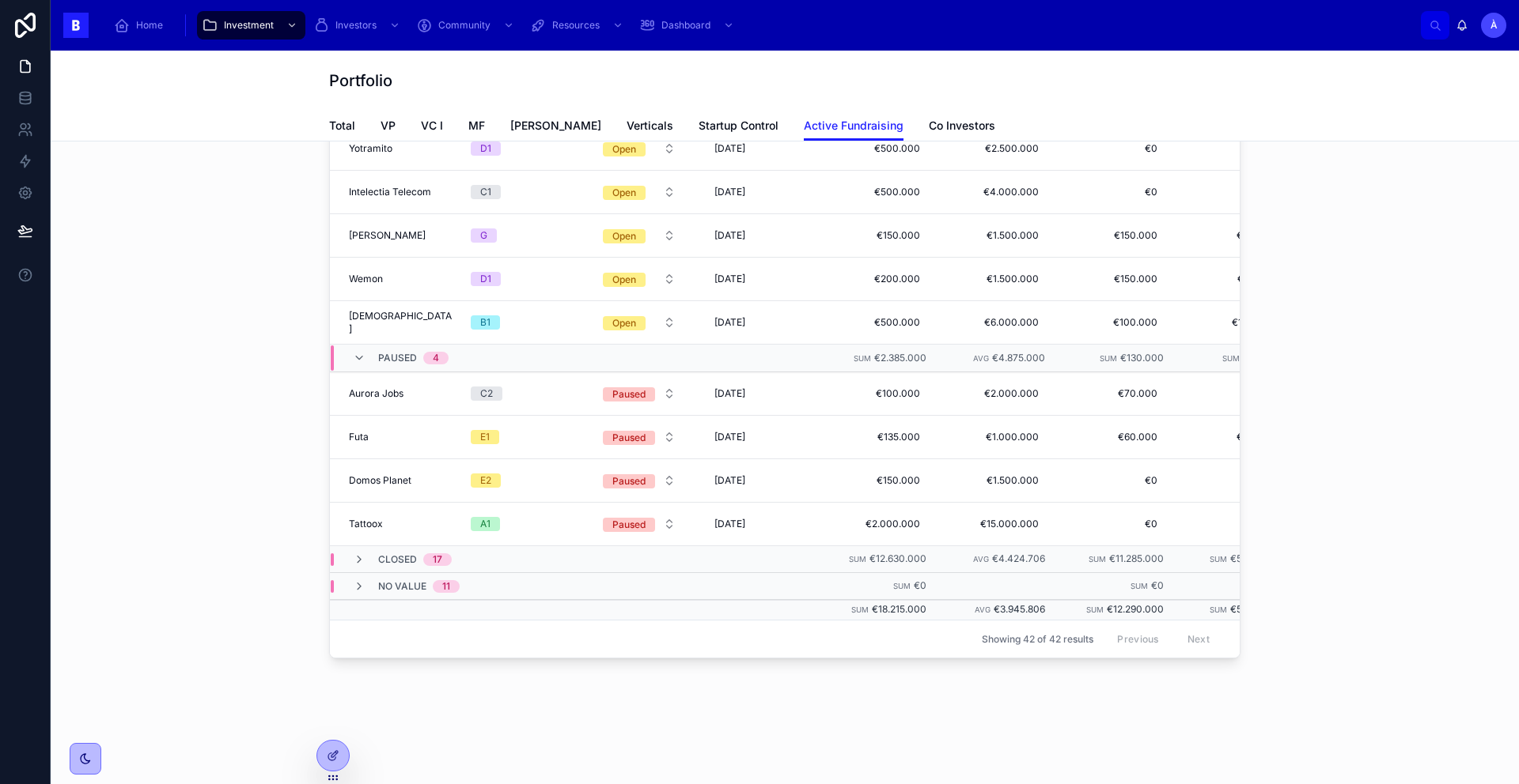
scroll to position [139, 0]
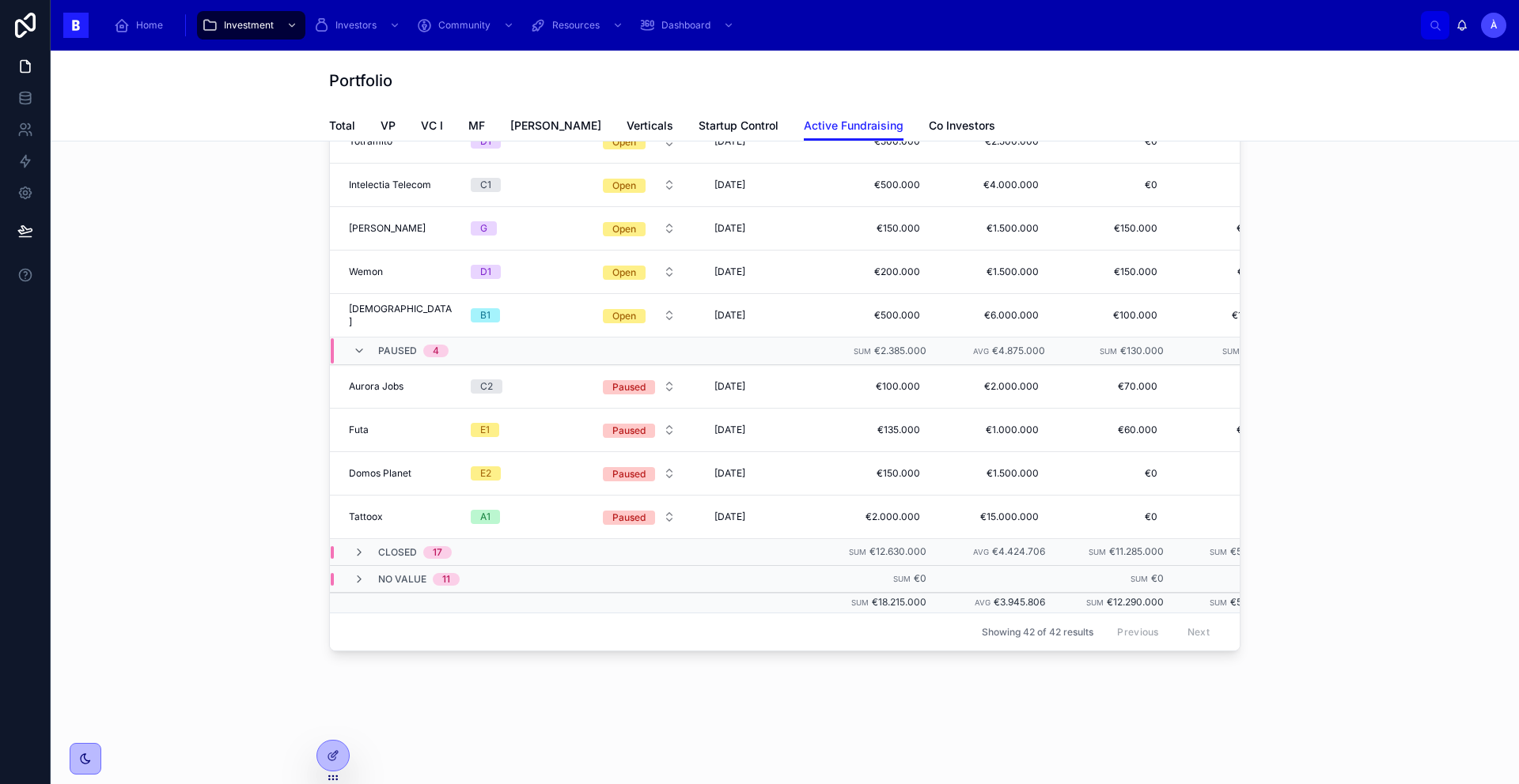
click at [408, 546] on span "Closed" at bounding box center [398, 553] width 39 height 13
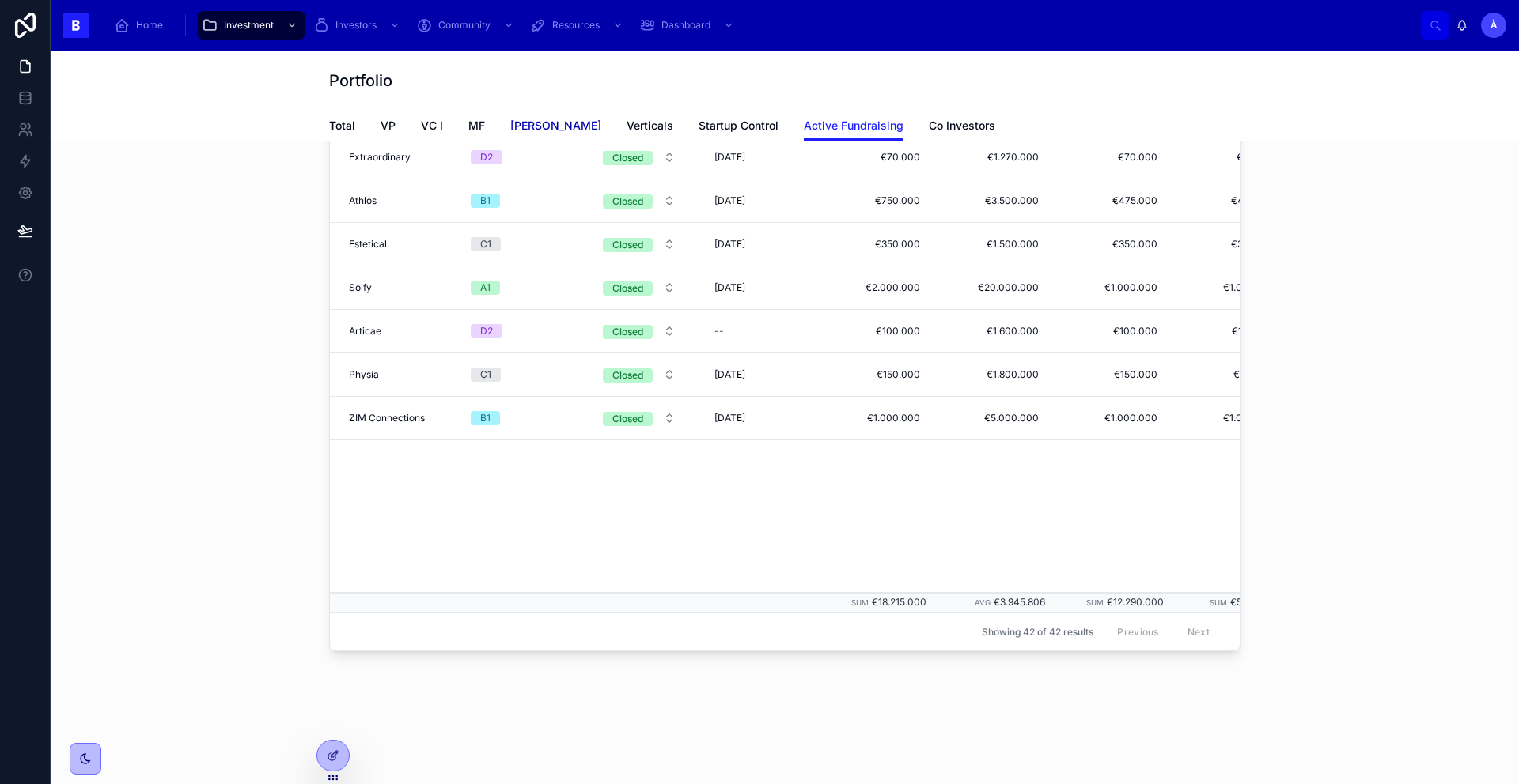
scroll to position [216, 0]
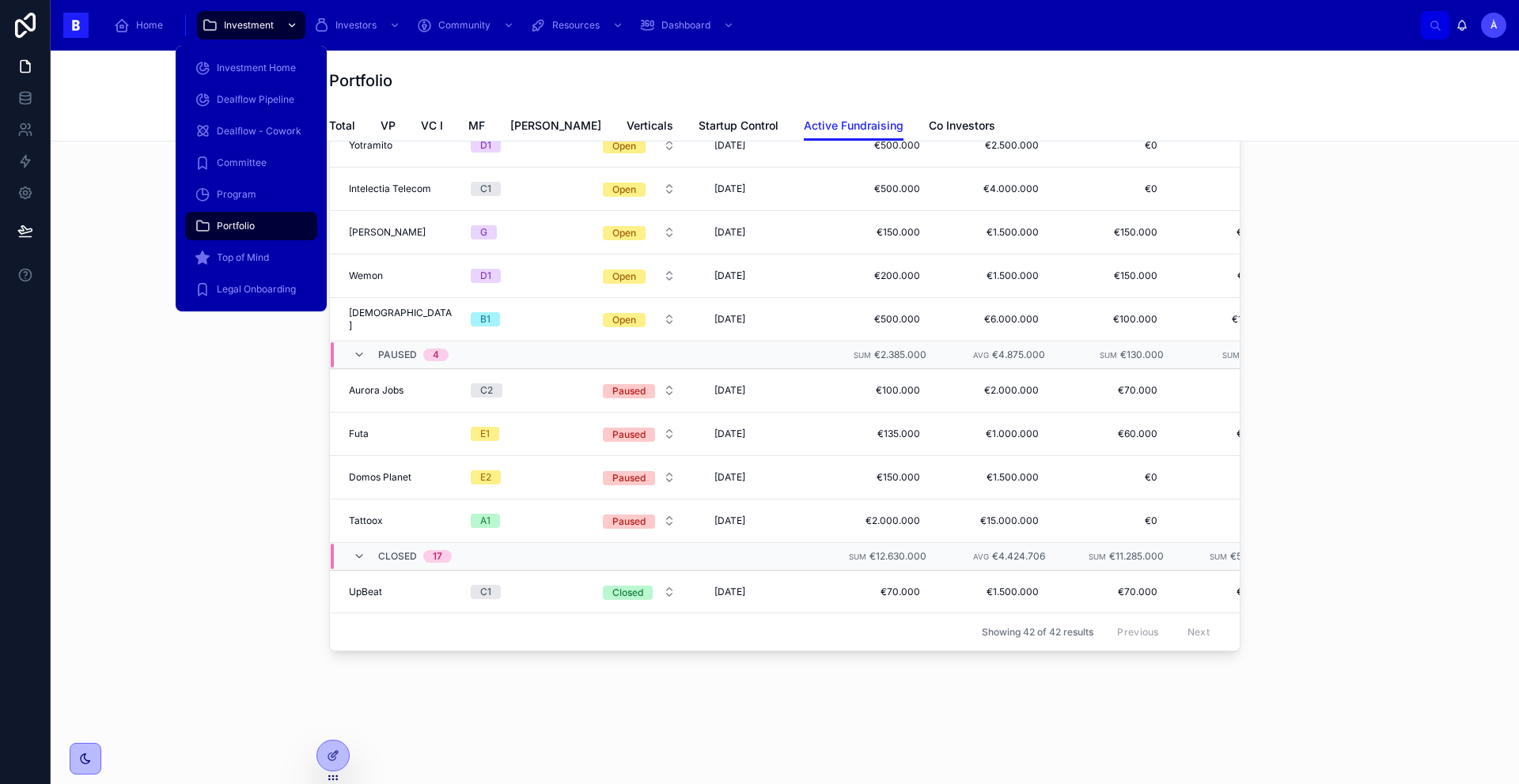
click at [287, 36] on div "scrollable content" at bounding box center [290, 26] width 20 height 26
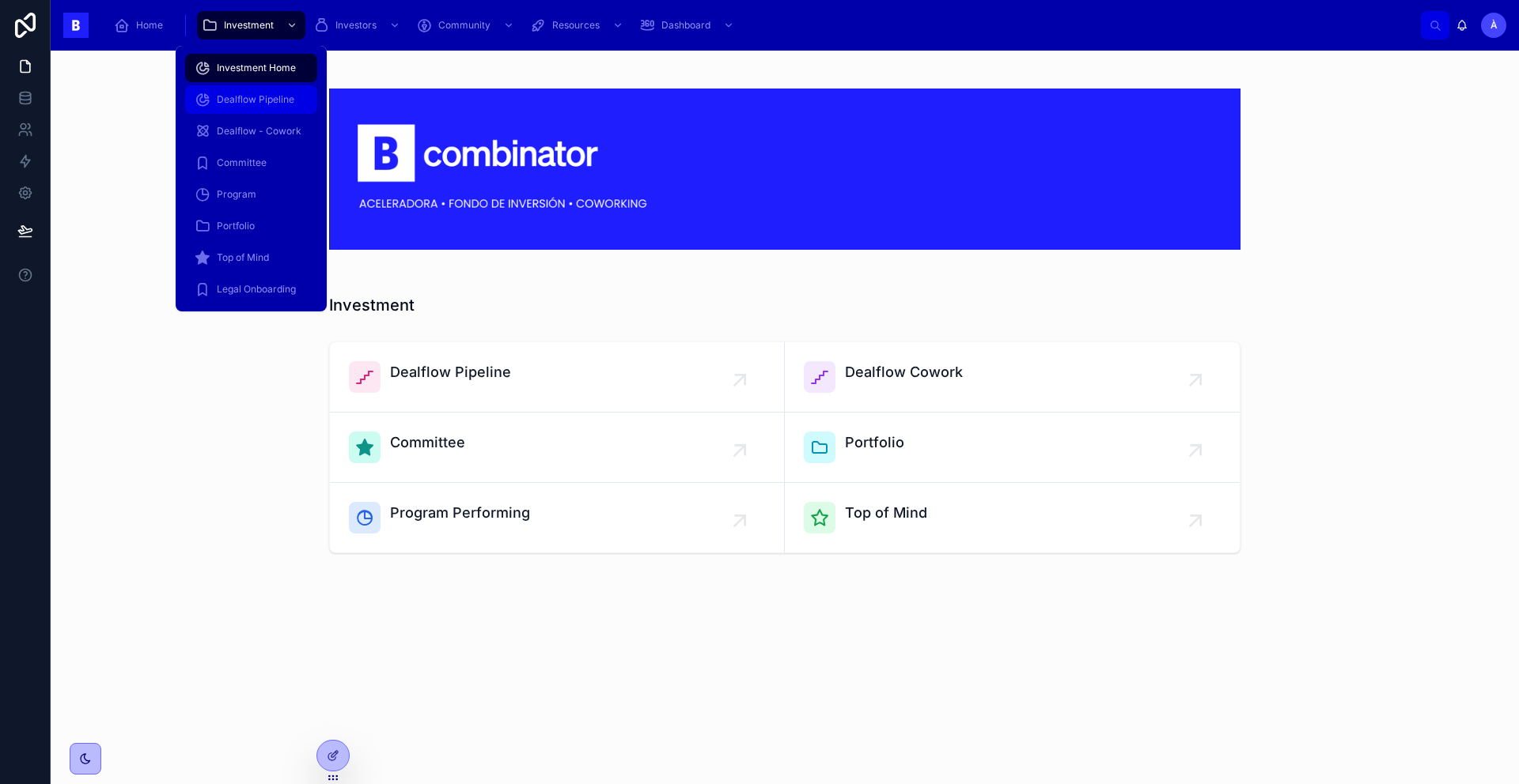
click at [271, 96] on span "Dealflow Pipeline" at bounding box center [255, 100] width 77 height 13
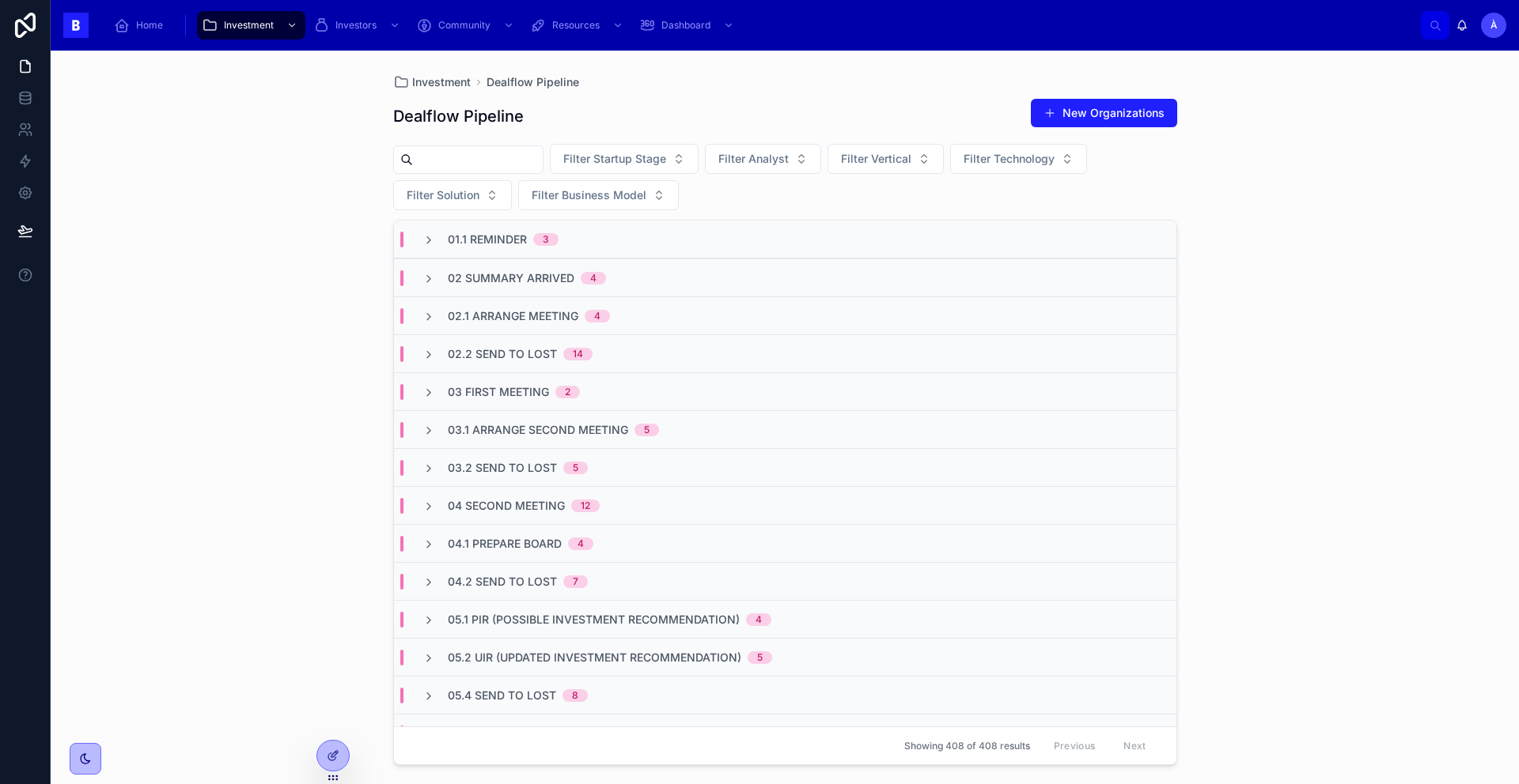
click at [514, 286] on div "02 Summary Arrived 4" at bounding box center [785, 277] width 782 height 38
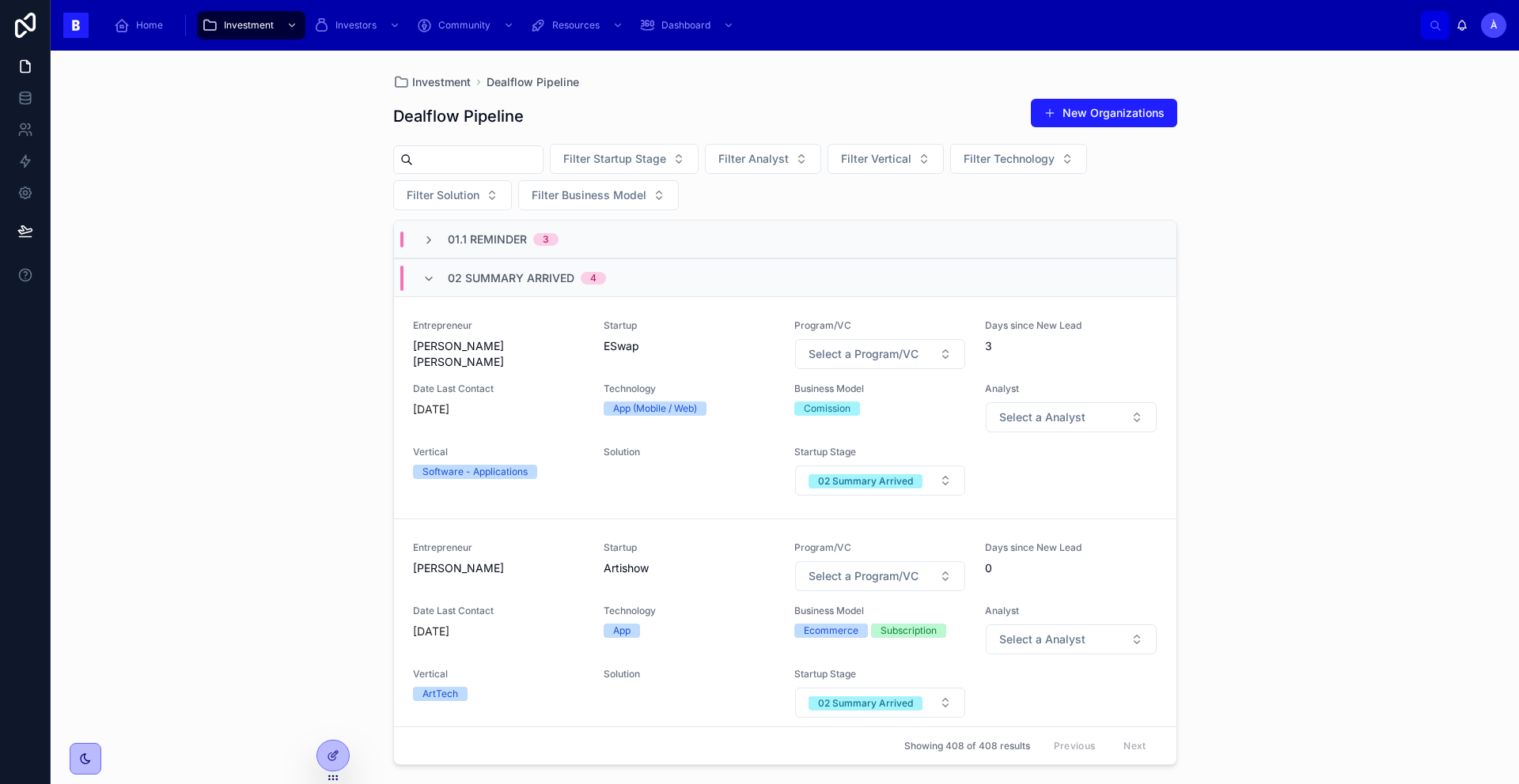
click at [483, 278] on span "02 Summary Arrived" at bounding box center [512, 278] width 127 height 16
